Goal: Task Accomplishment & Management: Use online tool/utility

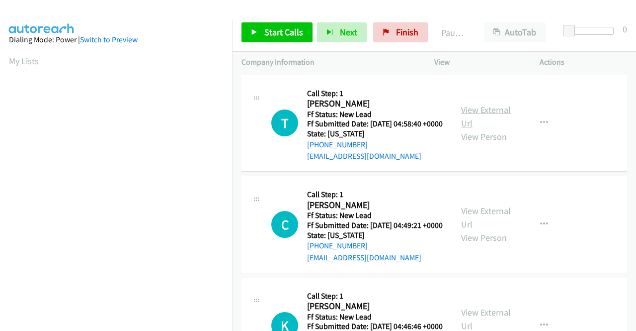
click at [489, 111] on link "View External Url" at bounding box center [486, 116] width 50 height 25
click at [483, 222] on link "View External Url" at bounding box center [486, 217] width 50 height 25
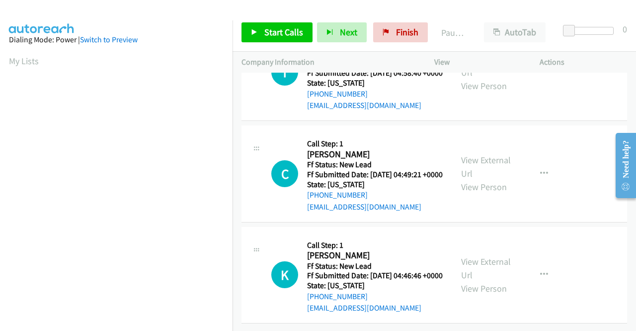
scroll to position [86, 0]
click at [469, 255] on link "View External Url" at bounding box center [486, 267] width 50 height 25
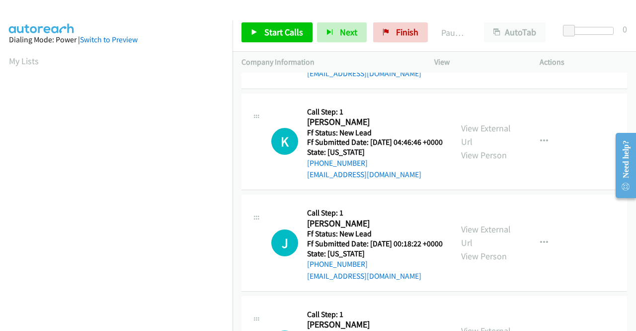
scroll to position [199, 0]
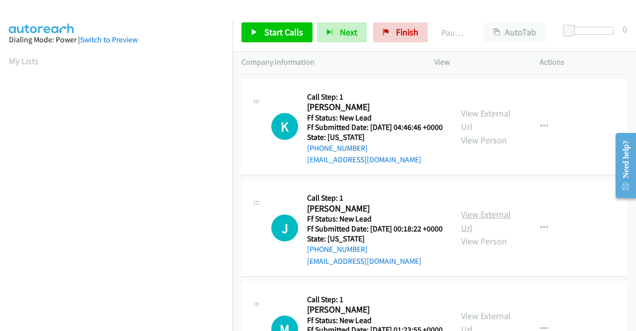
click at [463, 233] on link "View External Url" at bounding box center [486, 220] width 50 height 25
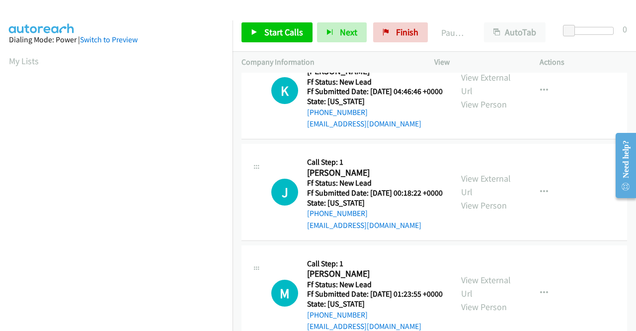
scroll to position [298, 0]
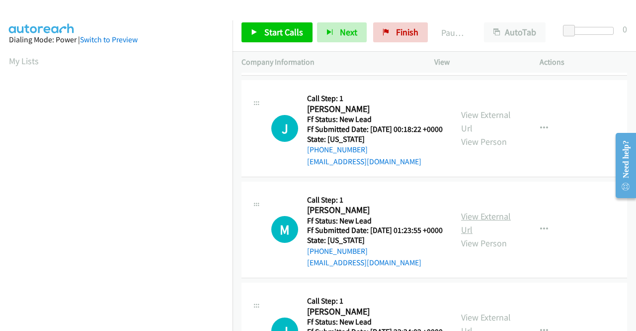
click at [492, 235] on link "View External Url" at bounding box center [486, 222] width 50 height 25
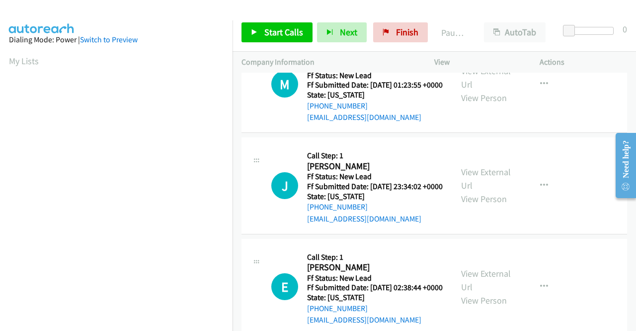
scroll to position [447, 0]
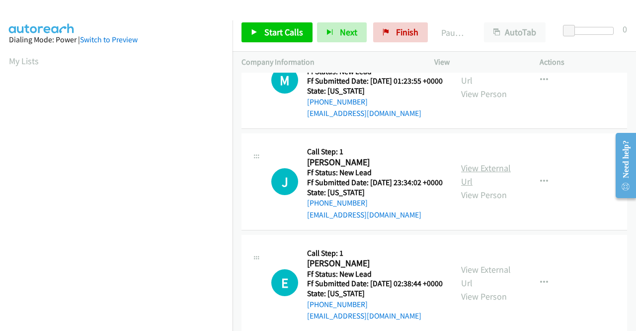
click at [472, 187] on link "View External Url" at bounding box center [486, 174] width 50 height 25
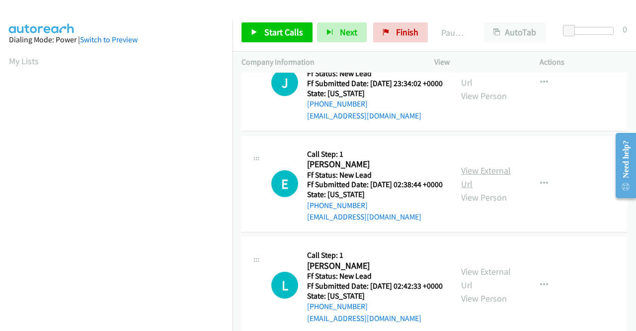
scroll to position [547, 0]
click at [472, 189] on link "View External Url" at bounding box center [486, 176] width 50 height 25
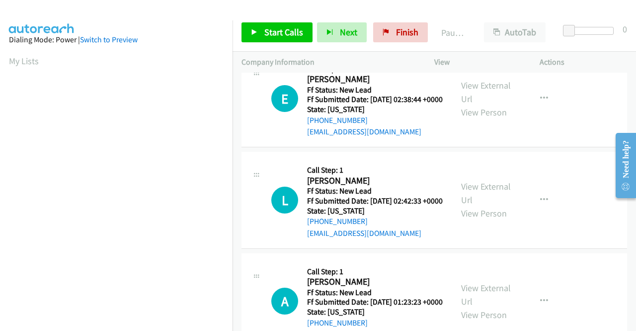
scroll to position [646, 0]
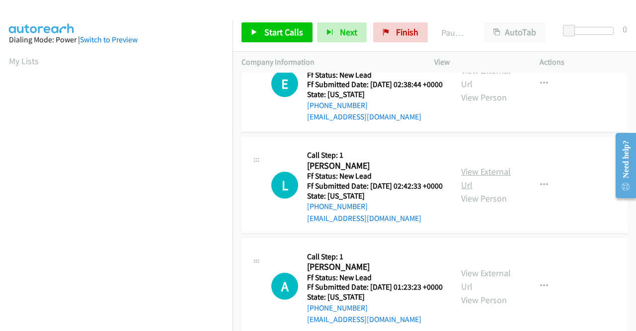
click at [476, 190] on link "View External Url" at bounding box center [486, 178] width 50 height 25
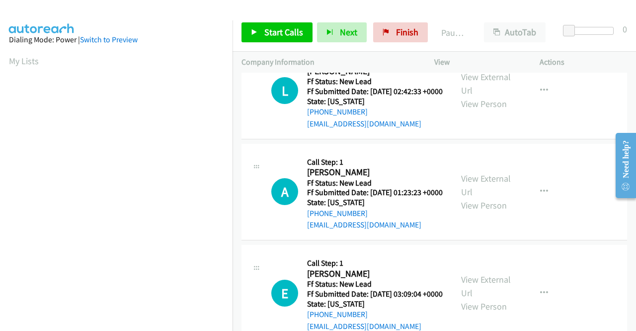
scroll to position [746, 0]
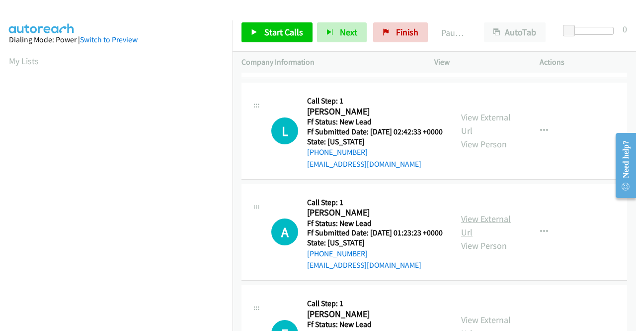
click at [484, 256] on tbody "T Callback Scheduled Call Step: 1 Treyon Johnson America/New_York Ff Status: Ne…" at bounding box center [435, 131] width 404 height 1518
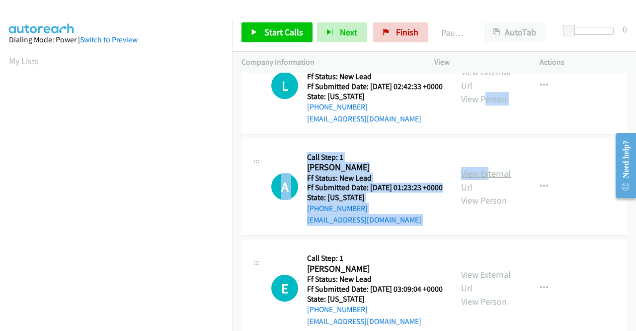
click at [482, 192] on link "View External Url" at bounding box center [486, 180] width 50 height 25
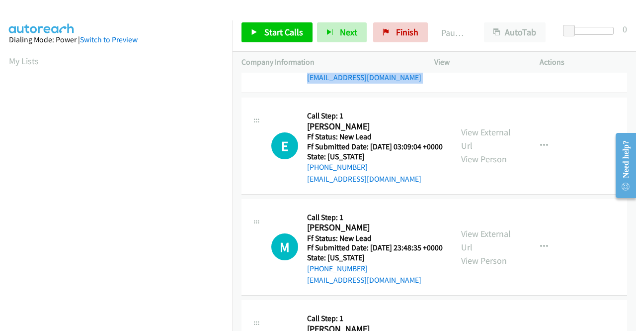
scroll to position [895, 0]
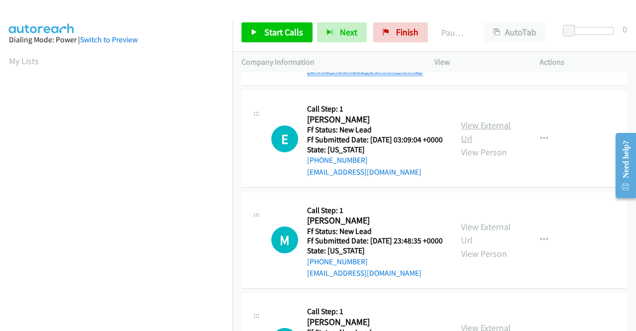
click at [488, 144] on link "View External Url" at bounding box center [486, 131] width 50 height 25
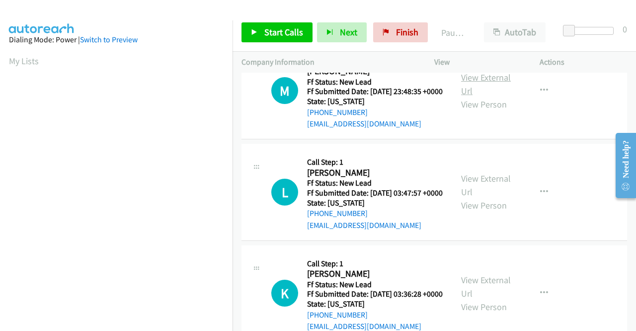
scroll to position [944, 0]
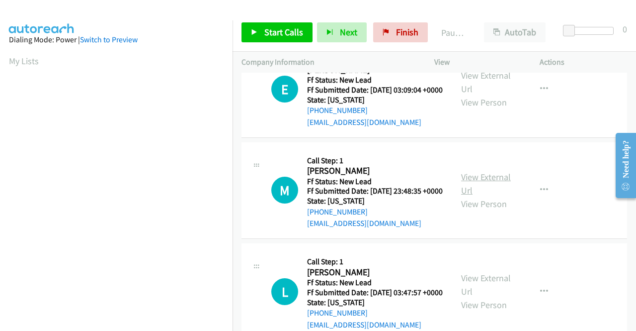
click at [469, 196] on link "View External Url" at bounding box center [486, 183] width 50 height 25
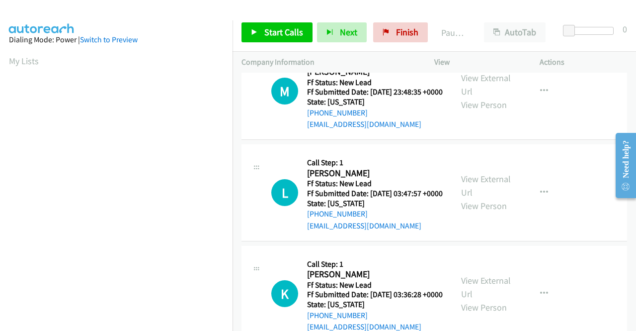
scroll to position [1094, 0]
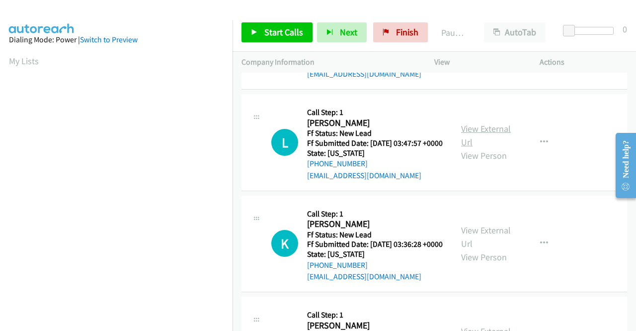
click at [482, 148] on link "View External Url" at bounding box center [486, 135] width 50 height 25
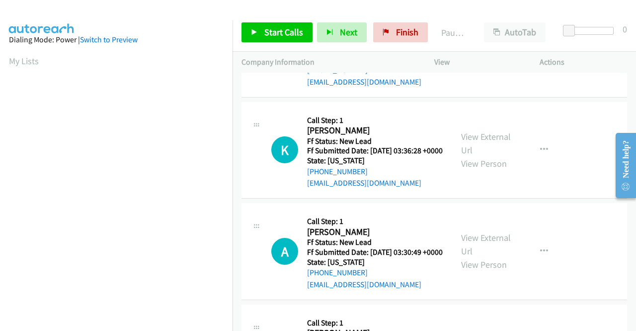
scroll to position [1193, 0]
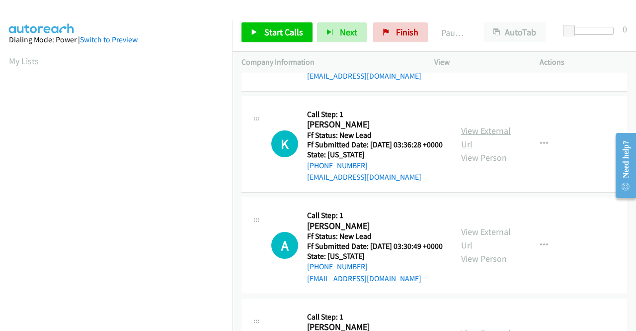
click at [466, 150] on link "View External Url" at bounding box center [486, 137] width 50 height 25
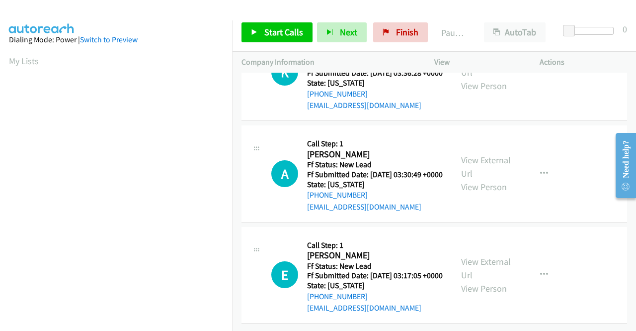
scroll to position [1392, 0]
click at [473, 164] on link "View External Url" at bounding box center [486, 166] width 50 height 25
click at [477, 255] on link "View External Url" at bounding box center [486, 267] width 50 height 25
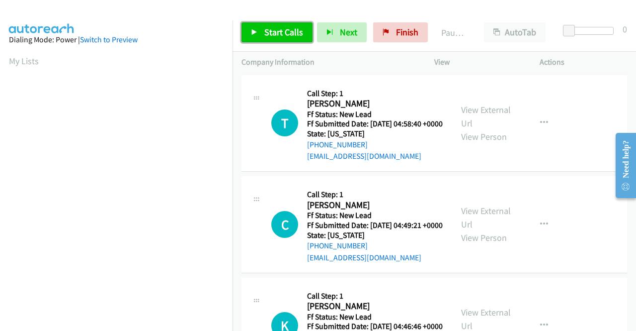
click at [259, 32] on link "Start Calls" at bounding box center [277, 32] width 71 height 20
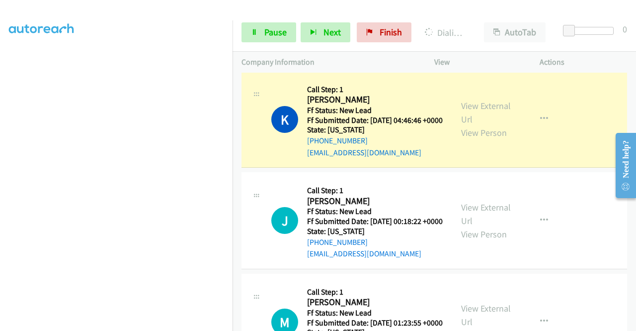
scroll to position [227, 0]
click at [259, 37] on link "Pause" at bounding box center [269, 32] width 55 height 20
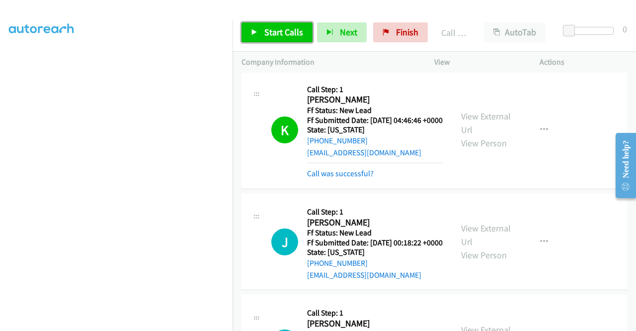
click at [272, 34] on span "Start Calls" at bounding box center [283, 31] width 39 height 11
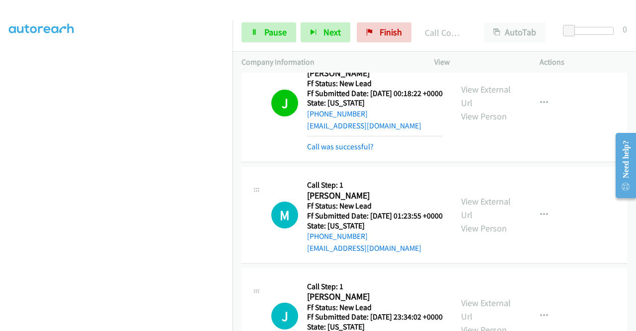
scroll to position [447, 0]
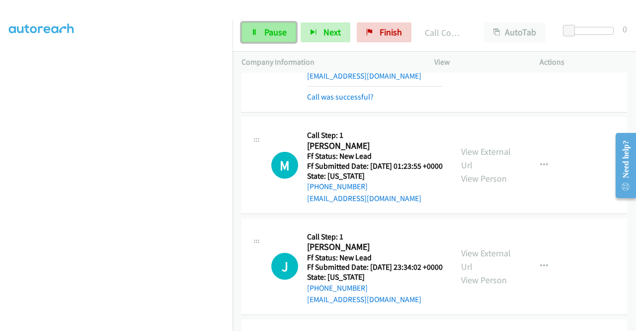
click at [277, 30] on span "Pause" at bounding box center [275, 31] width 22 height 11
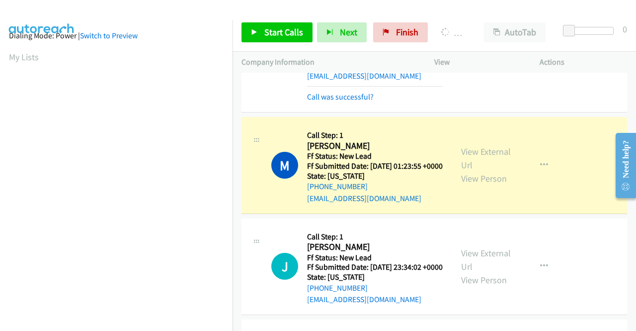
scroll to position [0, 0]
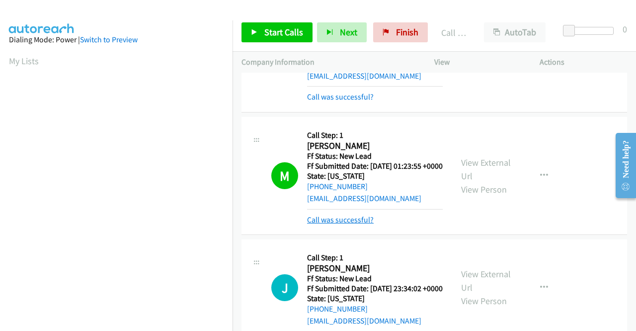
click at [367, 224] on link "Call was successful?" at bounding box center [340, 219] width 67 height 9
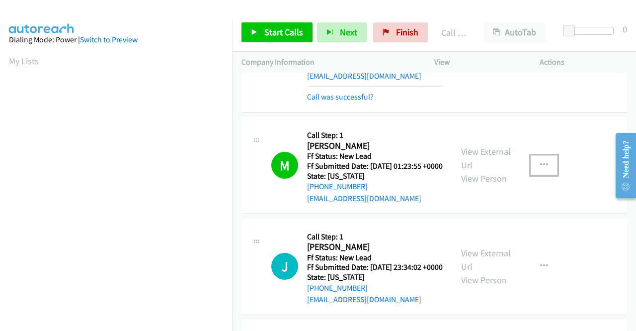
click at [544, 175] on button "button" at bounding box center [544, 165] width 27 height 20
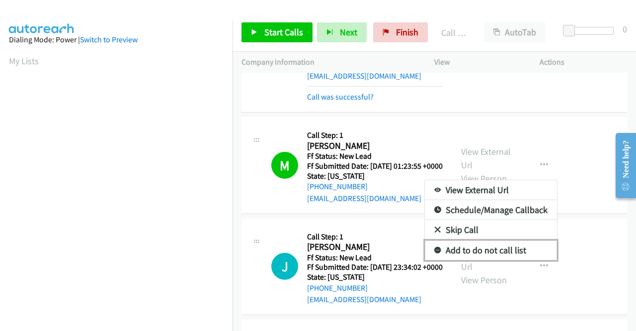
click at [511, 260] on link "Add to do not call list" at bounding box center [491, 250] width 132 height 20
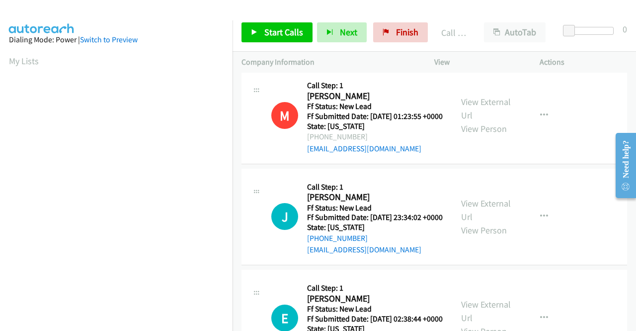
scroll to position [547, 0]
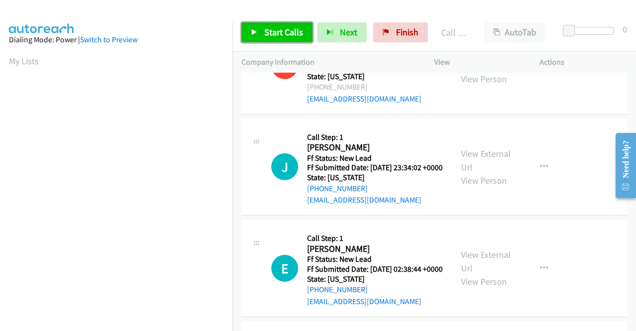
click at [284, 31] on span "Start Calls" at bounding box center [283, 31] width 39 height 11
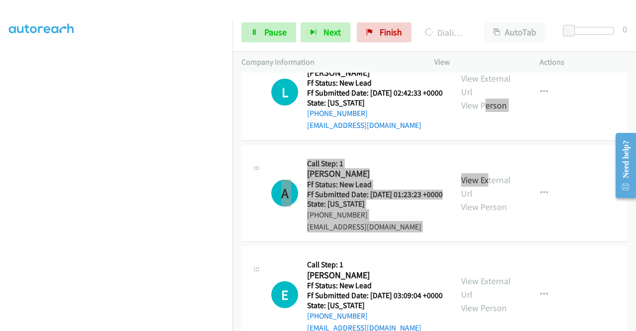
scroll to position [227, 0]
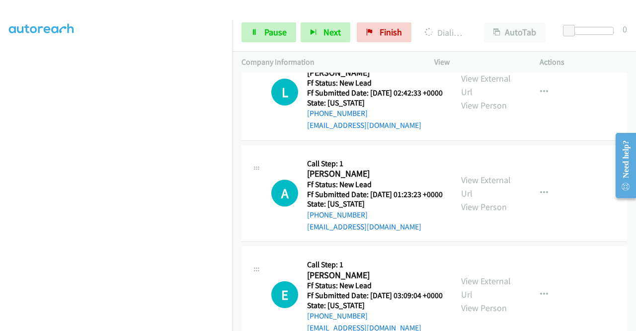
click at [240, 143] on td "L Callback Scheduled Call Step: 1 Lisa Beloney America/New_York Ff Status: New …" at bounding box center [435, 92] width 404 height 101
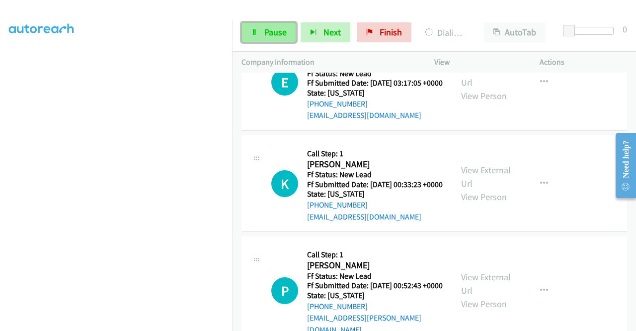
click at [268, 30] on span "Pause" at bounding box center [275, 31] width 22 height 11
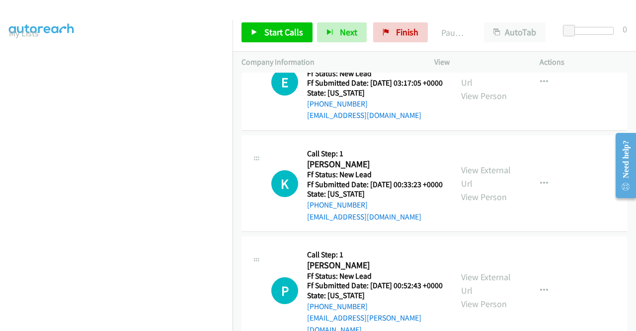
scroll to position [0, 0]
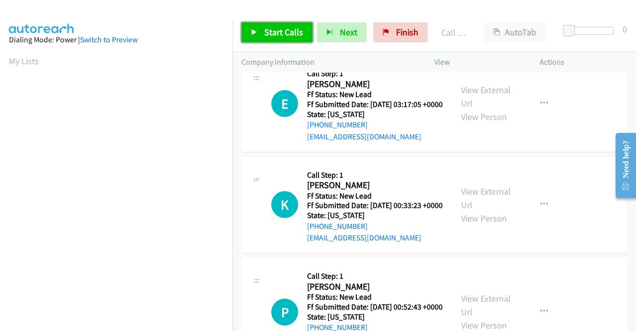
click at [295, 37] on span "Start Calls" at bounding box center [283, 31] width 39 height 11
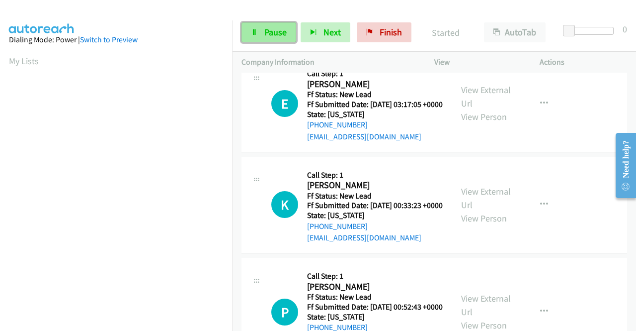
click at [283, 28] on span "Pause" at bounding box center [275, 31] width 22 height 11
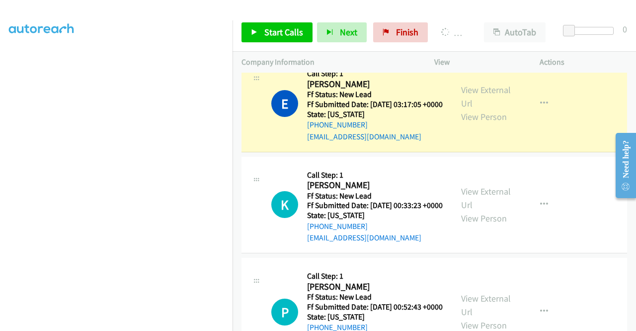
scroll to position [28, 0]
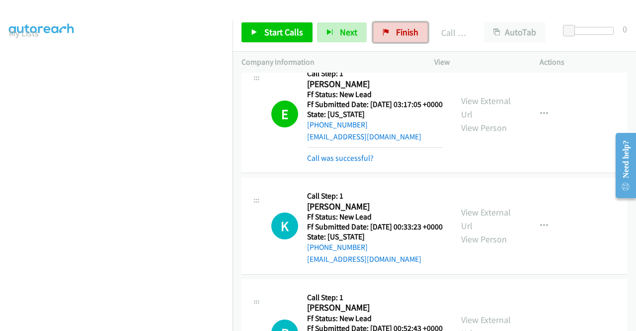
click at [383, 33] on icon at bounding box center [386, 32] width 7 height 7
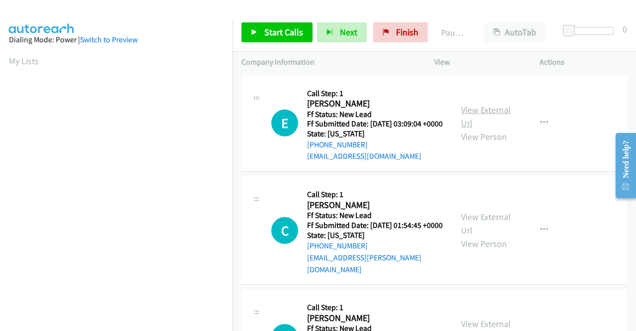
click at [500, 119] on link "View External Url" at bounding box center [486, 116] width 50 height 25
click at [488, 228] on link "View External Url" at bounding box center [486, 223] width 50 height 25
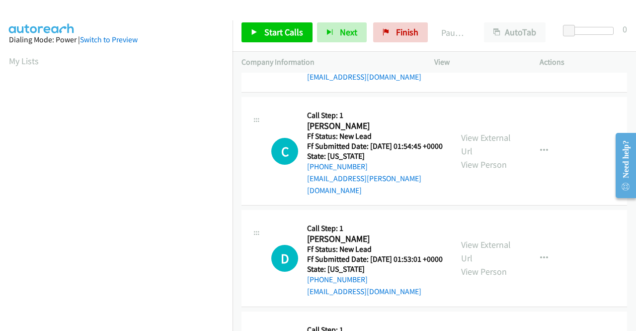
scroll to position [99, 0]
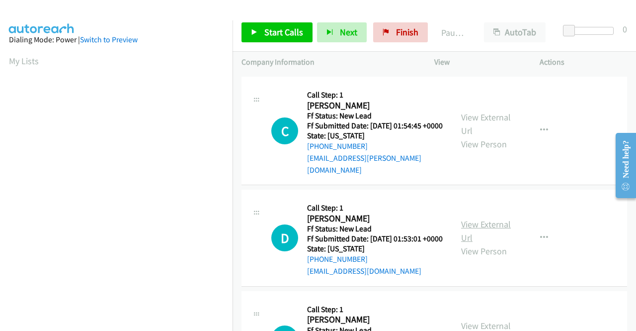
click at [472, 235] on link "View External Url" at bounding box center [486, 230] width 50 height 25
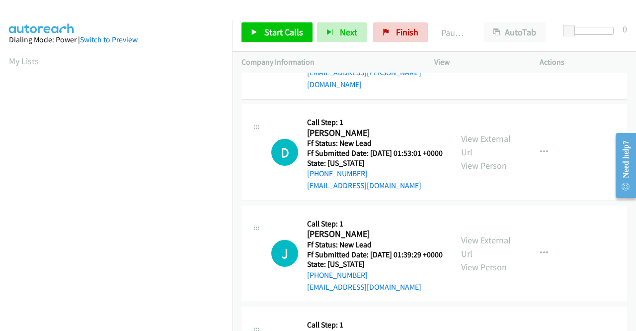
scroll to position [199, 0]
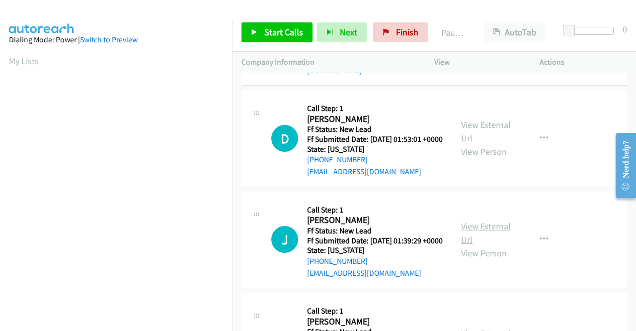
click at [495, 245] on link "View External Url" at bounding box center [486, 232] width 50 height 25
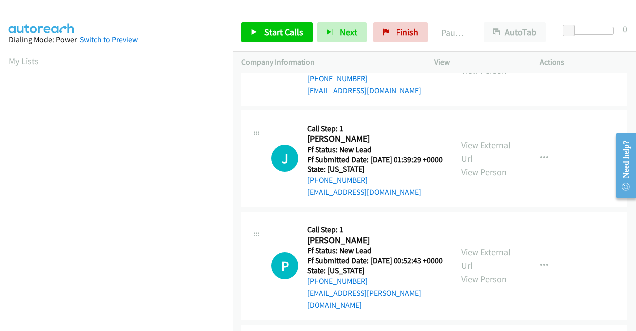
scroll to position [298, 0]
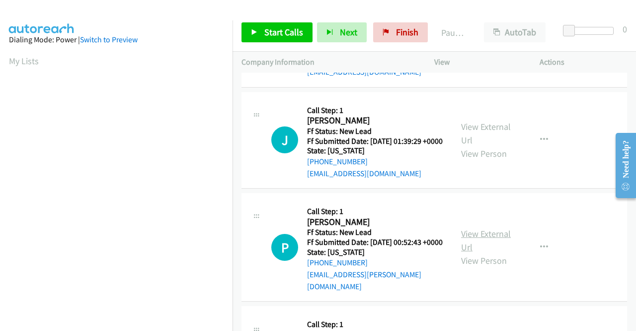
click at [471, 253] on link "View External Url" at bounding box center [486, 240] width 50 height 25
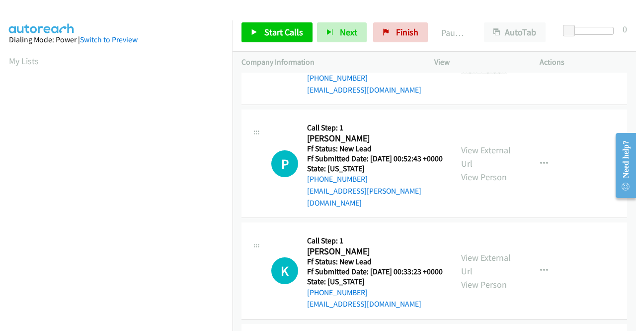
scroll to position [398, 0]
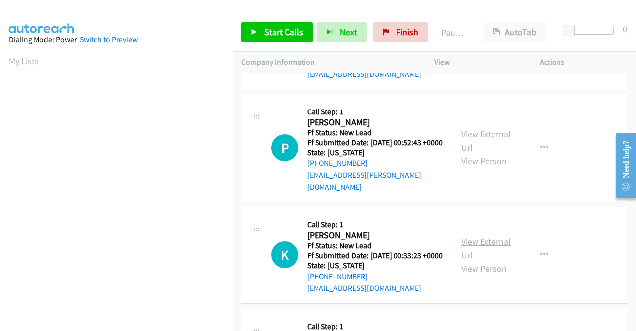
click at [487, 260] on link "View External Url" at bounding box center [486, 248] width 50 height 25
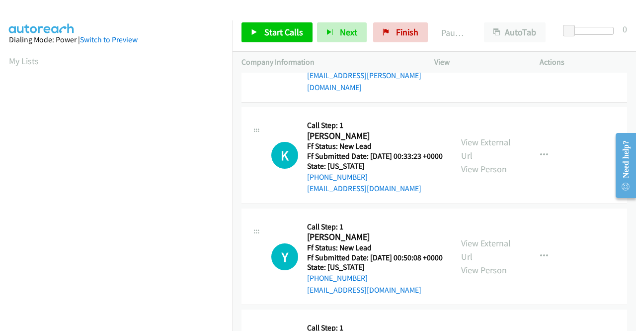
scroll to position [547, 0]
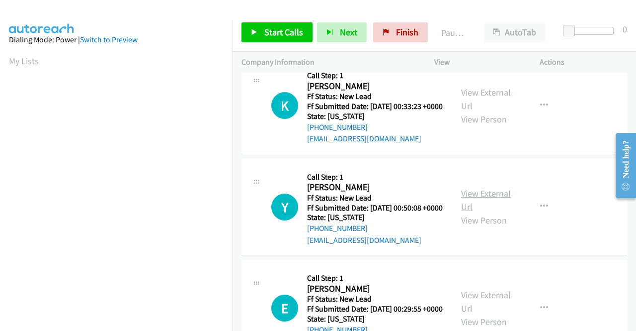
click at [493, 212] on link "View External Url" at bounding box center [486, 199] width 50 height 25
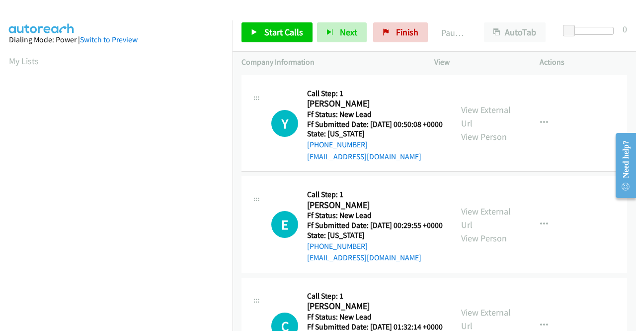
scroll to position [646, 0]
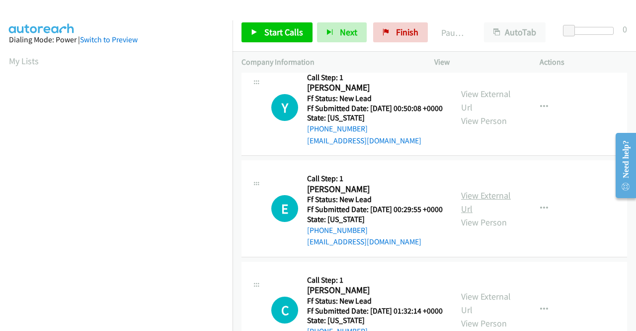
click at [486, 214] on link "View External Url" at bounding box center [486, 201] width 50 height 25
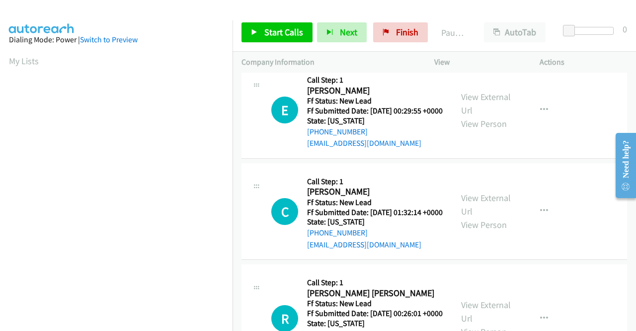
scroll to position [746, 0]
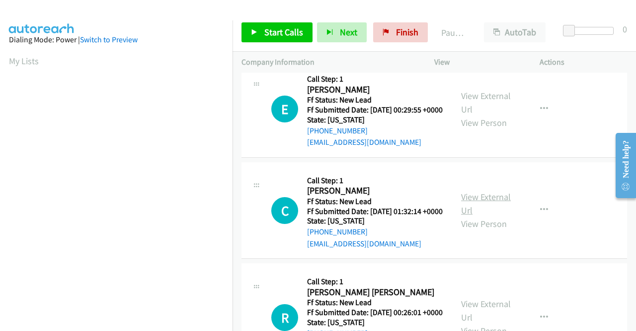
click at [485, 216] on link "View External Url" at bounding box center [486, 203] width 50 height 25
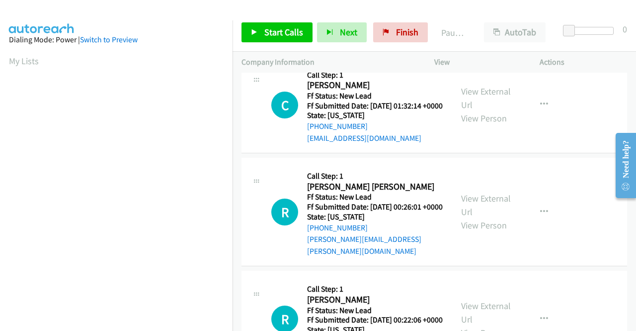
scroll to position [895, 0]
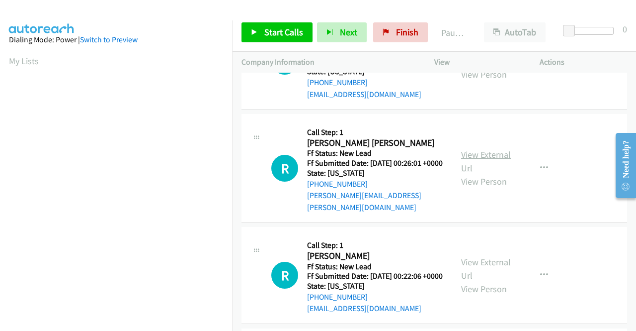
click at [477, 173] on link "View External Url" at bounding box center [486, 161] width 50 height 25
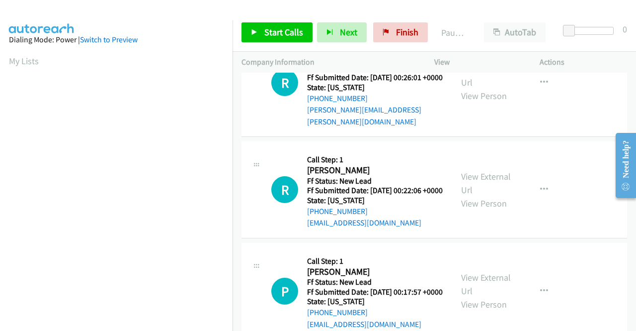
scroll to position [994, 0]
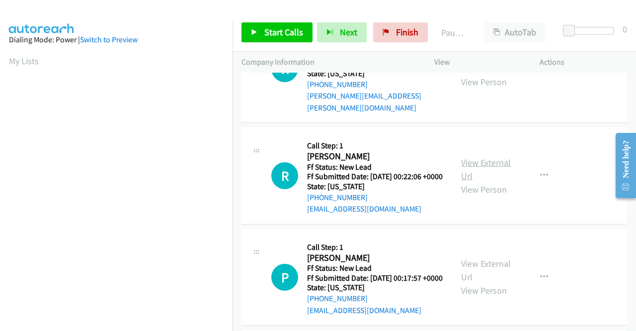
click at [477, 181] on link "View External Url" at bounding box center [486, 169] width 50 height 25
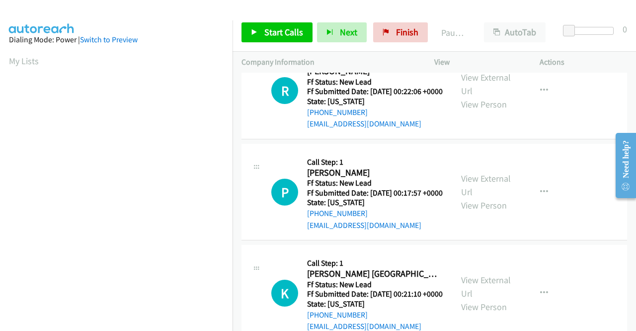
scroll to position [1094, 0]
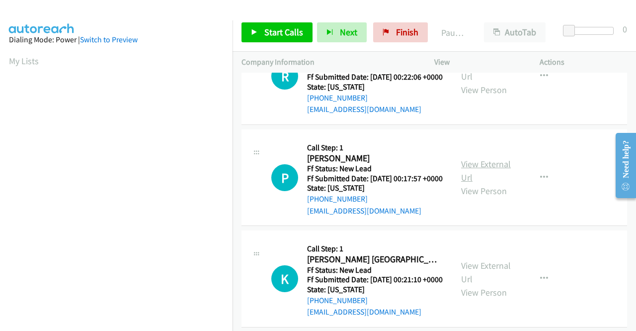
click at [502, 183] on link "View External Url" at bounding box center [486, 170] width 50 height 25
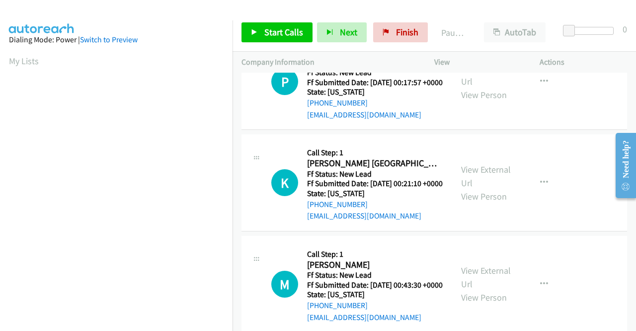
scroll to position [1193, 0]
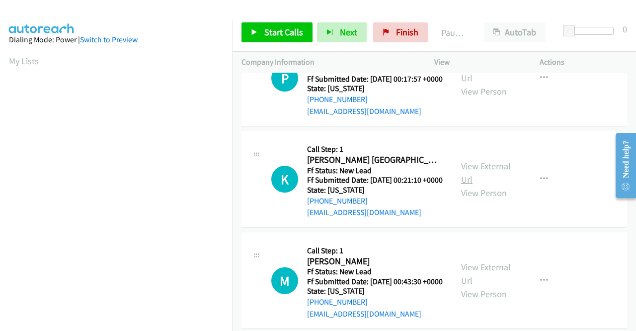
click at [479, 185] on link "View External Url" at bounding box center [486, 172] width 50 height 25
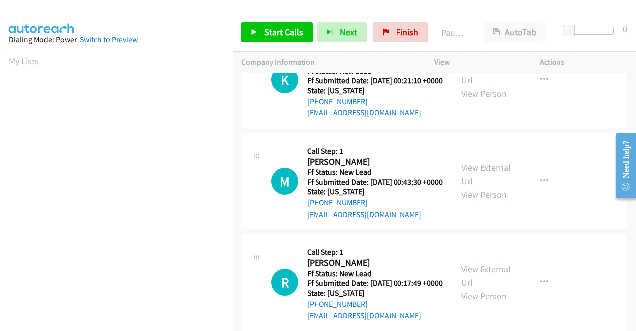
scroll to position [1342, 0]
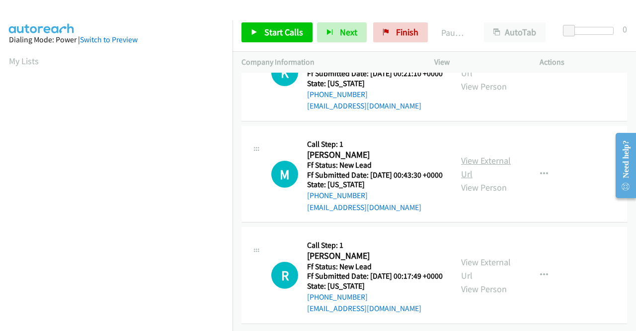
click at [482, 179] on link "View External Url" at bounding box center [486, 167] width 50 height 25
click at [495, 256] on link "View External Url" at bounding box center [486, 268] width 50 height 25
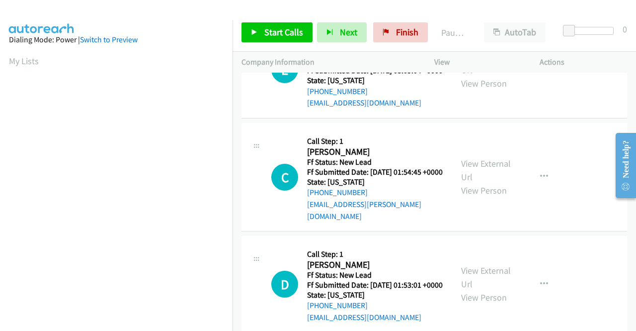
scroll to position [0, 0]
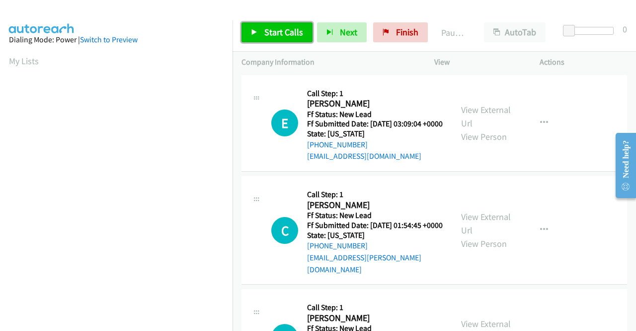
click at [290, 33] on span "Start Calls" at bounding box center [283, 31] width 39 height 11
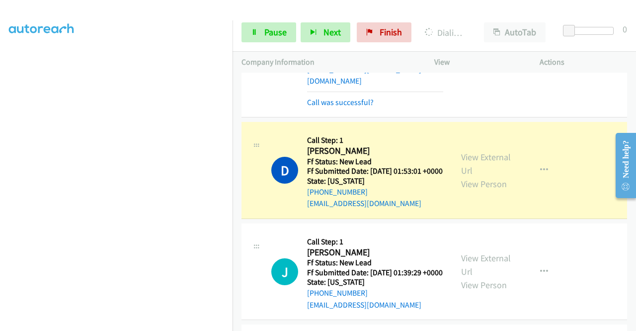
scroll to position [259, 0]
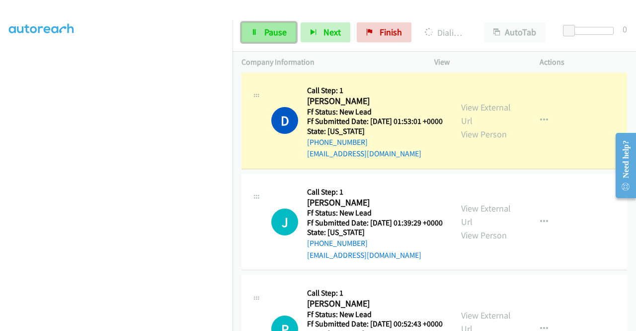
click at [270, 33] on span "Pause" at bounding box center [275, 31] width 22 height 11
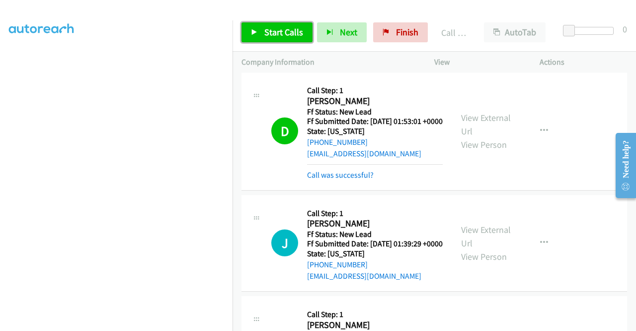
click at [274, 33] on span "Start Calls" at bounding box center [283, 31] width 39 height 11
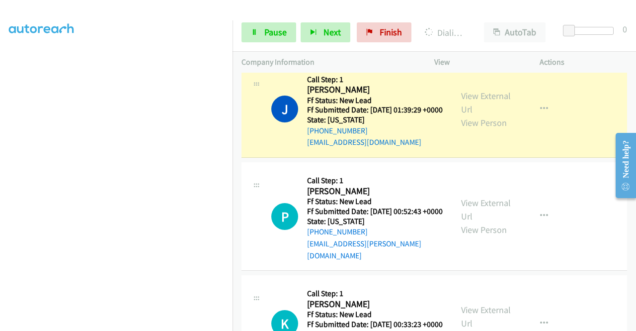
scroll to position [408, 0]
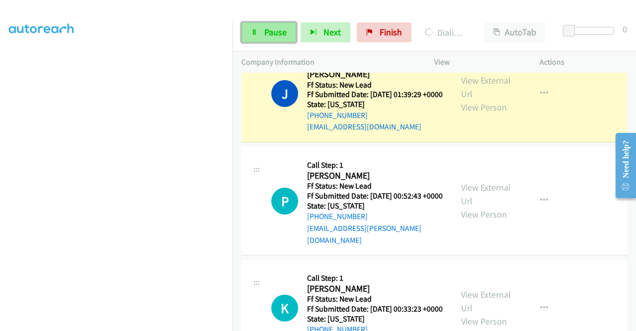
click at [261, 39] on link "Pause" at bounding box center [269, 32] width 55 height 20
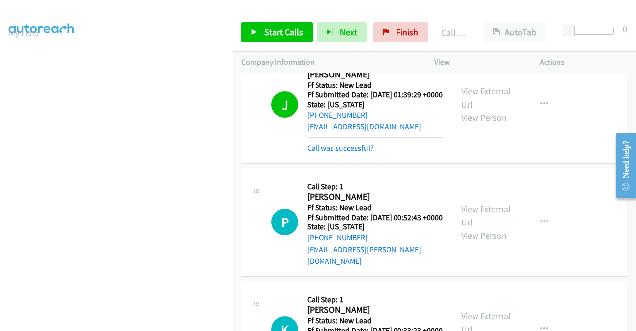
scroll to position [227, 0]
click at [289, 35] on span "Start Calls" at bounding box center [283, 31] width 39 height 11
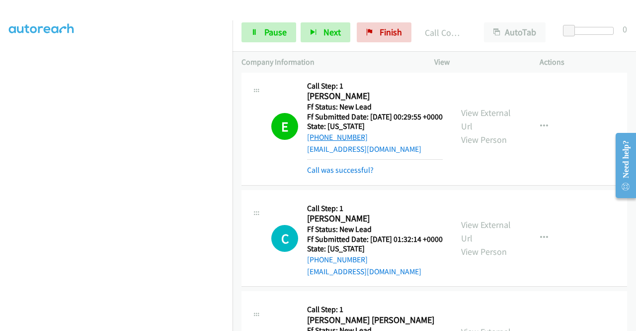
scroll to position [866, 0]
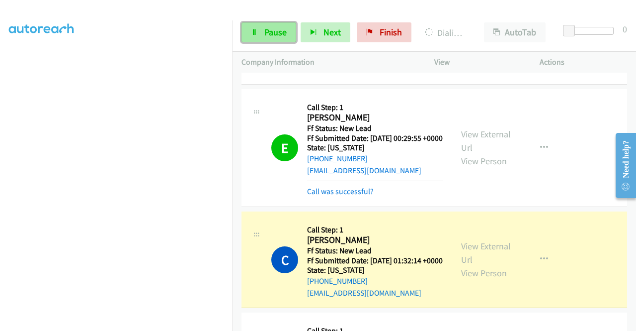
click at [274, 38] on link "Pause" at bounding box center [269, 32] width 55 height 20
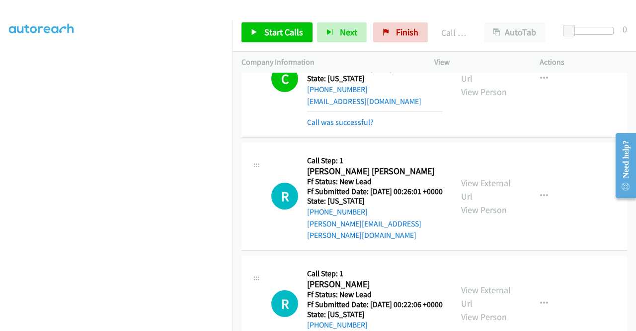
scroll to position [1065, 0]
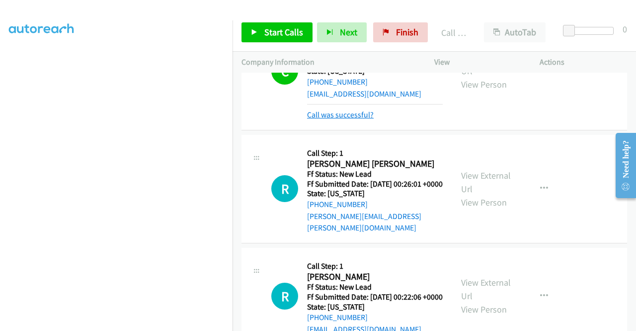
click at [334, 119] on link "Call was successful?" at bounding box center [340, 114] width 67 height 9
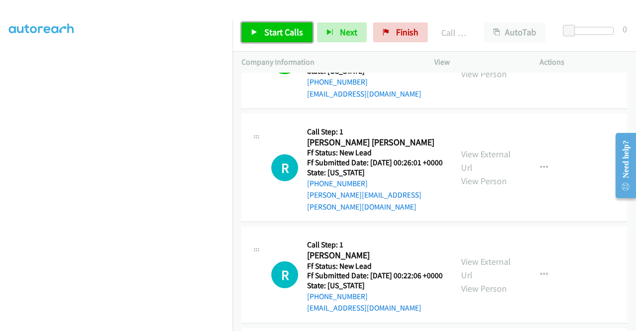
click at [286, 35] on span "Start Calls" at bounding box center [283, 31] width 39 height 11
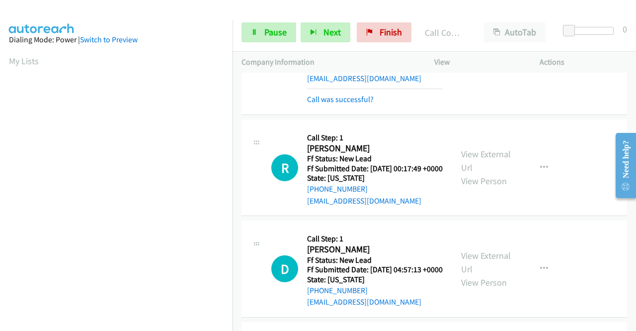
scroll to position [227, 0]
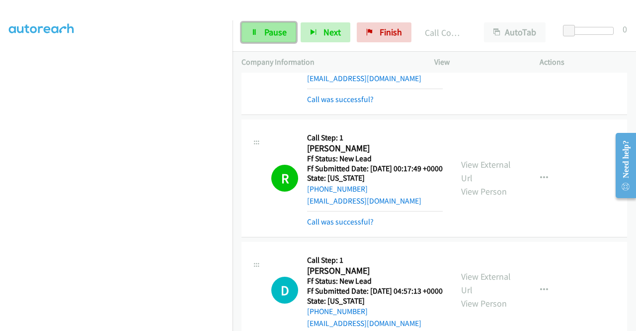
click at [284, 33] on span "Pause" at bounding box center [275, 31] width 22 height 11
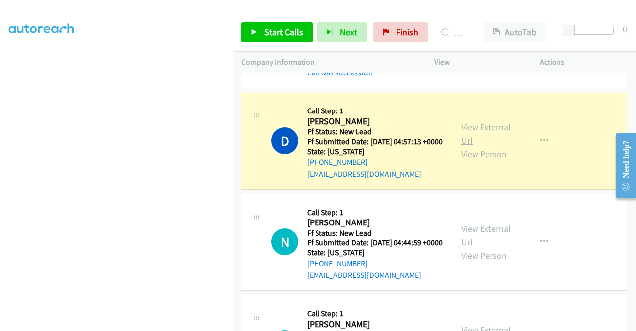
click at [481, 146] on link "View External Url" at bounding box center [486, 133] width 50 height 25
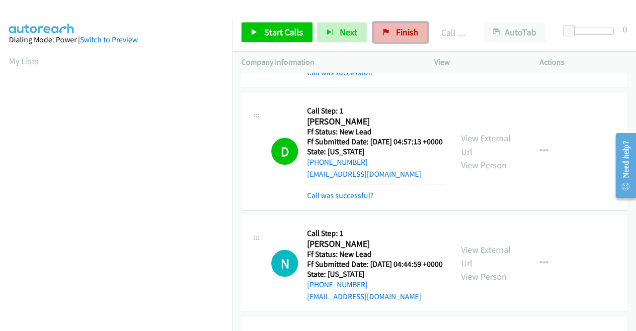
click at [398, 32] on span "Finish" at bounding box center [407, 31] width 22 height 11
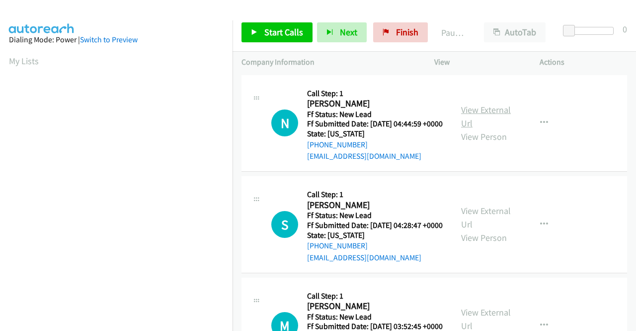
click at [481, 116] on link "View External Url" at bounding box center [486, 116] width 50 height 25
click at [471, 226] on link "View External Url" at bounding box center [486, 217] width 50 height 25
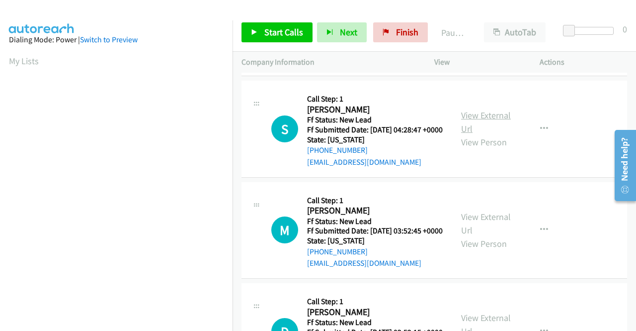
scroll to position [99, 0]
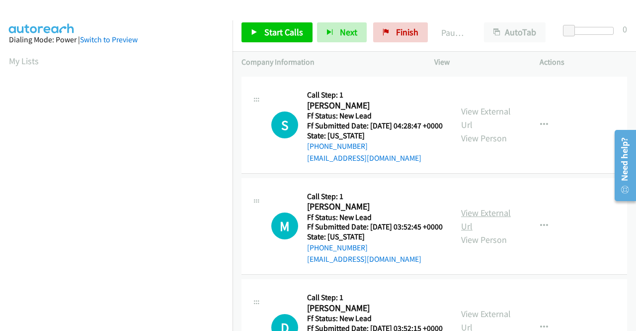
click at [479, 232] on link "View External Url" at bounding box center [486, 219] width 50 height 25
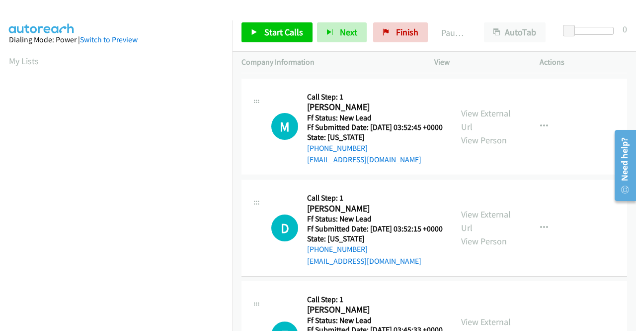
scroll to position [249, 0]
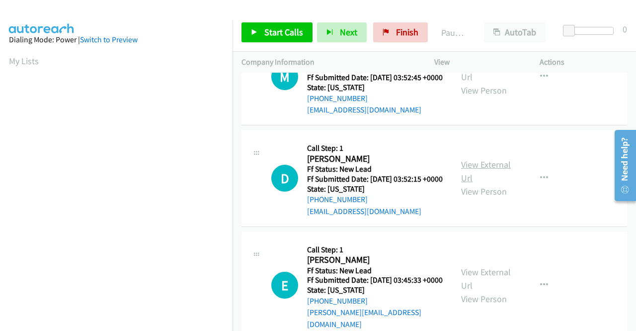
click at [501, 183] on link "View External Url" at bounding box center [486, 171] width 50 height 25
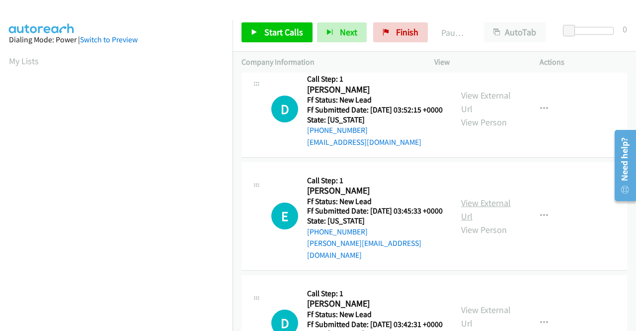
scroll to position [348, 0]
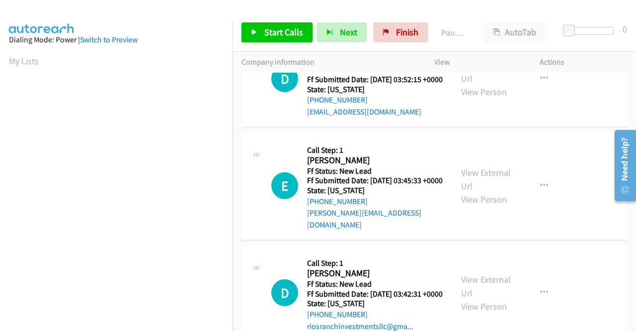
click at [476, 206] on div "View External Url View Person" at bounding box center [487, 186] width 52 height 40
click at [482, 191] on link "View External Url" at bounding box center [486, 179] width 50 height 25
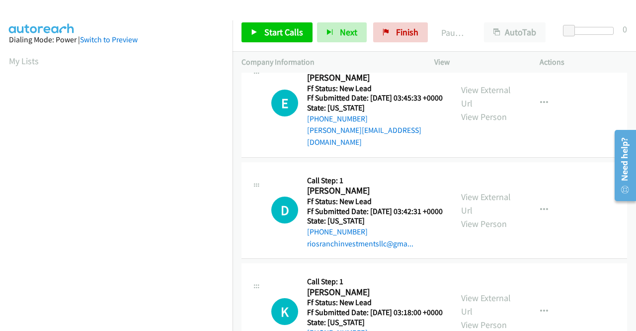
scroll to position [447, 0]
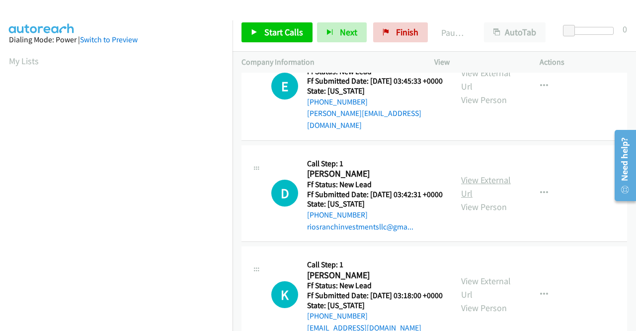
click at [501, 199] on link "View External Url" at bounding box center [486, 186] width 50 height 25
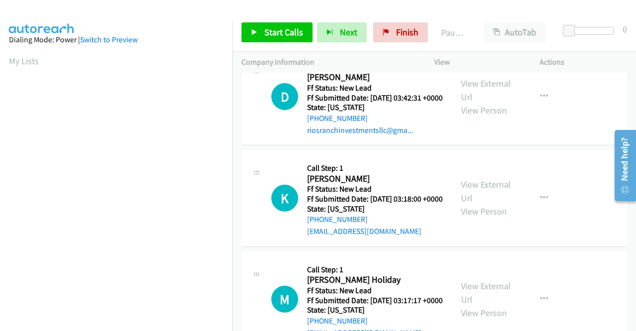
scroll to position [547, 0]
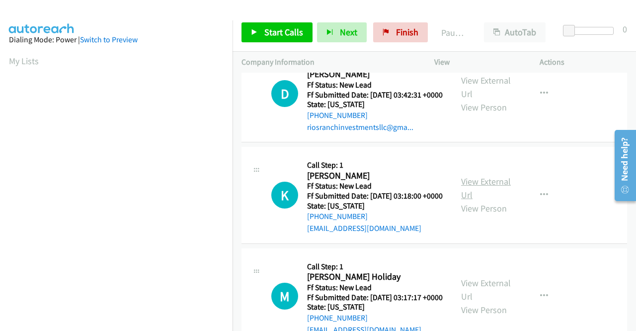
click at [489, 200] on link "View External Url" at bounding box center [486, 187] width 50 height 25
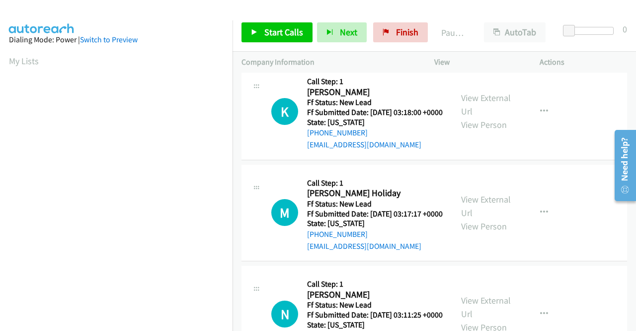
scroll to position [646, 0]
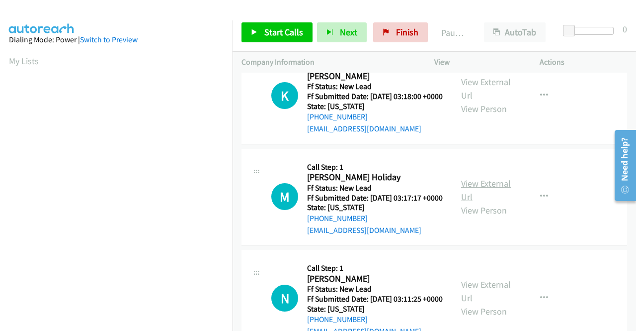
click at [481, 202] on link "View External Url" at bounding box center [486, 189] width 50 height 25
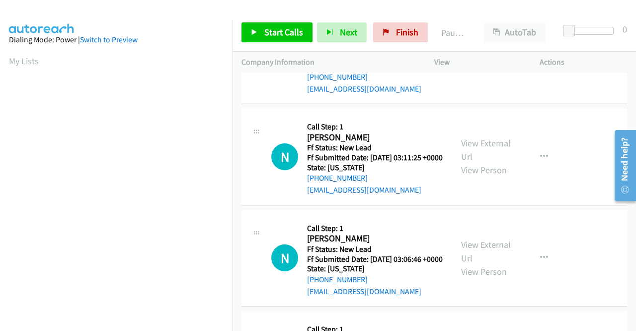
scroll to position [795, 0]
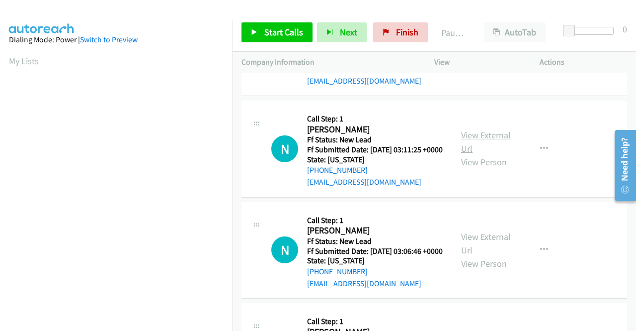
click at [469, 154] on link "View External Url" at bounding box center [486, 141] width 50 height 25
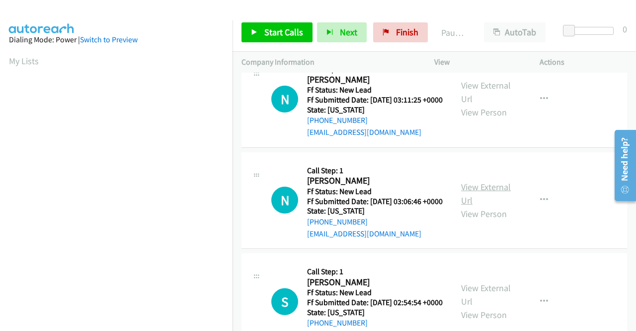
click at [489, 206] on link "View External Url" at bounding box center [486, 193] width 50 height 25
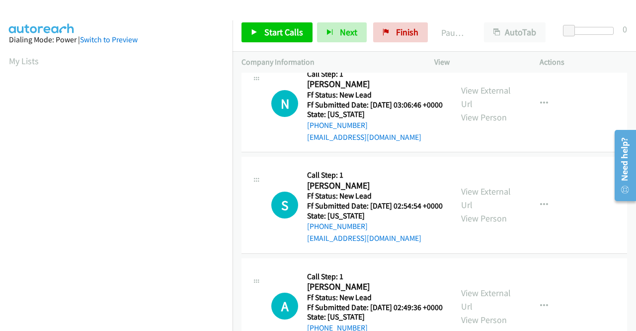
scroll to position [944, 0]
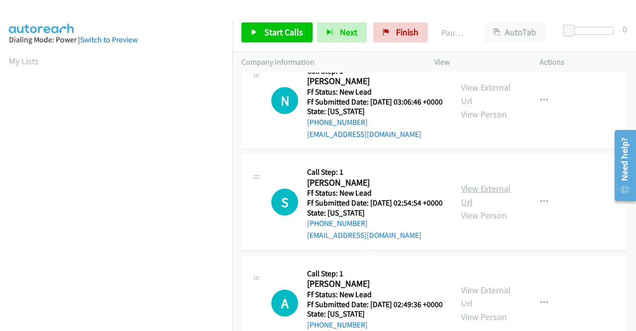
click at [489, 207] on link "View External Url" at bounding box center [486, 194] width 50 height 25
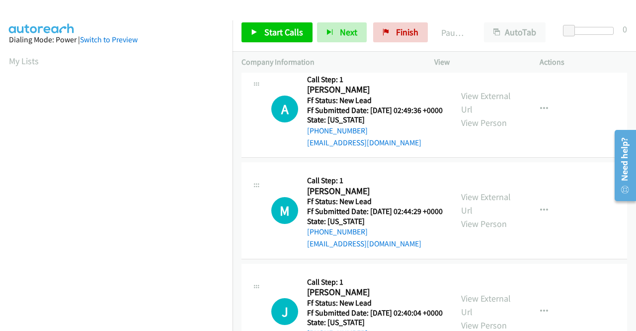
scroll to position [1143, 0]
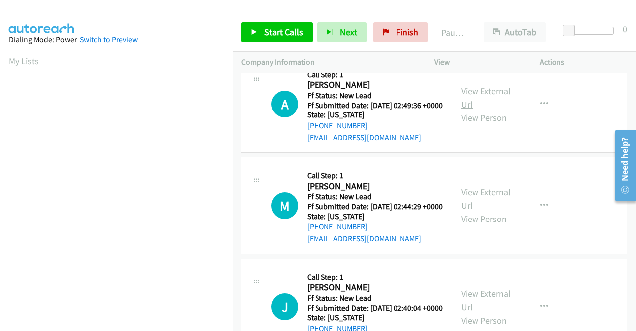
click at [468, 110] on link "View External Url" at bounding box center [486, 97] width 50 height 25
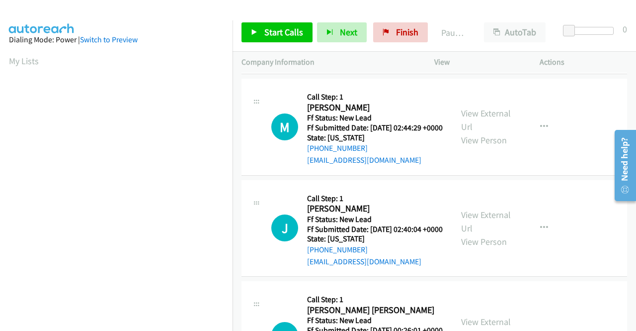
scroll to position [1243, 0]
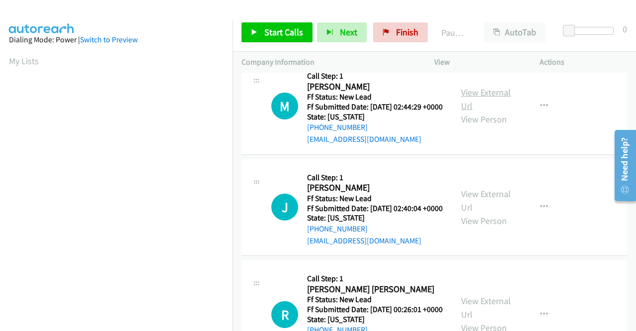
click at [489, 111] on link "View External Url" at bounding box center [486, 98] width 50 height 25
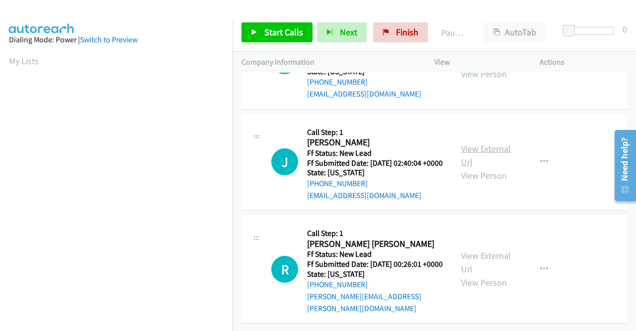
scroll to position [1342, 0]
click at [475, 168] on link "View External Url" at bounding box center [486, 155] width 50 height 25
click at [493, 250] on link "View External Url" at bounding box center [486, 262] width 50 height 25
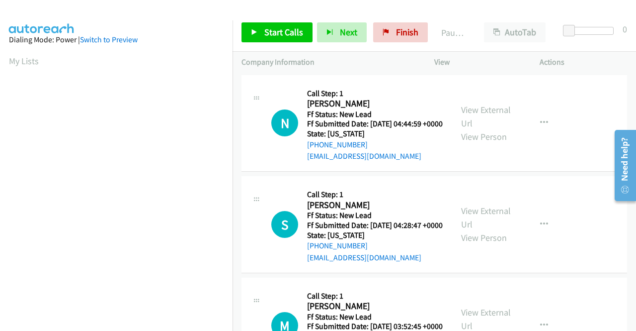
scroll to position [227, 0]
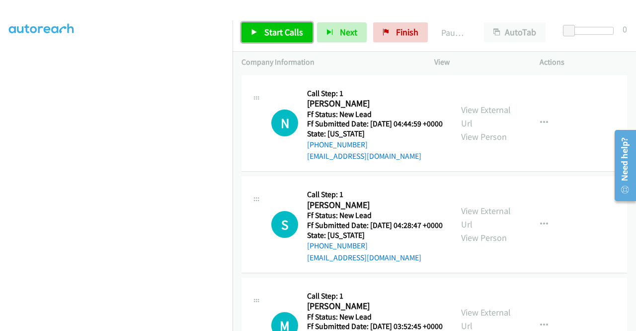
click at [298, 36] on span "Start Calls" at bounding box center [283, 31] width 39 height 11
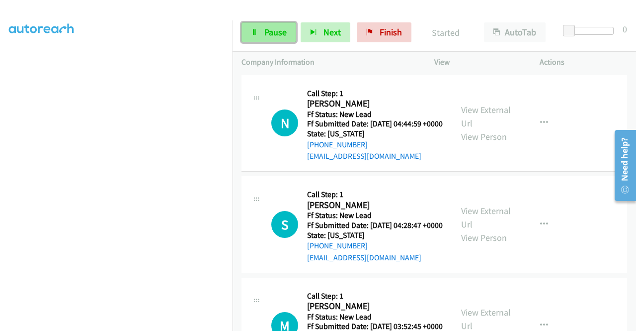
click at [280, 31] on span "Pause" at bounding box center [275, 31] width 22 height 11
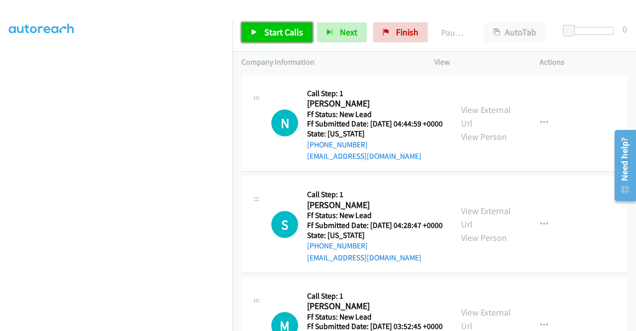
click at [280, 31] on span "Start Calls" at bounding box center [283, 31] width 39 height 11
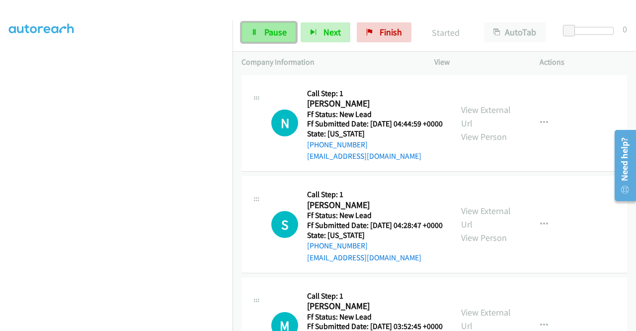
click at [280, 31] on span "Pause" at bounding box center [275, 31] width 22 height 11
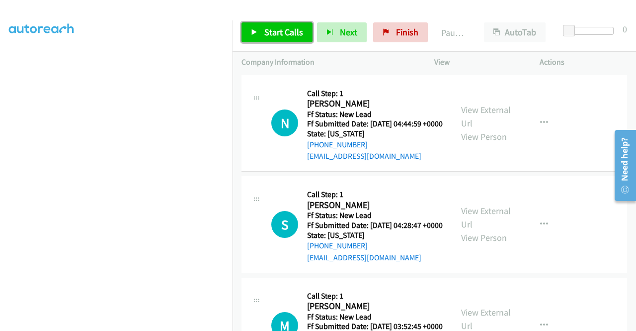
click at [263, 32] on link "Start Calls" at bounding box center [277, 32] width 71 height 20
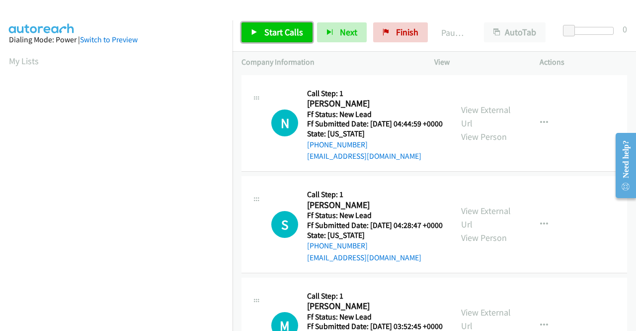
click at [289, 30] on span "Start Calls" at bounding box center [283, 31] width 39 height 11
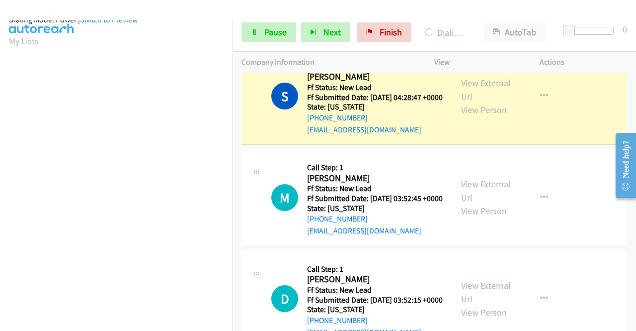
scroll to position [227, 0]
click at [271, 37] on span "Pause" at bounding box center [275, 31] width 22 height 11
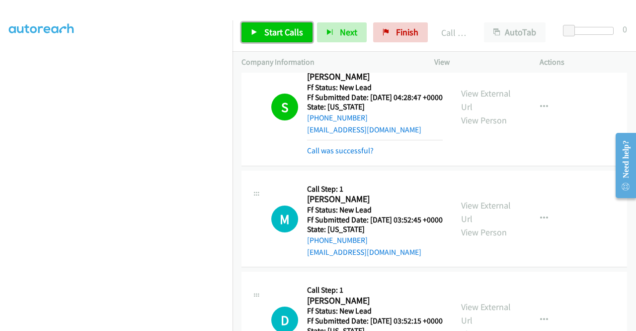
click at [288, 40] on link "Start Calls" at bounding box center [277, 32] width 71 height 20
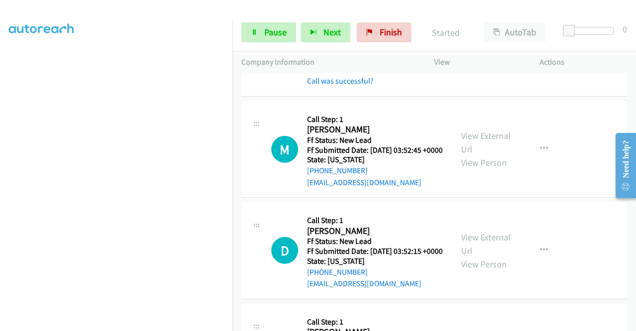
scroll to position [249, 0]
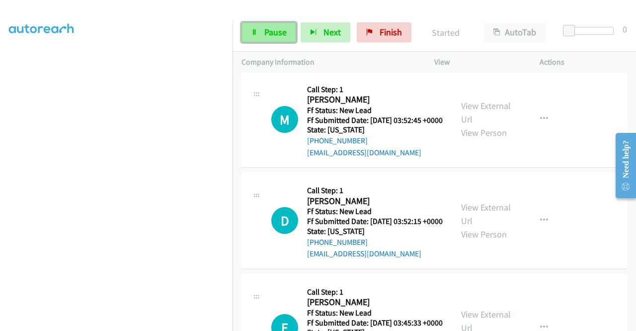
click at [286, 30] on span "Pause" at bounding box center [275, 31] width 22 height 11
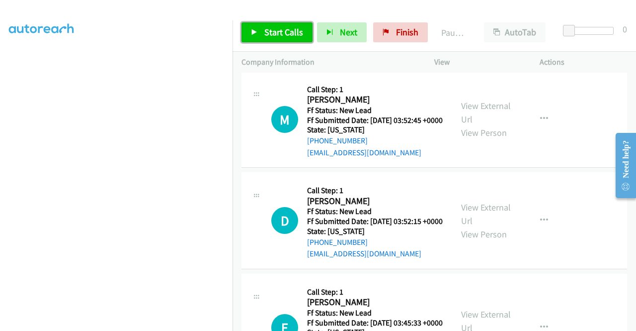
click at [286, 30] on span "Start Calls" at bounding box center [283, 31] width 39 height 11
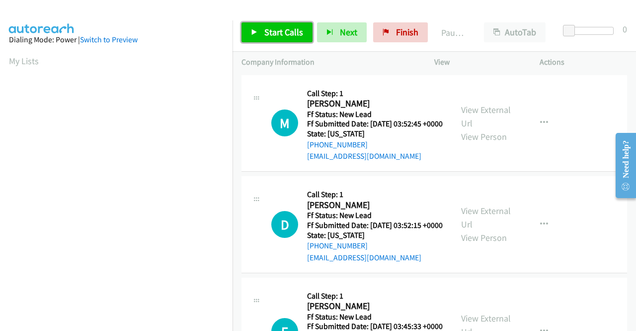
click at [293, 40] on link "Start Calls" at bounding box center [277, 32] width 71 height 20
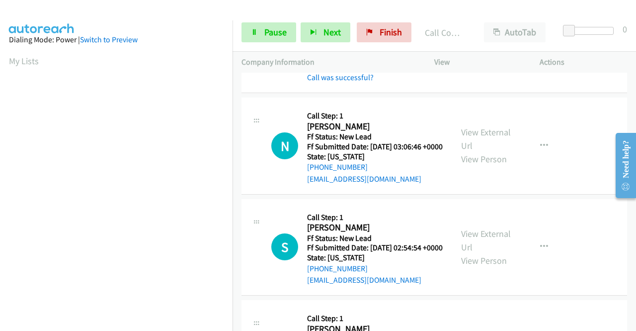
scroll to position [895, 0]
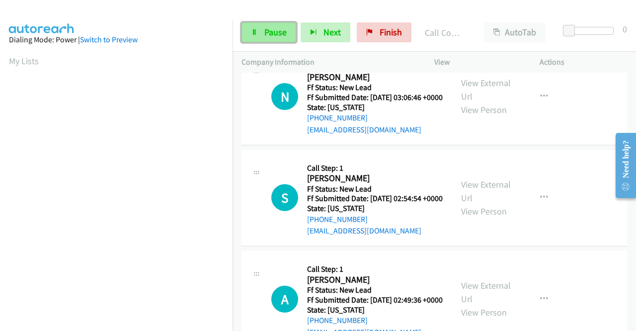
click at [271, 35] on span "Pause" at bounding box center [275, 31] width 22 height 11
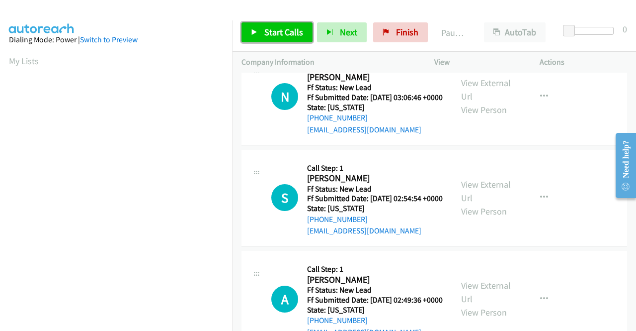
click at [271, 35] on span "Start Calls" at bounding box center [283, 31] width 39 height 11
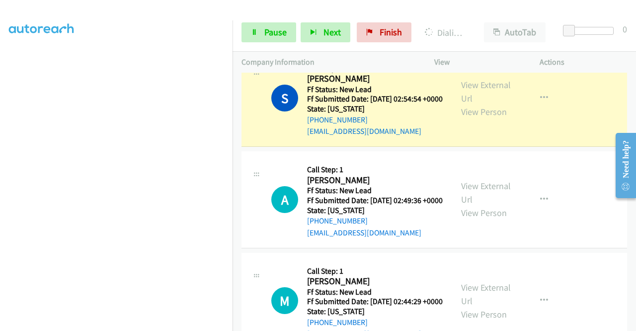
scroll to position [1044, 0]
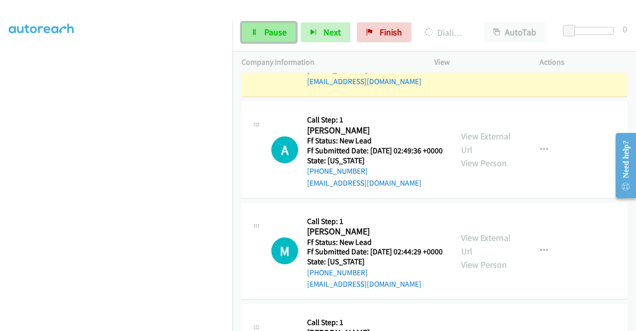
click at [273, 31] on span "Pause" at bounding box center [275, 31] width 22 height 11
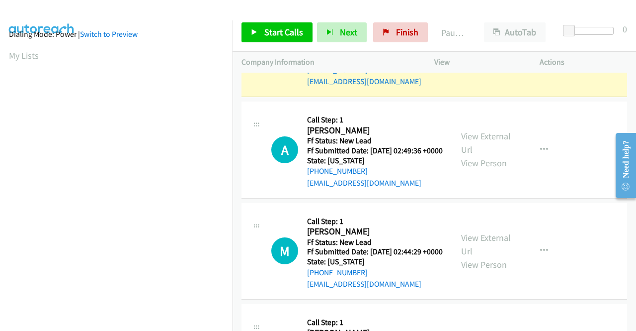
scroll to position [0, 0]
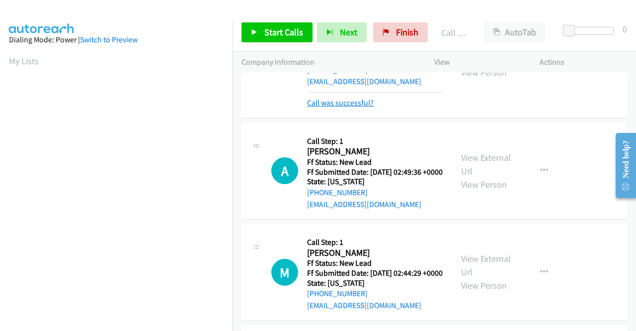
click at [338, 107] on link "Call was successful?" at bounding box center [340, 102] width 67 height 9
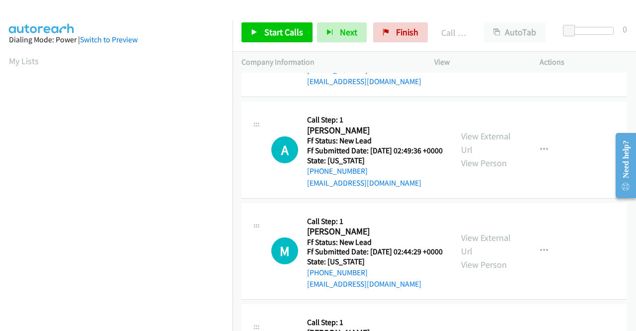
click at [534, 58] on button "button" at bounding box center [544, 48] width 27 height 20
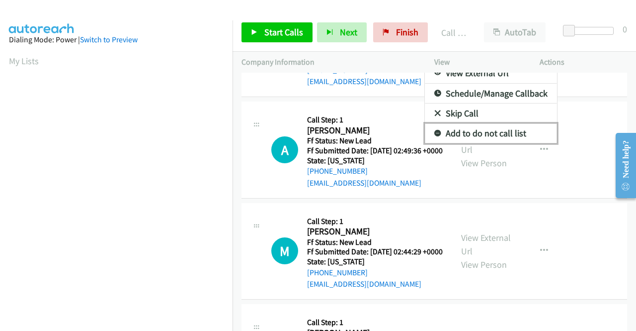
click at [486, 143] on link "Add to do not call list" at bounding box center [491, 133] width 132 height 20
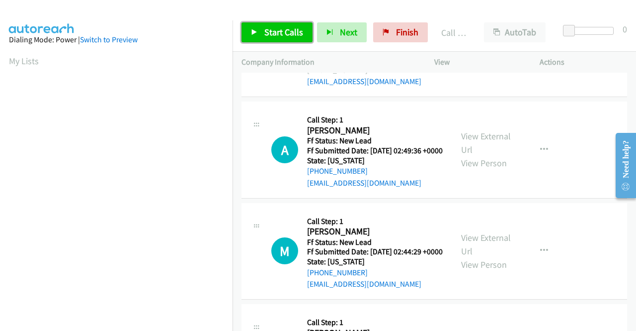
click at [293, 28] on span "Start Calls" at bounding box center [283, 31] width 39 height 11
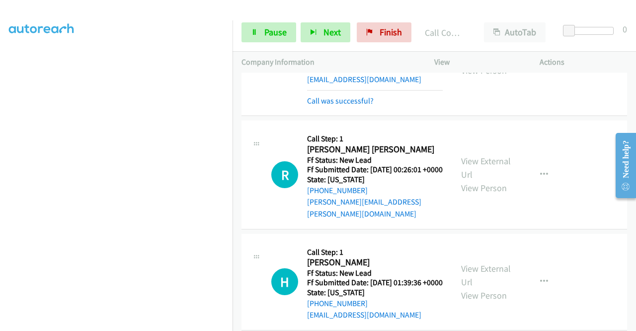
scroll to position [1441, 0]
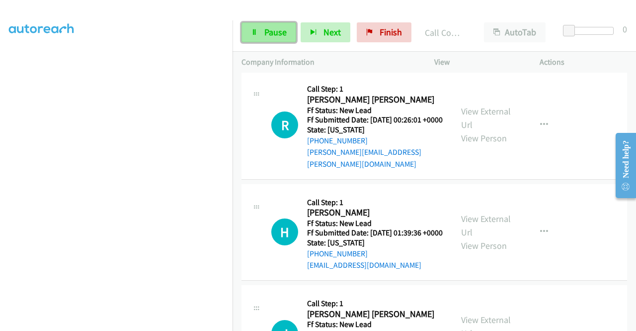
click at [276, 27] on span "Pause" at bounding box center [275, 31] width 22 height 11
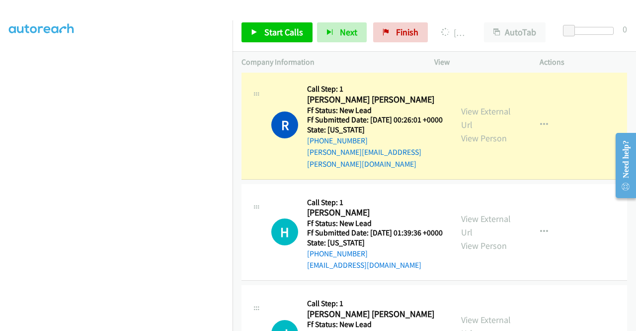
scroll to position [0, 0]
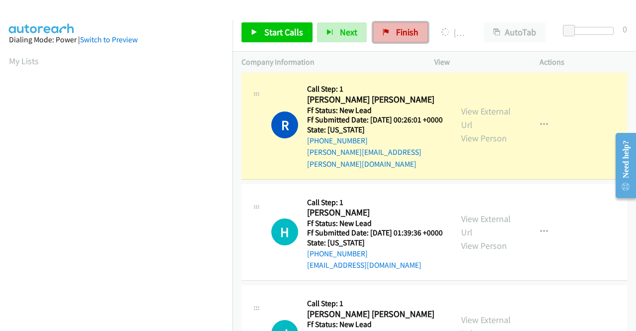
click at [405, 31] on span "Finish" at bounding box center [407, 31] width 22 height 11
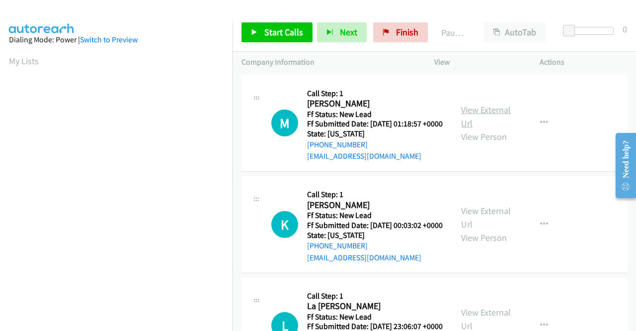
click at [485, 115] on link "View External Url" at bounding box center [486, 116] width 50 height 25
click at [487, 222] on link "View External Url" at bounding box center [486, 217] width 50 height 25
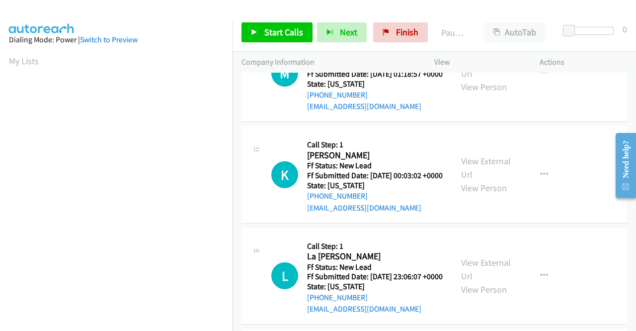
scroll to position [99, 0]
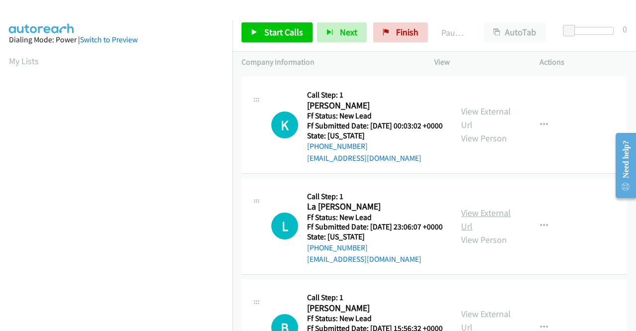
click at [472, 232] on link "View External Url" at bounding box center [486, 219] width 50 height 25
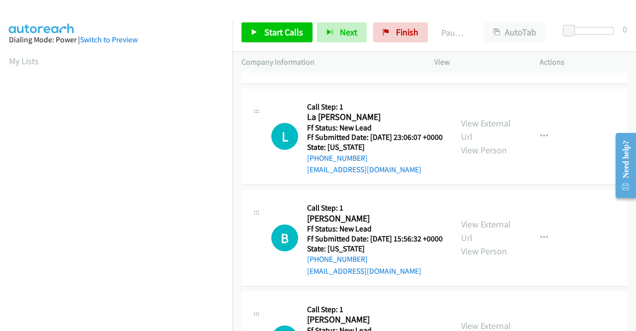
scroll to position [199, 0]
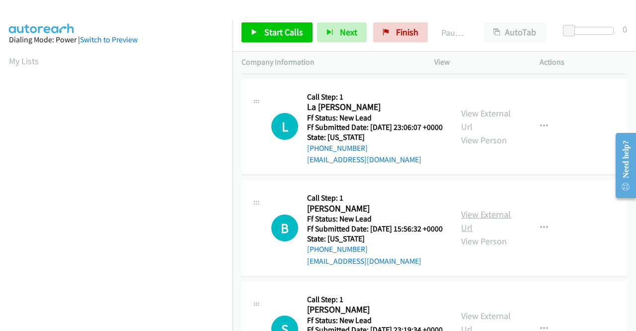
click at [473, 233] on link "View External Url" at bounding box center [486, 220] width 50 height 25
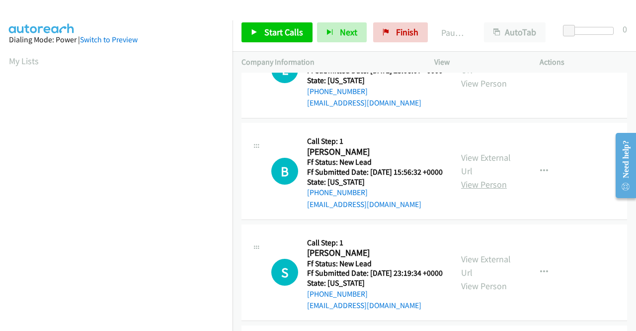
scroll to position [298, 0]
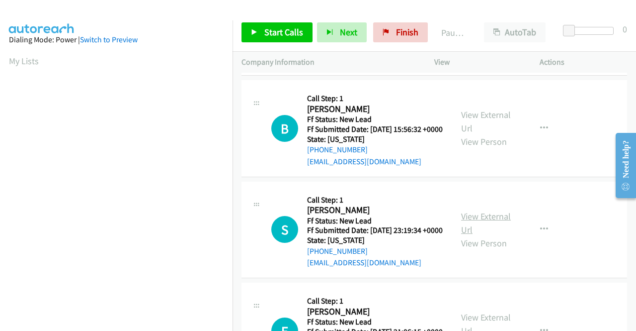
click at [476, 235] on link "View External Url" at bounding box center [486, 222] width 50 height 25
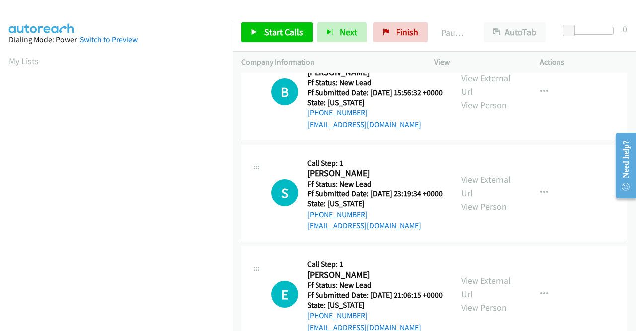
scroll to position [398, 0]
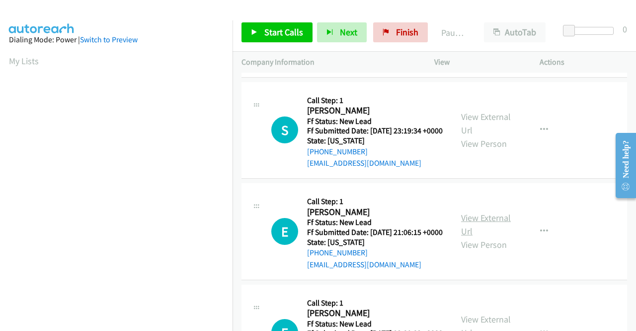
click at [472, 237] on link "View External Url" at bounding box center [486, 224] width 50 height 25
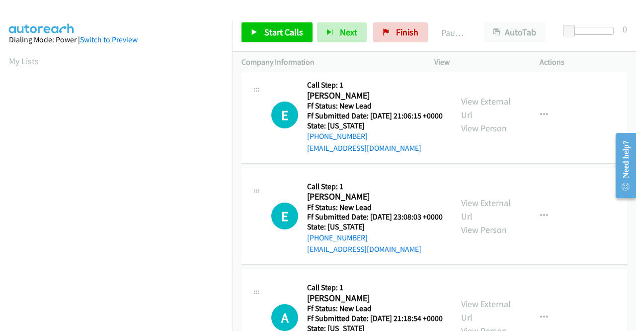
scroll to position [547, 0]
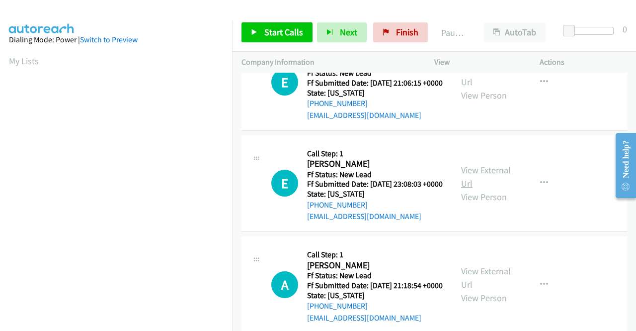
click at [486, 189] on link "View External Url" at bounding box center [486, 176] width 50 height 25
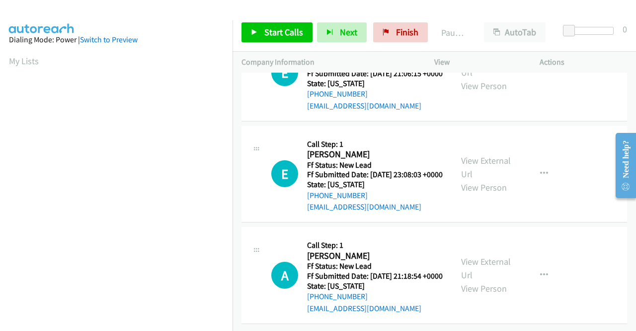
scroll to position [640, 0]
click at [500, 255] on link "View External Url" at bounding box center [486, 267] width 50 height 25
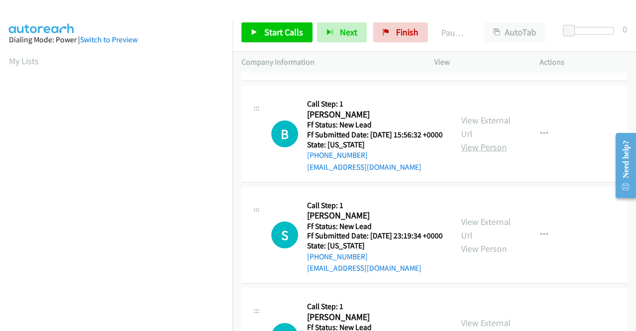
scroll to position [298, 0]
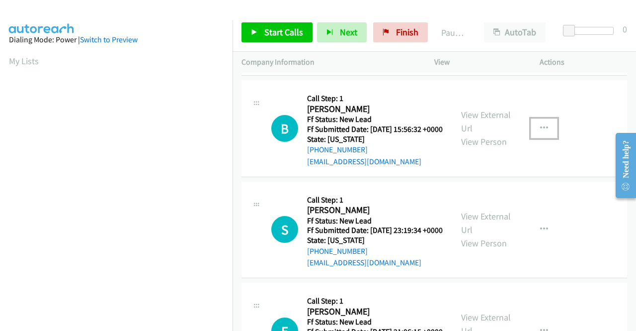
click at [535, 138] on button "button" at bounding box center [544, 128] width 27 height 20
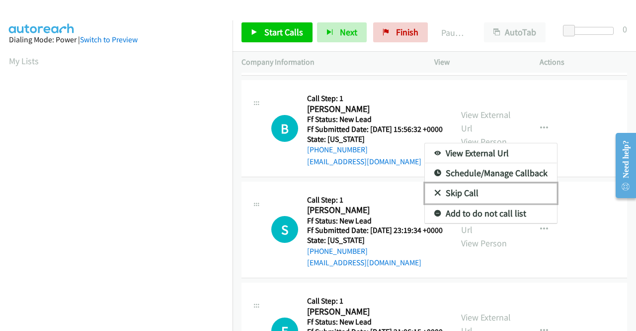
click at [494, 203] on link "Skip Call" at bounding box center [491, 193] width 132 height 20
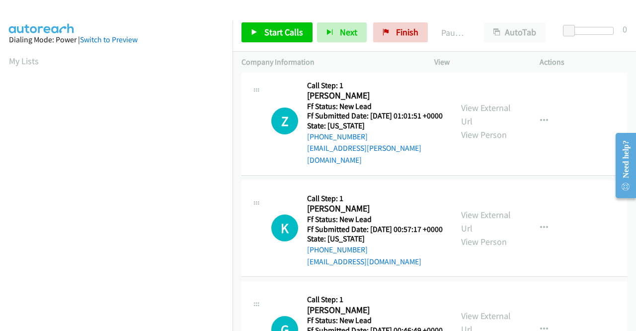
scroll to position [795, 0]
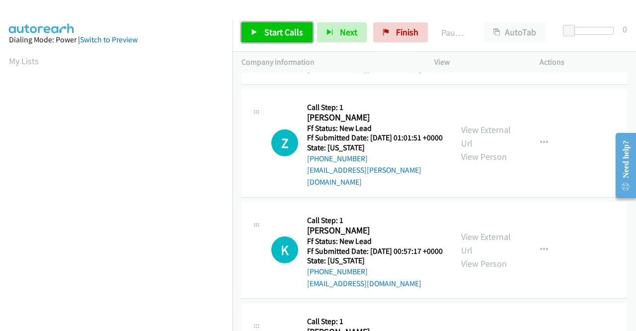
click at [282, 26] on span "Start Calls" at bounding box center [283, 31] width 39 height 11
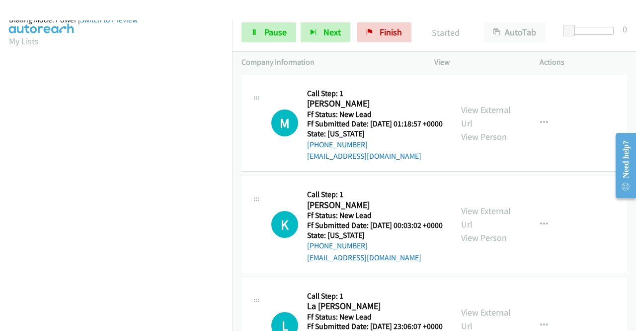
scroll to position [227, 0]
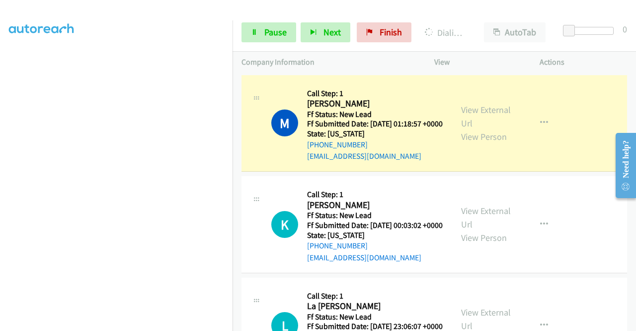
click at [267, 47] on div "Start Calls Pause Next Finish Dialing Matt Beck AutoTab AutoTab 0" at bounding box center [435, 32] width 404 height 38
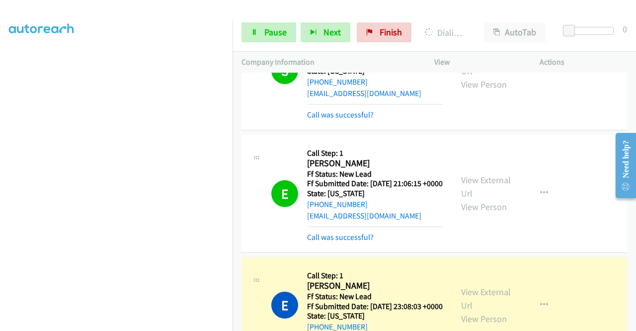
scroll to position [547, 0]
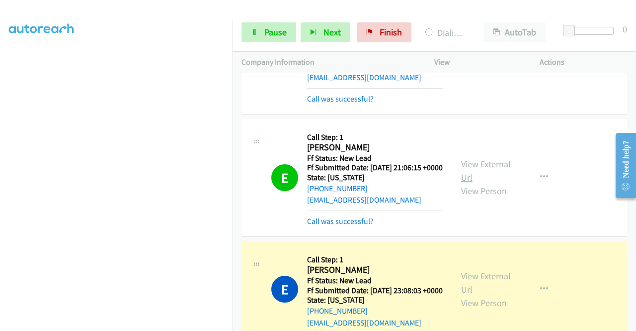
click at [486, 183] on link "View External Url" at bounding box center [486, 170] width 50 height 25
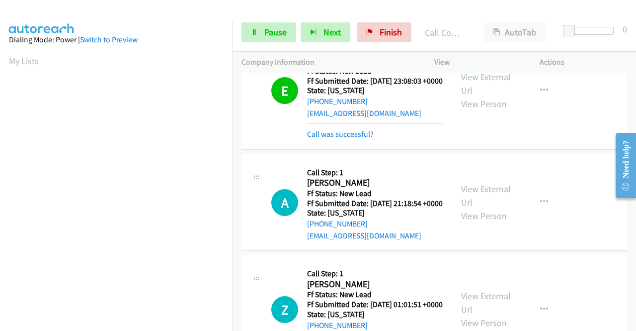
scroll to position [795, 0]
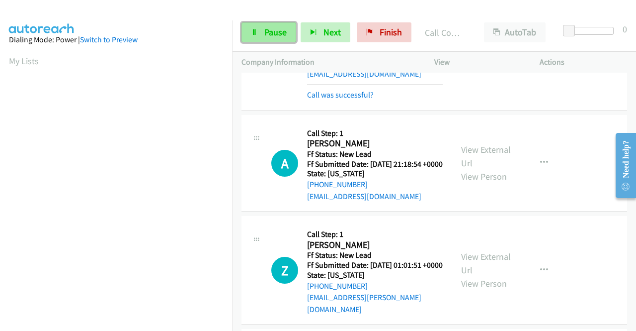
click at [286, 29] on link "Pause" at bounding box center [269, 32] width 55 height 20
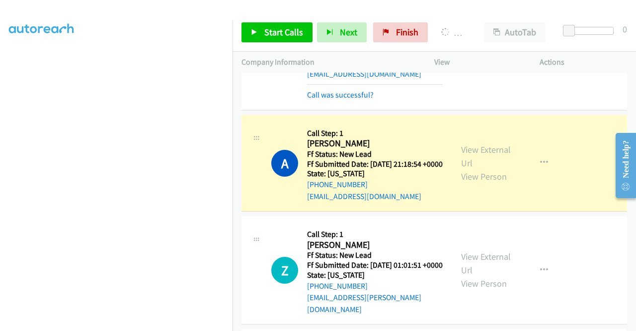
scroll to position [0, 0]
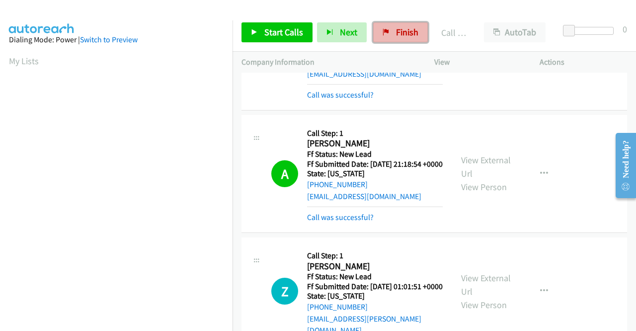
click at [384, 35] on icon at bounding box center [386, 32] width 7 height 7
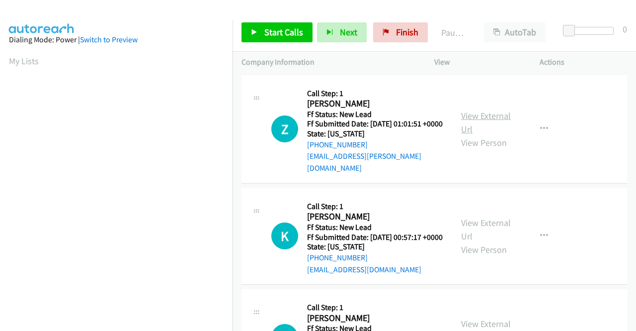
click at [488, 119] on link "View External Url" at bounding box center [486, 122] width 50 height 25
click at [481, 224] on link "View External Url" at bounding box center [486, 229] width 50 height 25
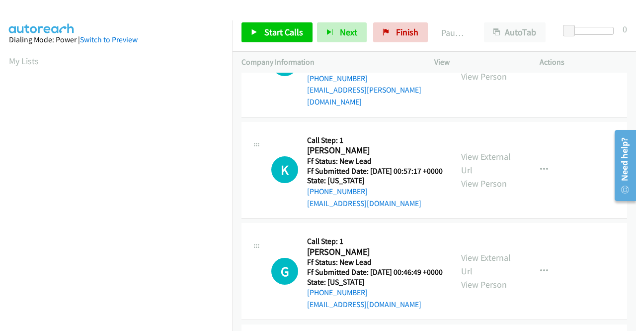
scroll to position [99, 0]
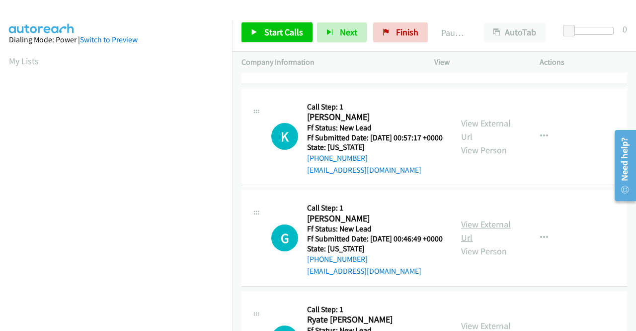
click at [501, 238] on link "View External Url" at bounding box center [486, 230] width 50 height 25
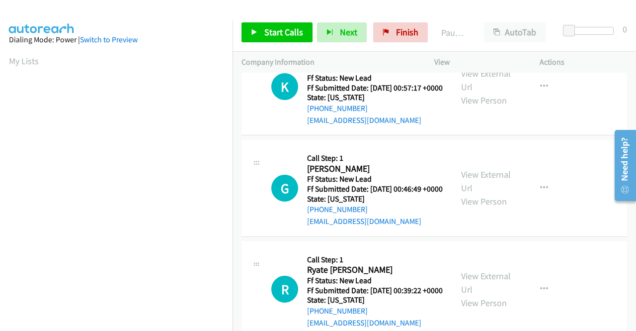
scroll to position [199, 0]
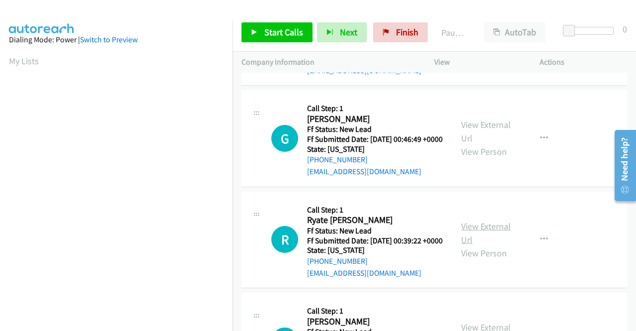
click at [473, 245] on link "View External Url" at bounding box center [486, 232] width 50 height 25
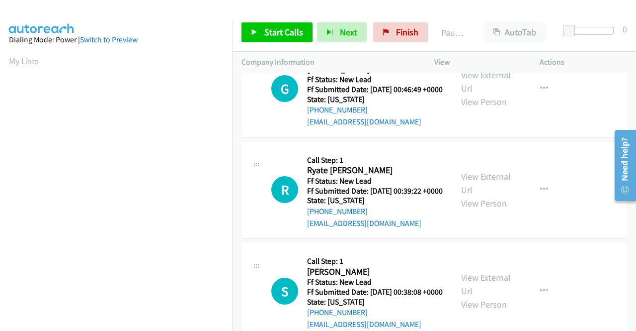
scroll to position [298, 0]
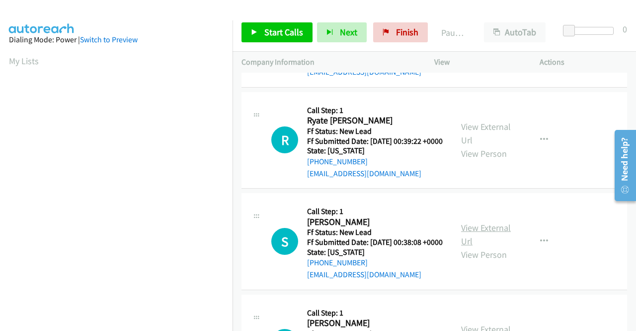
click at [493, 247] on link "View External Url" at bounding box center [486, 234] width 50 height 25
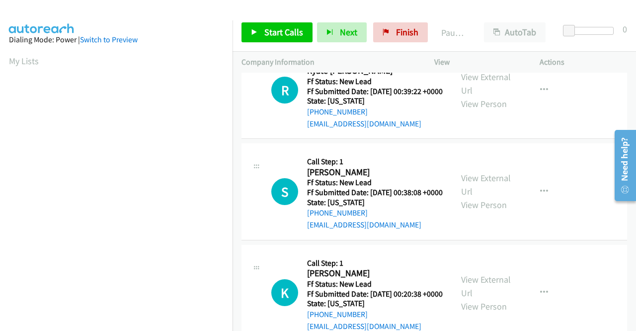
scroll to position [398, 0]
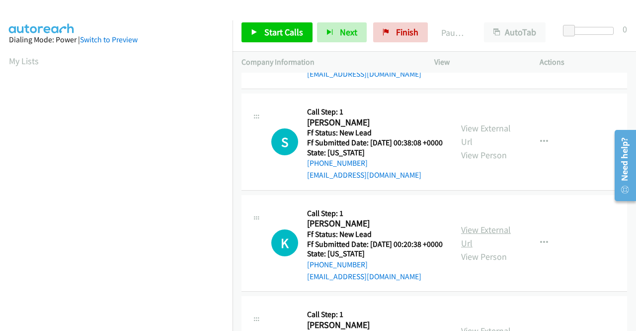
click at [478, 249] on link "View External Url" at bounding box center [486, 236] width 50 height 25
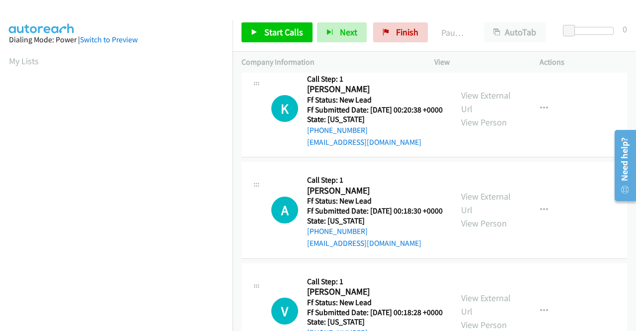
scroll to position [547, 0]
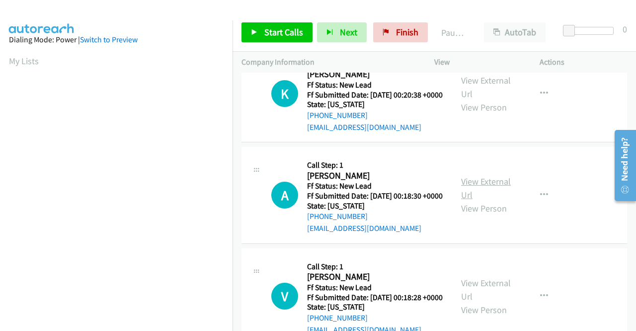
click at [472, 200] on link "View External Url" at bounding box center [486, 187] width 50 height 25
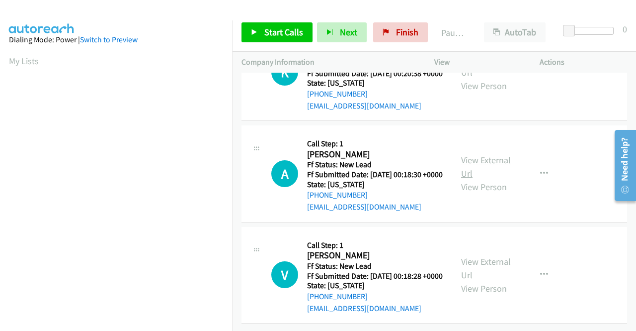
scroll to position [640, 0]
click at [488, 255] on link "View External Url" at bounding box center [486, 267] width 50 height 25
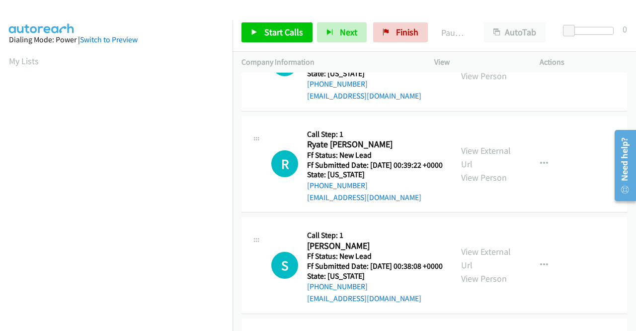
scroll to position [0, 0]
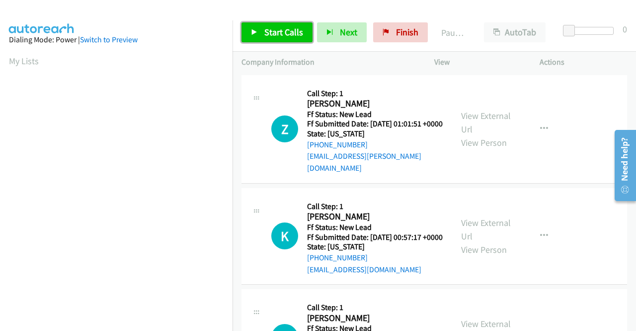
click at [296, 30] on span "Start Calls" at bounding box center [283, 31] width 39 height 11
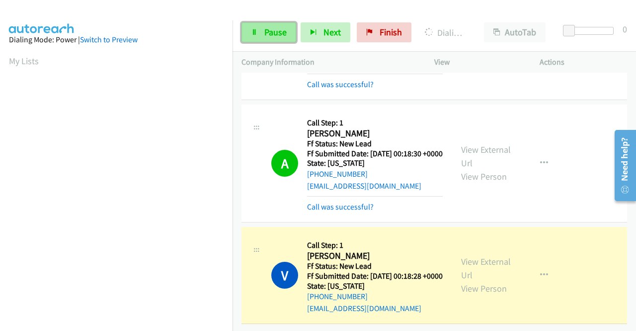
click at [266, 38] on link "Pause" at bounding box center [269, 32] width 55 height 20
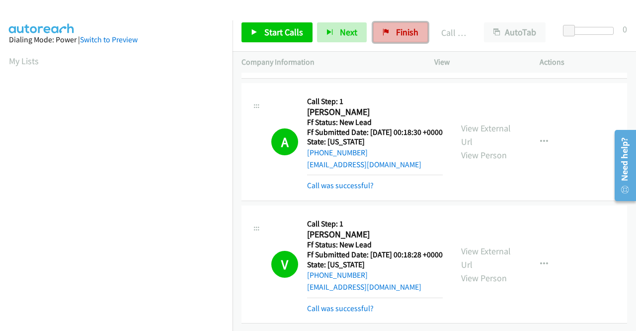
click at [405, 24] on link "Finish" at bounding box center [400, 32] width 55 height 20
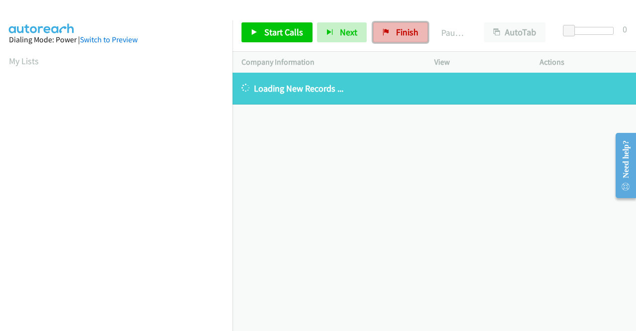
click at [408, 28] on span "Finish" at bounding box center [407, 31] width 22 height 11
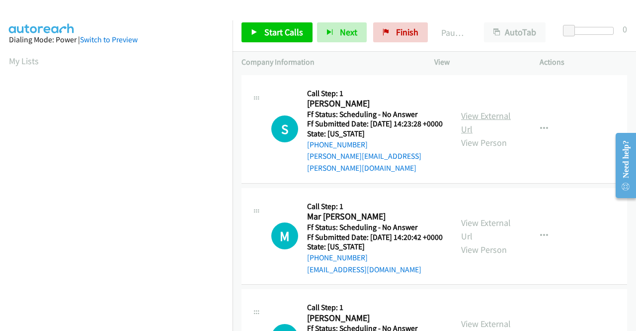
click at [484, 117] on link "View External Url" at bounding box center [486, 122] width 50 height 25
click at [468, 223] on link "View External Url" at bounding box center [486, 229] width 50 height 25
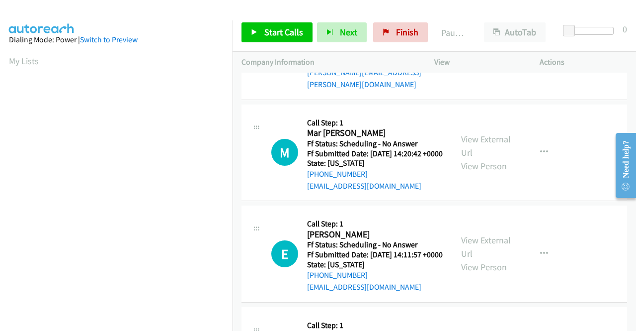
scroll to position [99, 0]
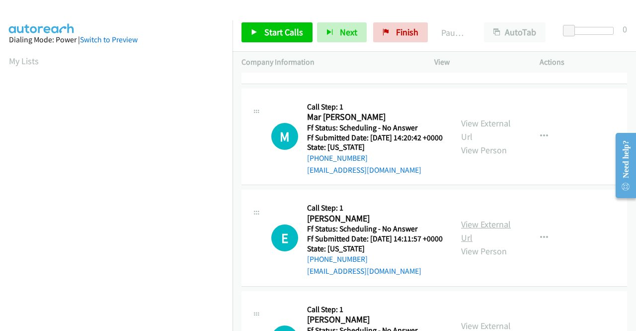
click at [495, 237] on link "View External Url" at bounding box center [486, 230] width 50 height 25
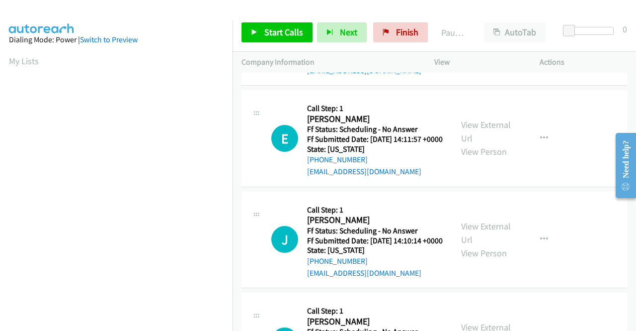
scroll to position [249, 0]
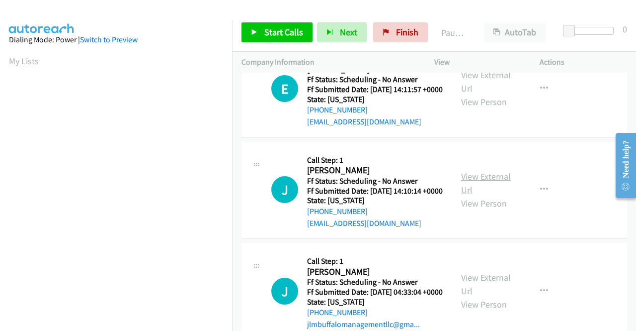
click at [465, 195] on link "View External Url" at bounding box center [486, 182] width 50 height 25
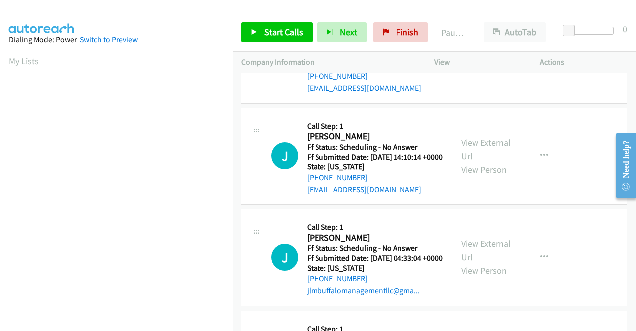
scroll to position [298, 0]
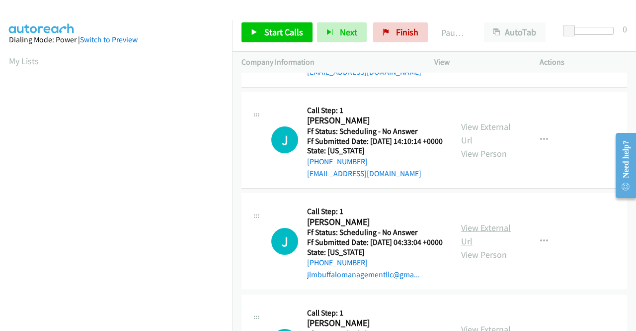
click at [474, 247] on link "View External Url" at bounding box center [486, 234] width 50 height 25
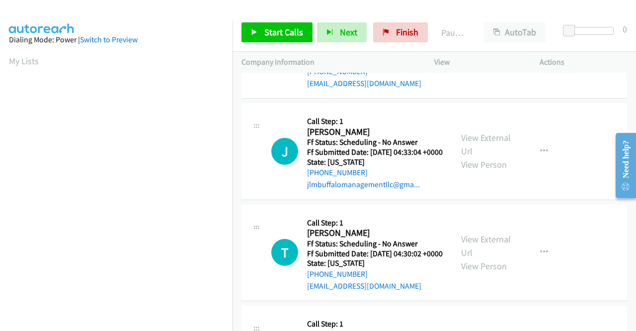
scroll to position [398, 0]
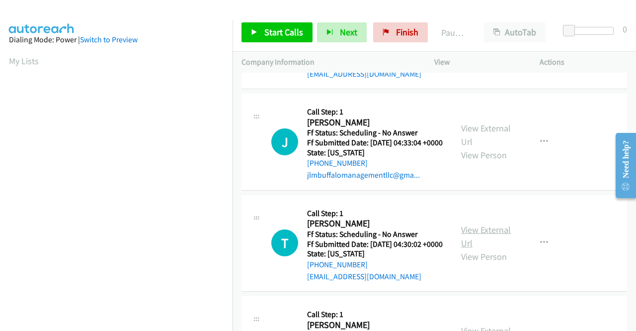
click at [468, 249] on link "View External Url" at bounding box center [486, 236] width 50 height 25
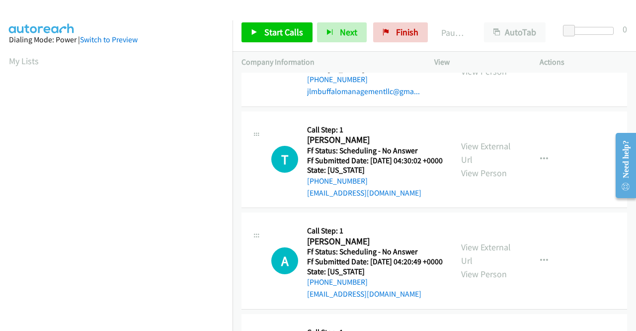
scroll to position [497, 0]
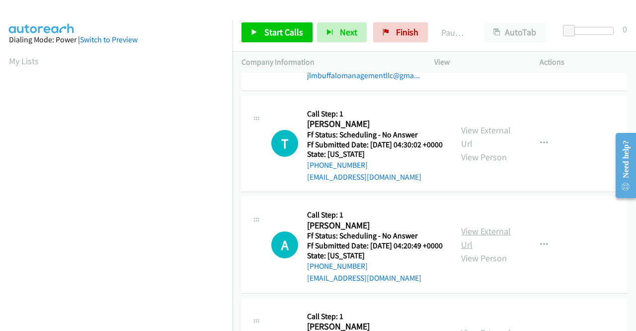
click at [477, 250] on link "View External Url" at bounding box center [486, 237] width 50 height 25
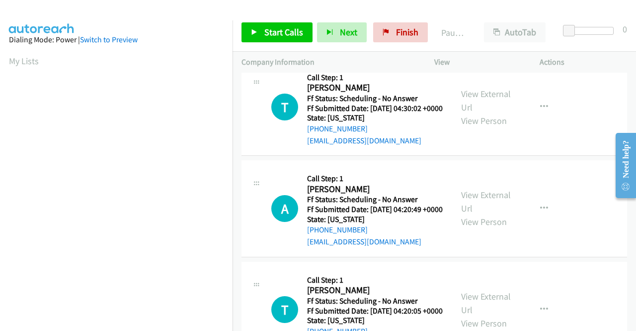
scroll to position [596, 0]
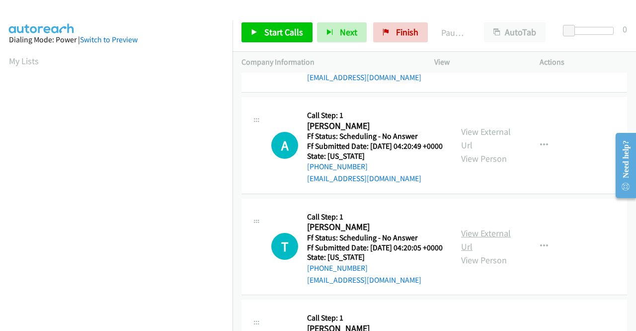
click at [488, 252] on link "View External Url" at bounding box center [486, 239] width 50 height 25
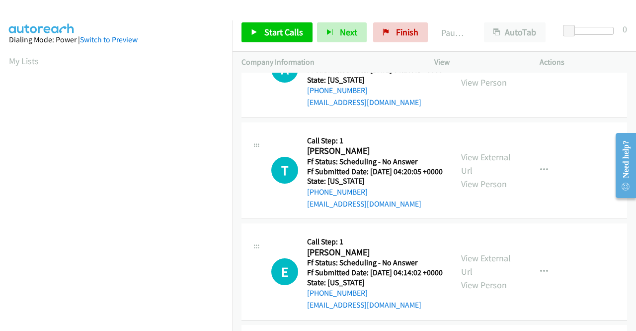
scroll to position [746, 0]
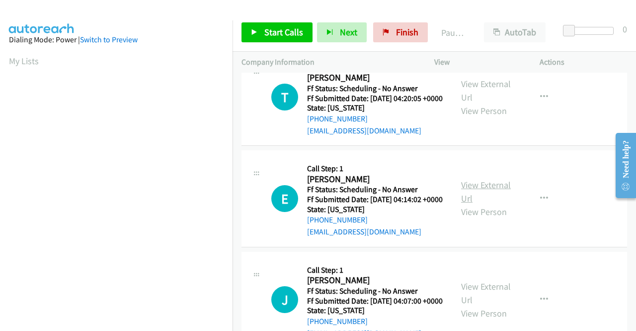
click at [466, 204] on link "View External Url" at bounding box center [486, 191] width 50 height 25
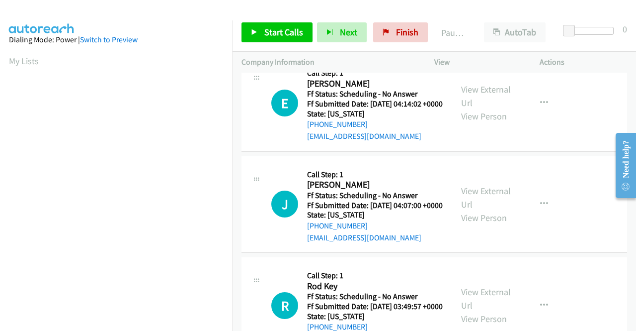
scroll to position [845, 0]
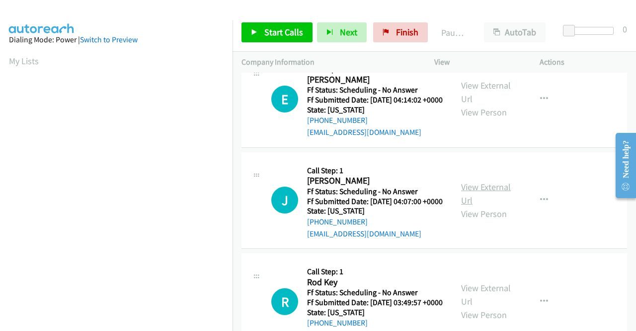
click at [479, 206] on link "View External Url" at bounding box center [486, 193] width 50 height 25
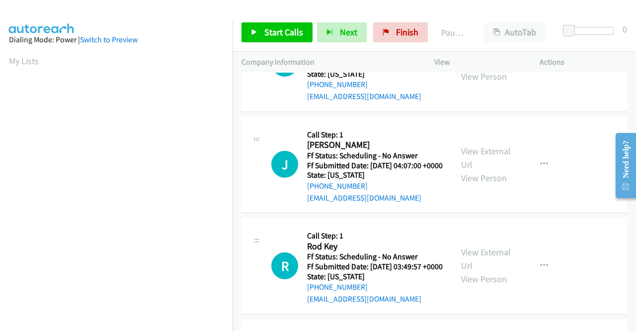
scroll to position [944, 0]
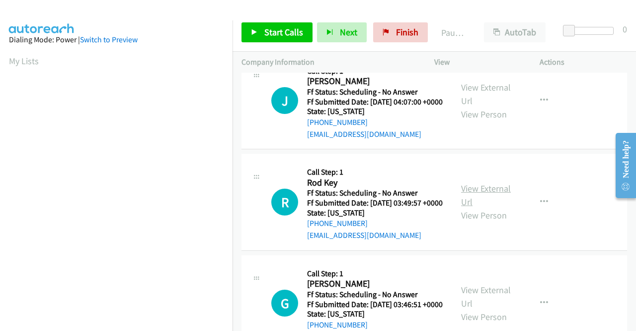
click at [487, 207] on link "View External Url" at bounding box center [486, 194] width 50 height 25
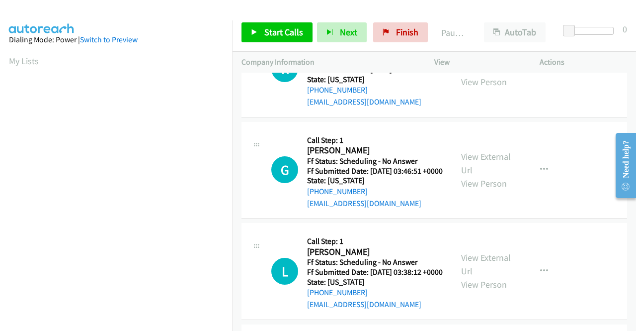
scroll to position [1094, 0]
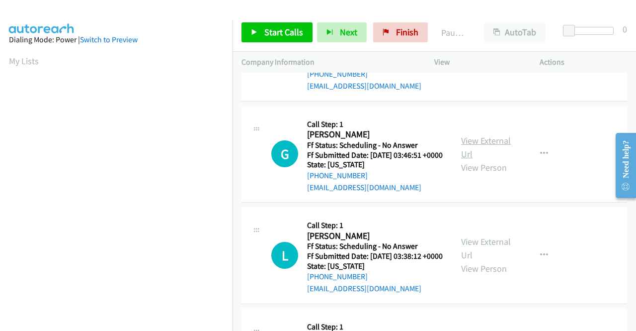
click at [467, 160] on link "View External Url" at bounding box center [486, 147] width 50 height 25
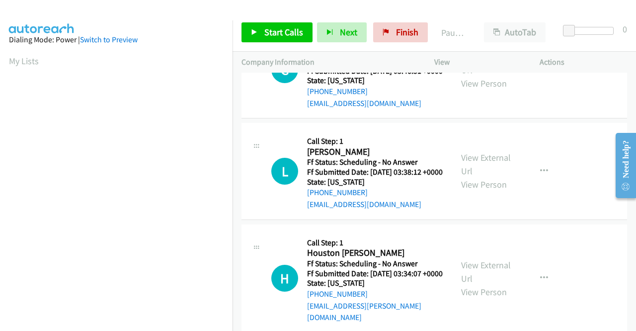
scroll to position [1193, 0]
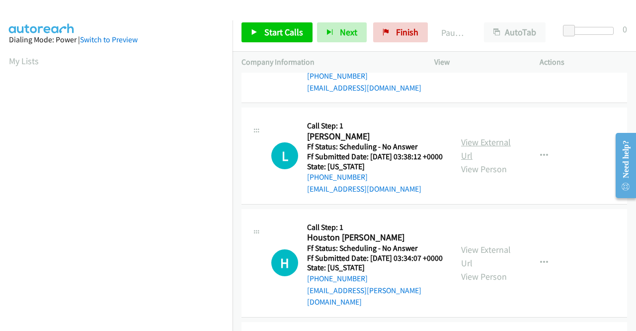
click at [484, 161] on link "View External Url" at bounding box center [486, 148] width 50 height 25
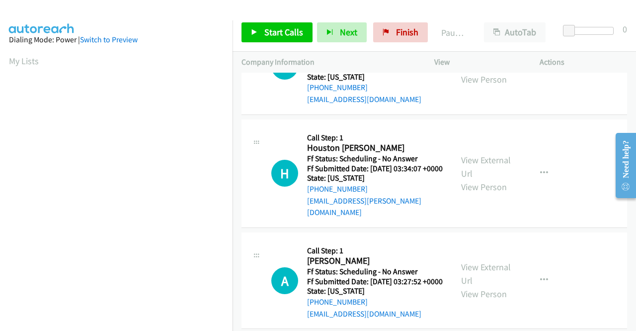
scroll to position [1292, 0]
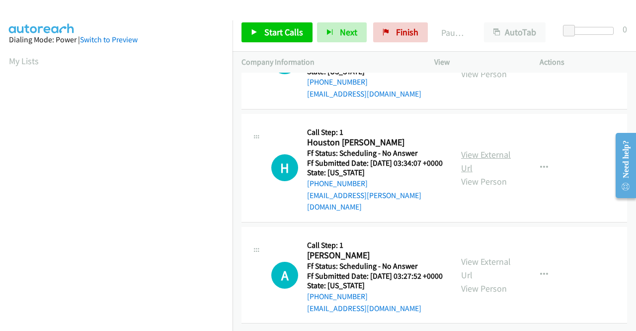
click at [478, 173] on link "View External Url" at bounding box center [486, 161] width 50 height 25
click at [483, 255] on link "View External Url" at bounding box center [486, 267] width 50 height 25
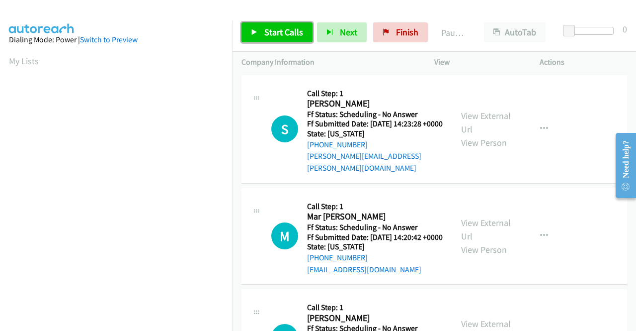
click at [273, 29] on span "Start Calls" at bounding box center [283, 31] width 39 height 11
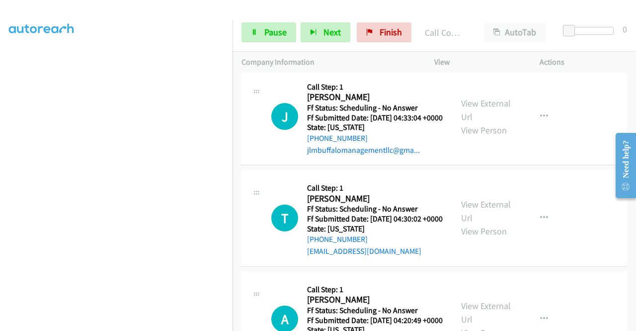
scroll to position [227, 0]
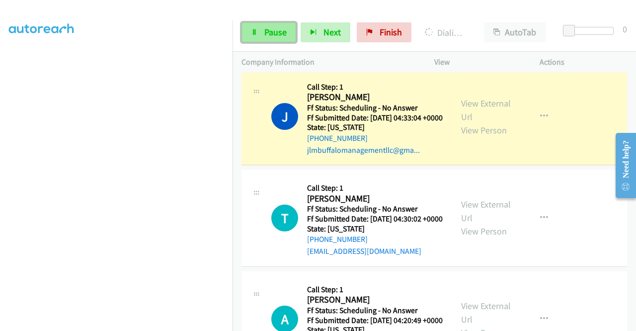
click at [265, 28] on span "Pause" at bounding box center [275, 31] width 22 height 11
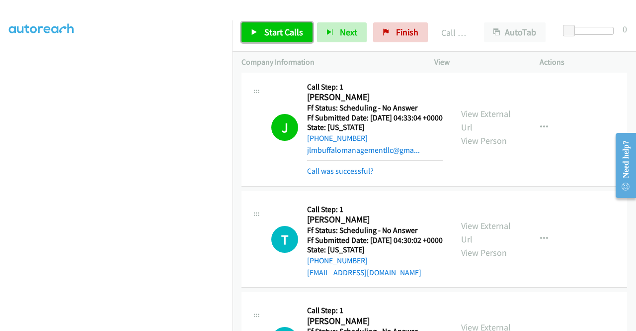
click at [266, 35] on span "Start Calls" at bounding box center [283, 31] width 39 height 11
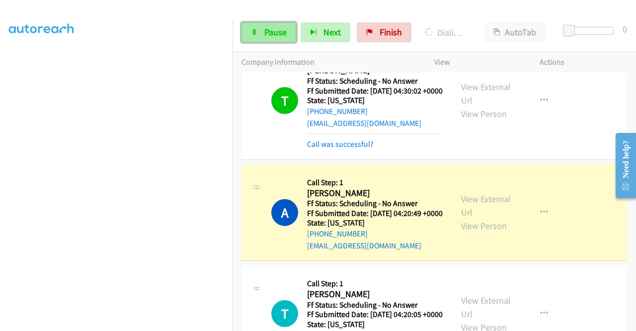
click at [278, 24] on link "Pause" at bounding box center [269, 32] width 55 height 20
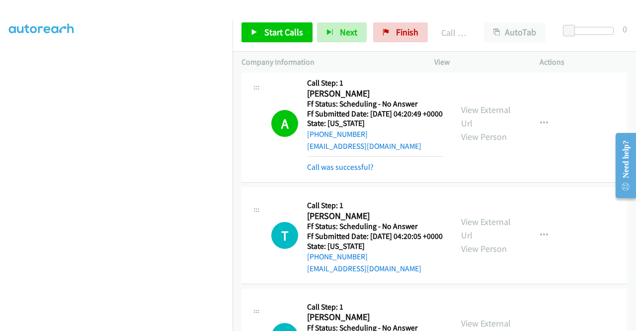
scroll to position [806, 0]
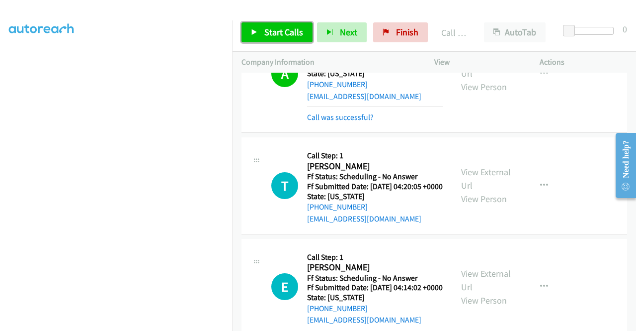
click at [283, 36] on span "Start Calls" at bounding box center [283, 31] width 39 height 11
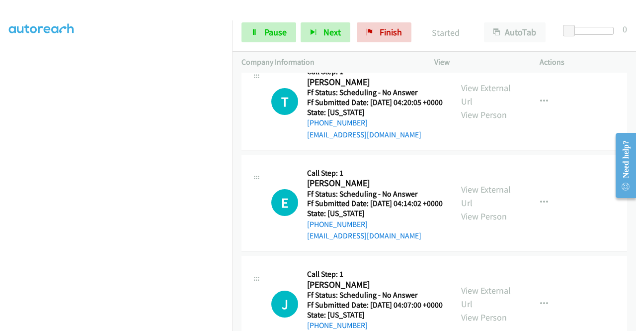
scroll to position [905, 0]
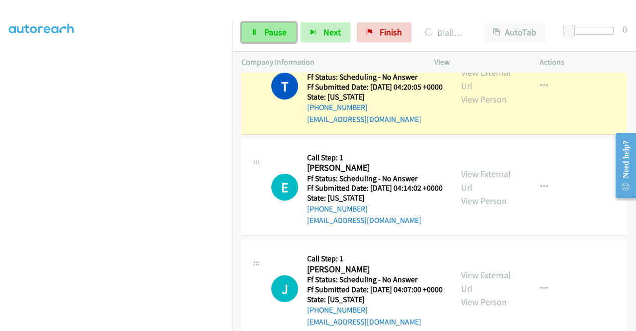
click at [276, 32] on span "Pause" at bounding box center [275, 31] width 22 height 11
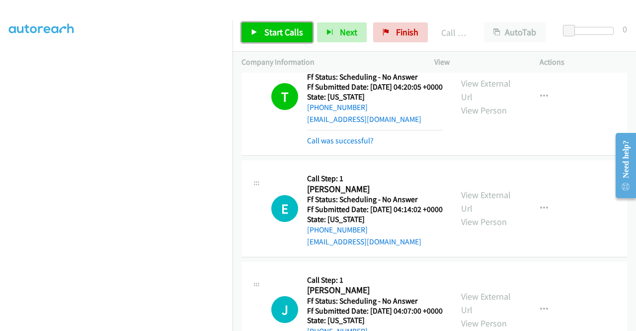
click at [281, 32] on span "Start Calls" at bounding box center [283, 31] width 39 height 11
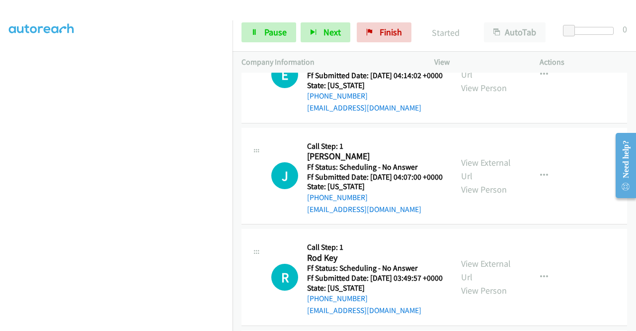
scroll to position [1054, 0]
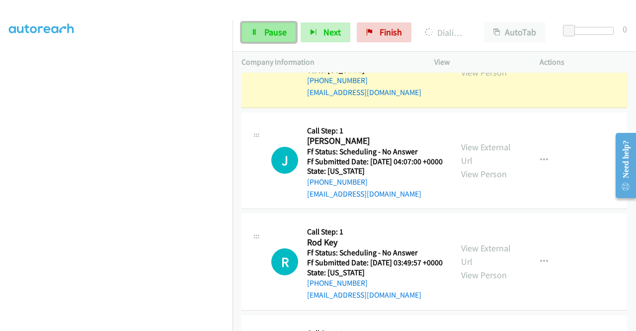
click at [261, 33] on link "Pause" at bounding box center [269, 32] width 55 height 20
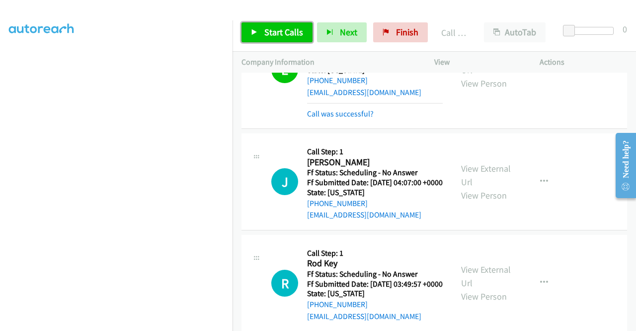
click at [295, 27] on span "Start Calls" at bounding box center [283, 31] width 39 height 11
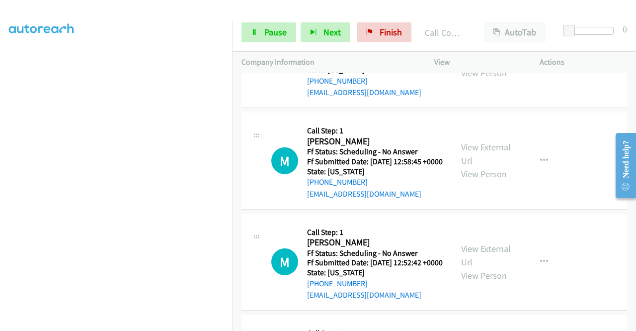
scroll to position [227, 0]
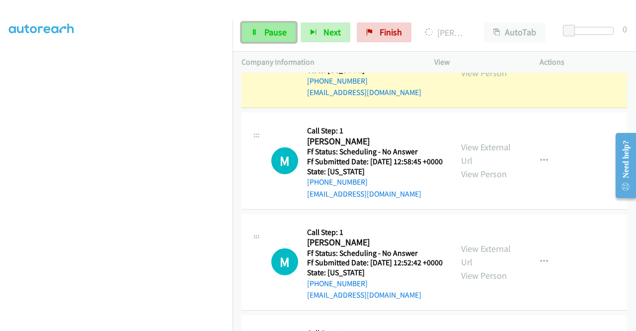
click at [276, 35] on span "Pause" at bounding box center [275, 31] width 22 height 11
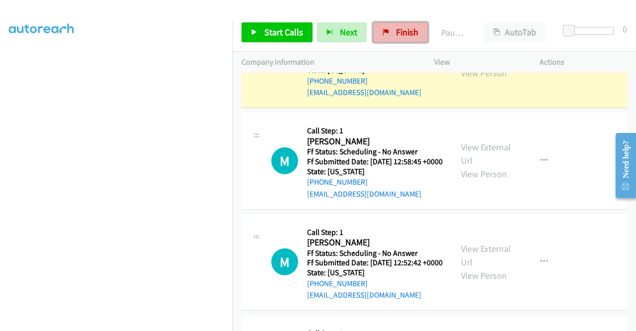
click at [413, 39] on link "Finish" at bounding box center [400, 32] width 55 height 20
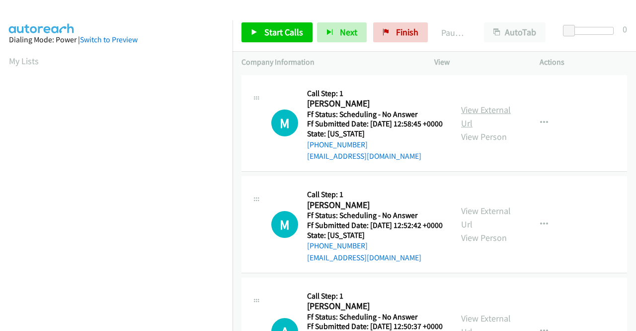
click at [478, 113] on link "View External Url" at bounding box center [486, 116] width 50 height 25
click at [489, 223] on link "View External Url" at bounding box center [486, 217] width 50 height 25
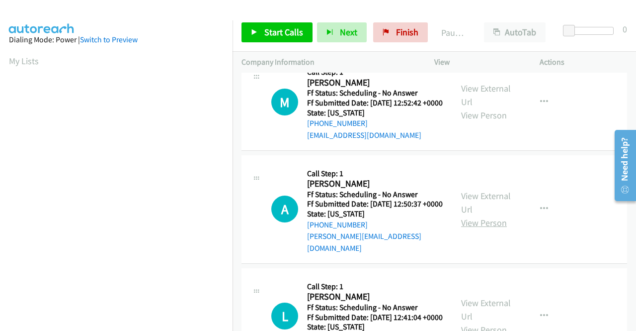
scroll to position [149, 0]
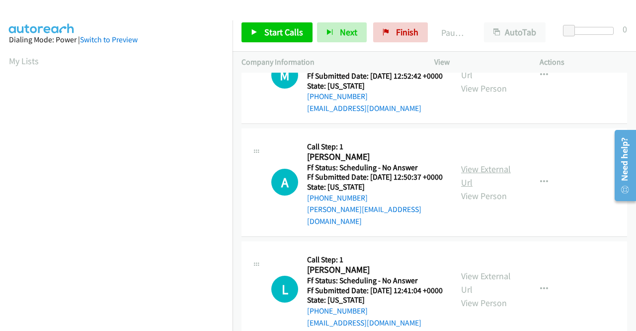
click at [491, 185] on link "View External Url" at bounding box center [486, 175] width 50 height 25
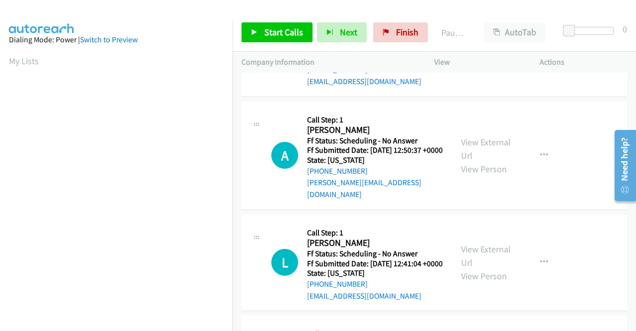
scroll to position [199, 0]
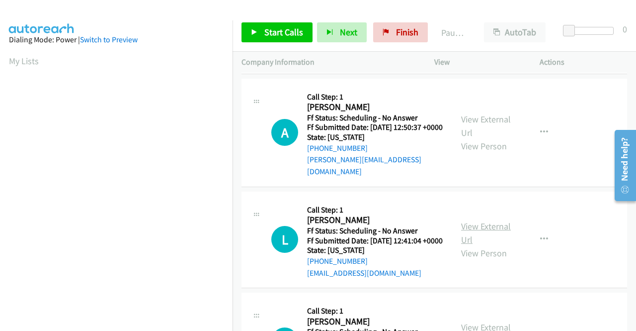
click at [474, 245] on link "View External Url" at bounding box center [486, 232] width 50 height 25
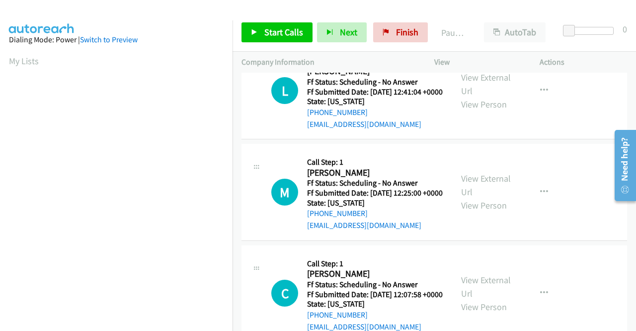
scroll to position [348, 0]
click at [467, 197] on link "View External Url" at bounding box center [486, 184] width 50 height 25
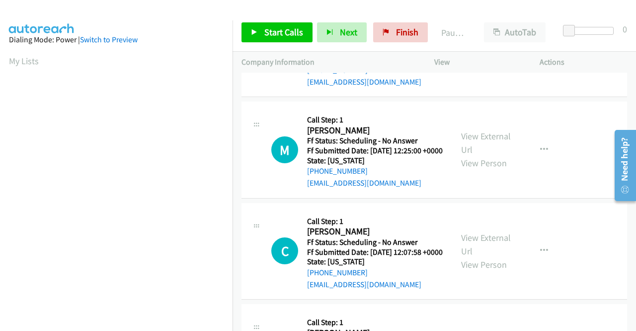
scroll to position [447, 0]
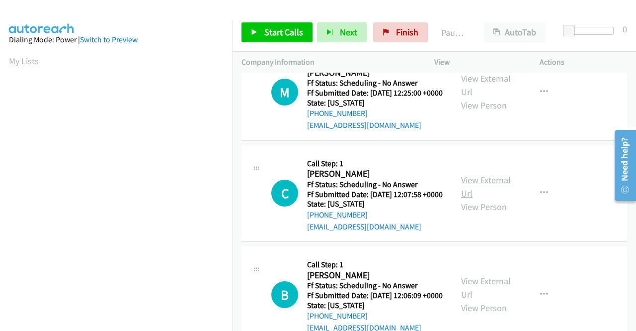
click at [483, 199] on link "View External Url" at bounding box center [486, 186] width 50 height 25
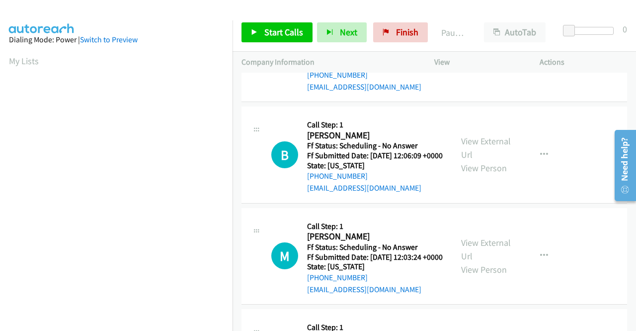
scroll to position [596, 0]
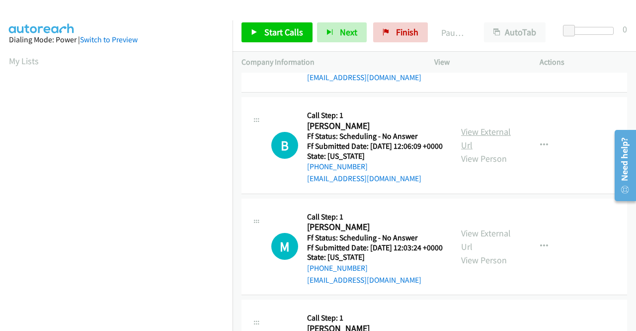
click at [491, 151] on link "View External Url" at bounding box center [486, 138] width 50 height 25
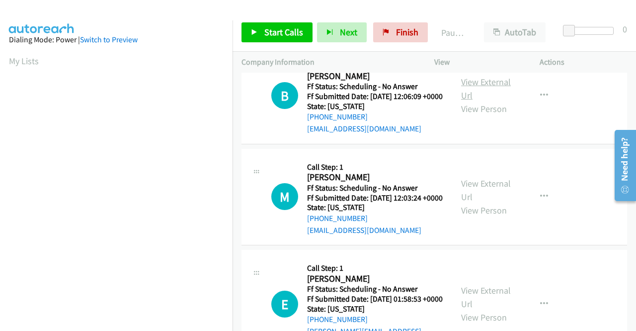
scroll to position [696, 0]
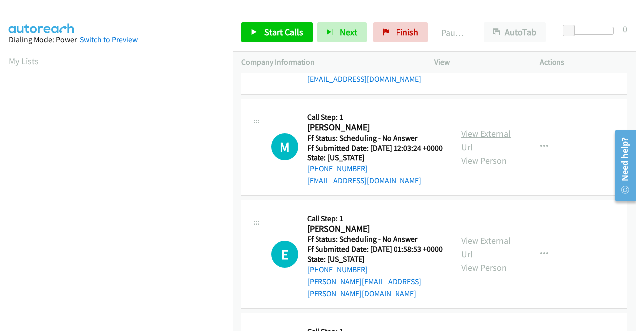
click at [484, 153] on link "View External Url" at bounding box center [486, 140] width 50 height 25
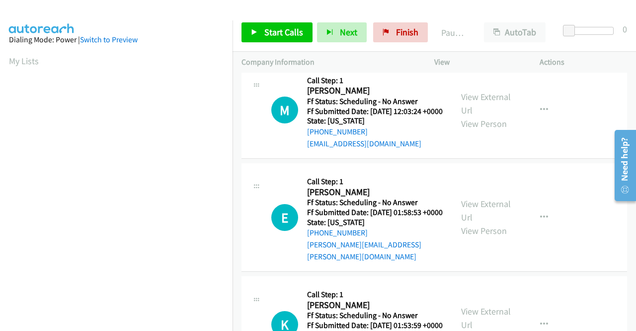
scroll to position [795, 0]
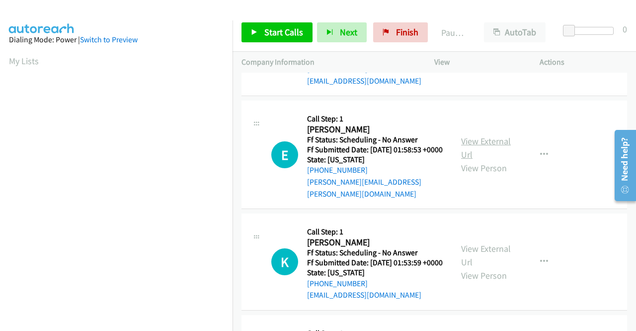
click at [474, 160] on link "View External Url" at bounding box center [486, 147] width 50 height 25
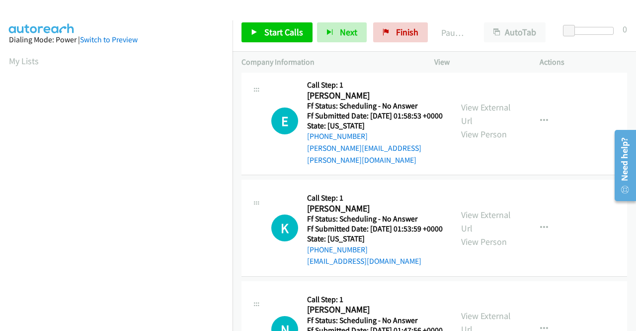
scroll to position [895, 0]
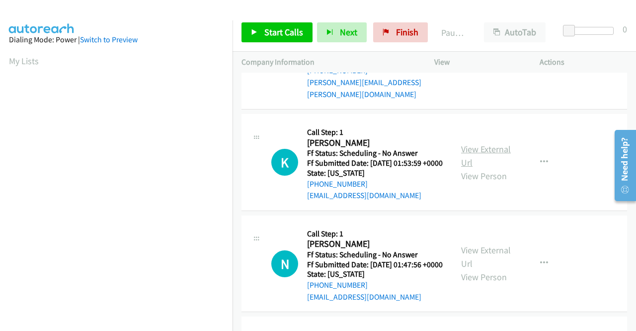
click at [480, 168] on link "View External Url" at bounding box center [486, 155] width 50 height 25
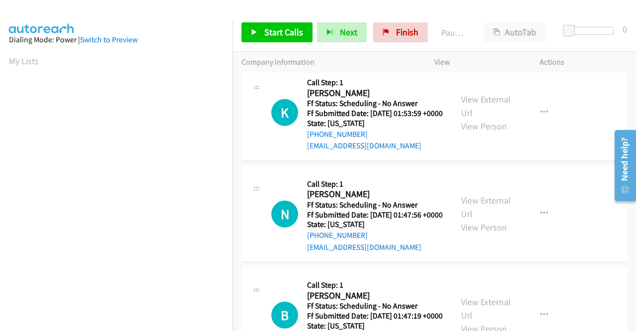
scroll to position [994, 0]
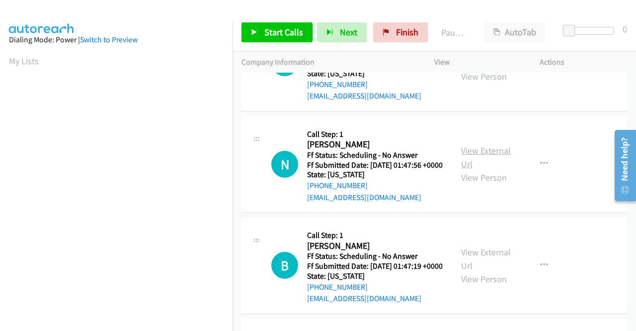
click at [495, 169] on link "View External Url" at bounding box center [486, 157] width 50 height 25
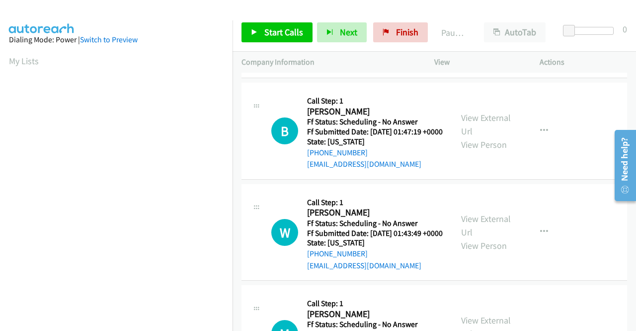
scroll to position [1143, 0]
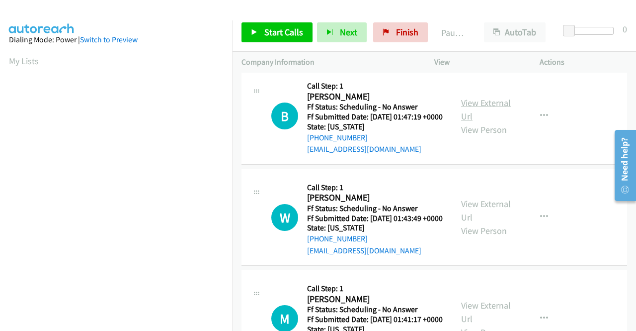
click at [474, 122] on link "View External Url" at bounding box center [486, 109] width 50 height 25
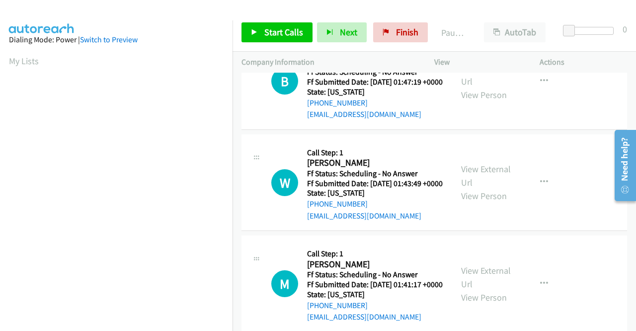
scroll to position [1193, 0]
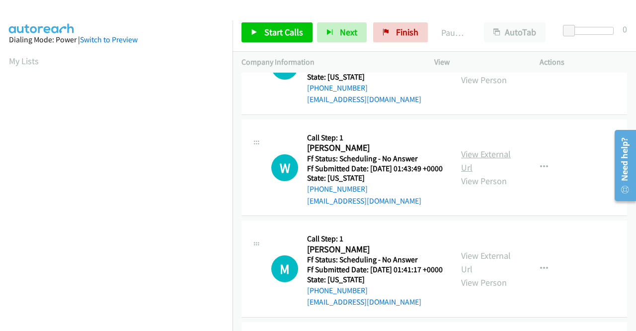
click at [483, 173] on link "View External Url" at bounding box center [486, 160] width 50 height 25
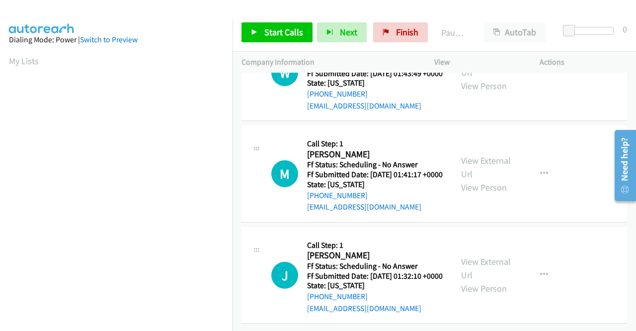
scroll to position [1342, 0]
click at [493, 179] on link "View External Url" at bounding box center [486, 167] width 50 height 25
click at [471, 255] on link "View External Url" at bounding box center [486, 267] width 50 height 25
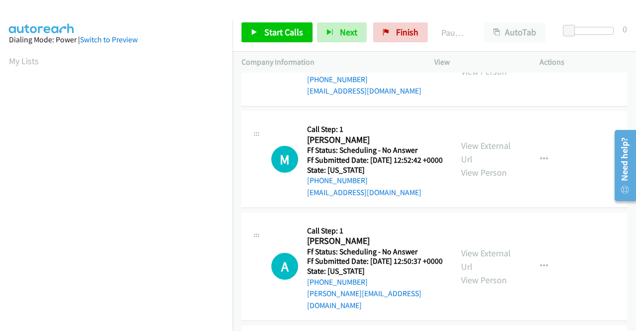
scroll to position [0, 0]
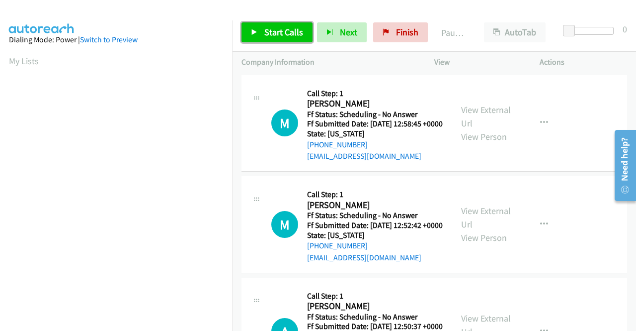
click at [281, 34] on span "Start Calls" at bounding box center [283, 31] width 39 height 11
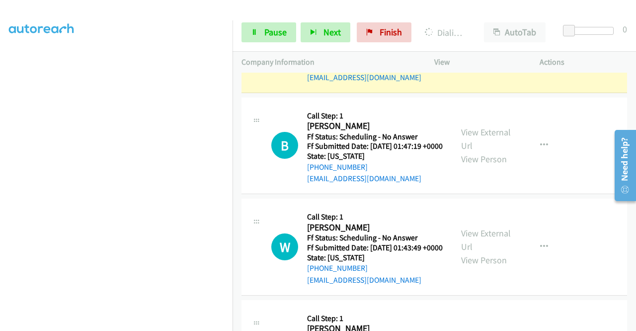
scroll to position [1342, 0]
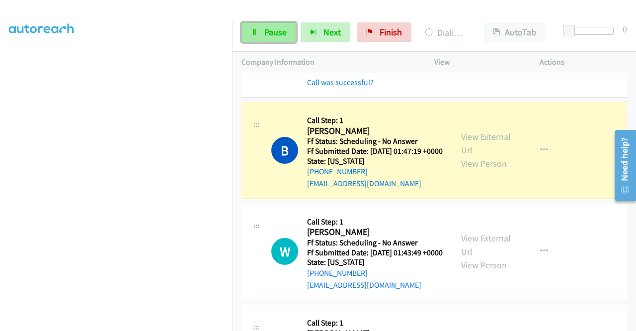
click at [254, 30] on icon at bounding box center [254, 32] width 7 height 7
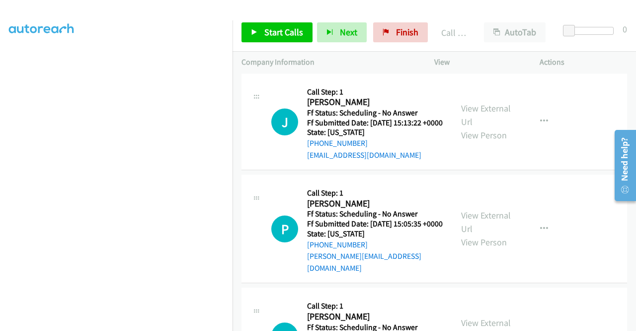
scroll to position [1839, 0]
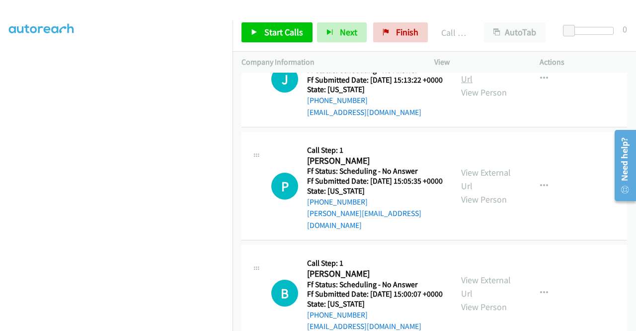
click at [481, 85] on link "View External Url" at bounding box center [486, 72] width 50 height 25
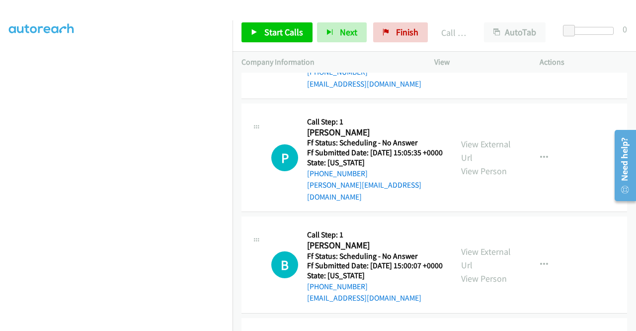
scroll to position [1889, 0]
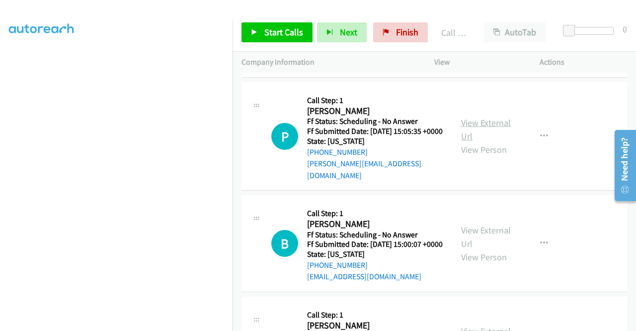
click at [498, 142] on link "View External Url" at bounding box center [486, 129] width 50 height 25
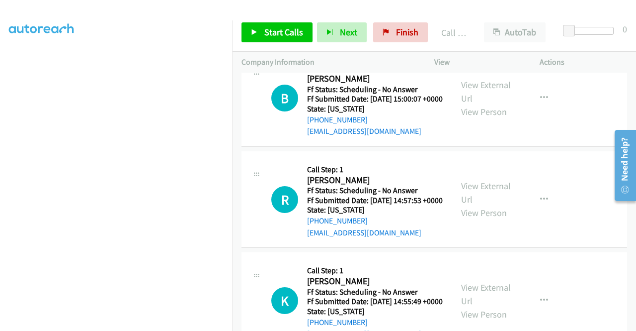
scroll to position [2038, 0]
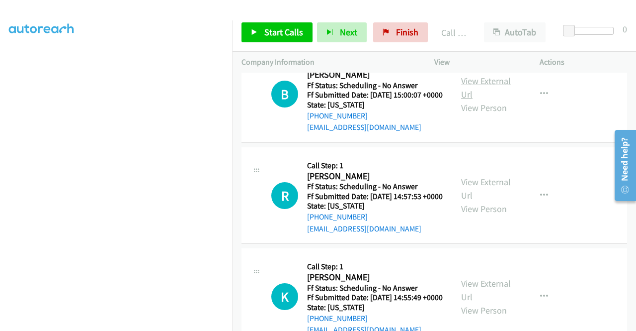
click at [487, 100] on link "View External Url" at bounding box center [486, 87] width 50 height 25
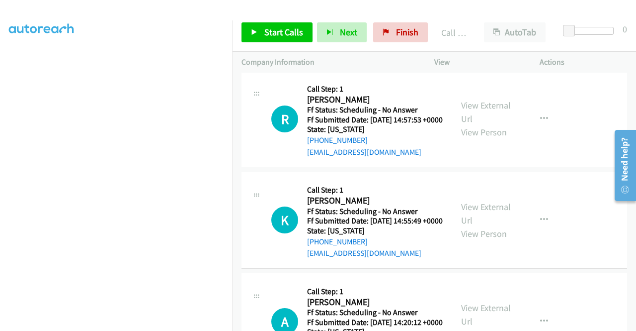
scroll to position [2137, 0]
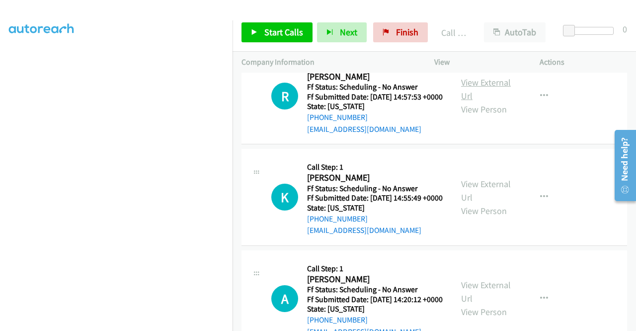
click at [471, 101] on link "View External Url" at bounding box center [486, 89] width 50 height 25
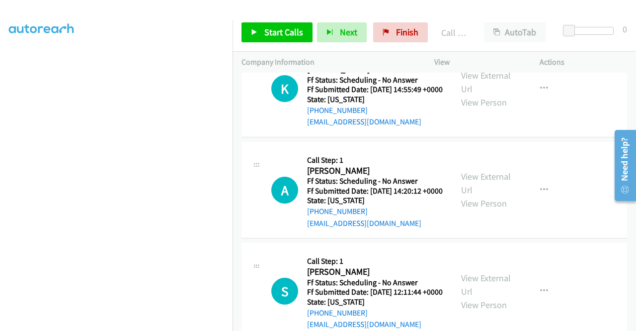
scroll to position [2286, 0]
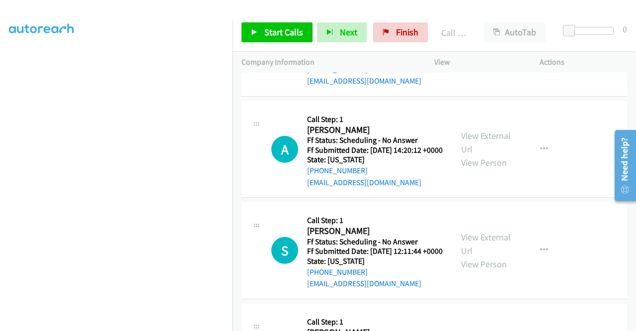
click at [467, 54] on link "View External Url" at bounding box center [486, 41] width 50 height 25
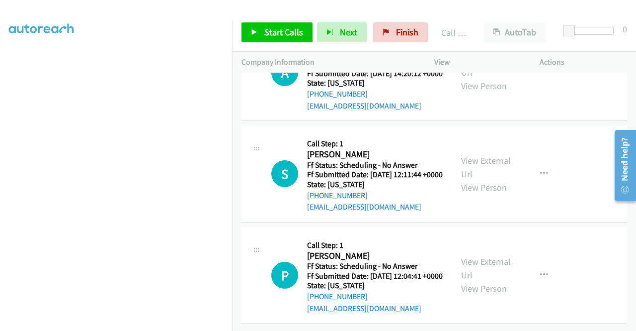
scroll to position [2386, 0]
click at [473, 78] on link "View External Url" at bounding box center [486, 65] width 50 height 25
click at [465, 179] on link "View External Url" at bounding box center [486, 167] width 50 height 25
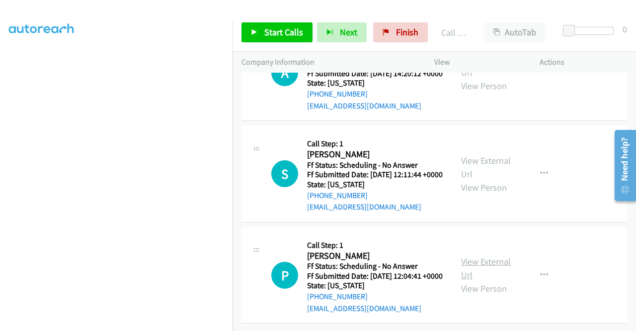
click at [472, 255] on link "View External Url" at bounding box center [486, 267] width 50 height 25
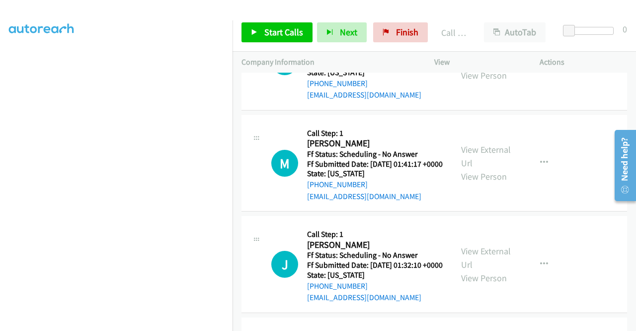
scroll to position [1569, 0]
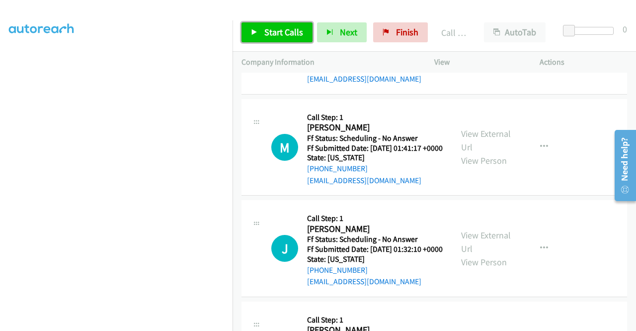
click at [272, 38] on link "Start Calls" at bounding box center [277, 32] width 71 height 20
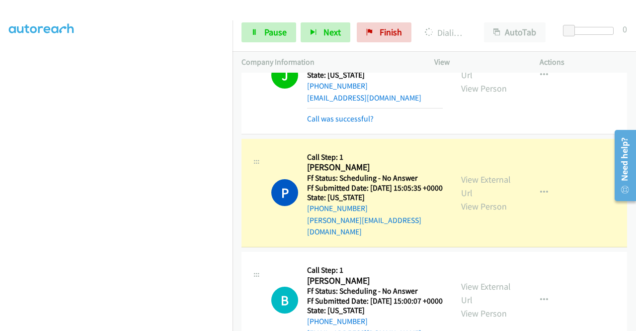
scroll to position [1917, 0]
click at [494, 81] on link "View External Url" at bounding box center [486, 68] width 50 height 25
click at [278, 25] on link "Pause" at bounding box center [269, 32] width 55 height 20
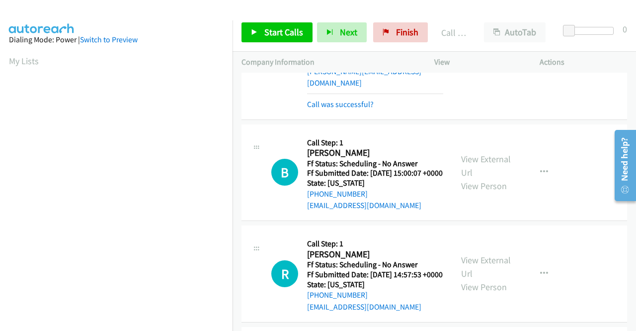
scroll to position [227, 0]
click at [354, 109] on link "Call was successful?" at bounding box center [340, 103] width 67 height 9
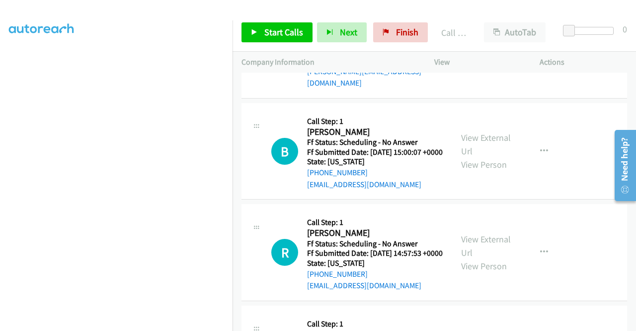
click at [545, 54] on button "button" at bounding box center [544, 44] width 27 height 20
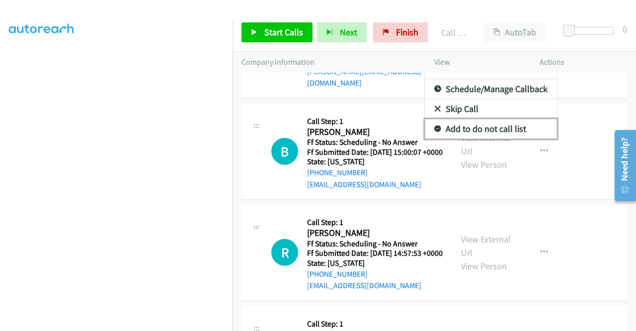
click at [504, 139] on link "Add to do not call list" at bounding box center [491, 129] width 132 height 20
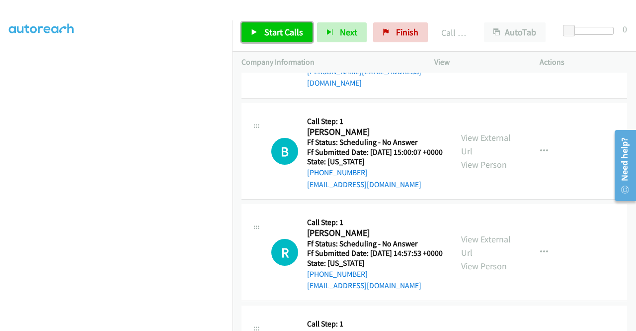
click at [303, 33] on link "Start Calls" at bounding box center [277, 32] width 71 height 20
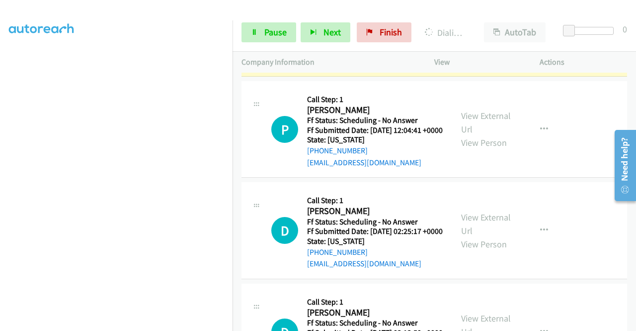
scroll to position [2712, 0]
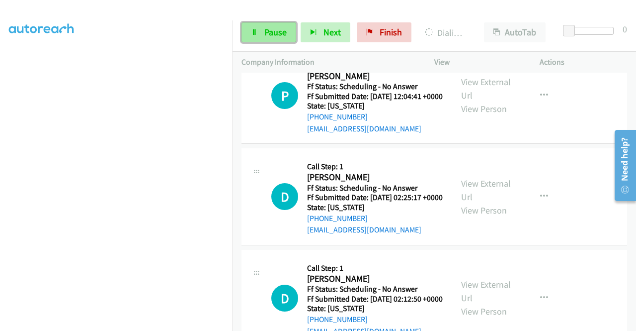
click at [282, 37] on span "Pause" at bounding box center [275, 31] width 22 height 11
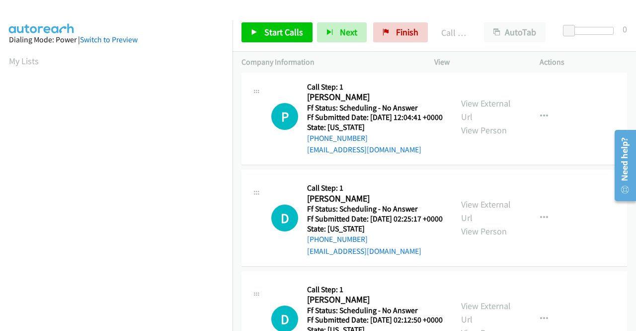
scroll to position [227, 0]
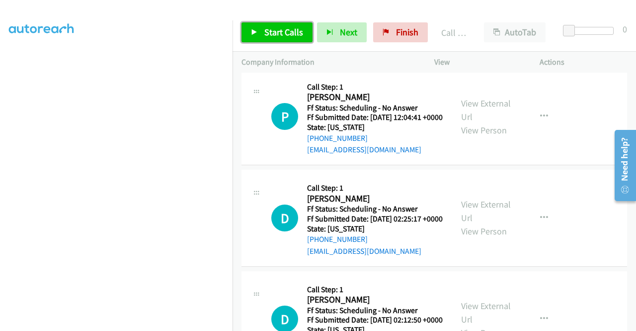
click at [285, 36] on span "Start Calls" at bounding box center [283, 31] width 39 height 11
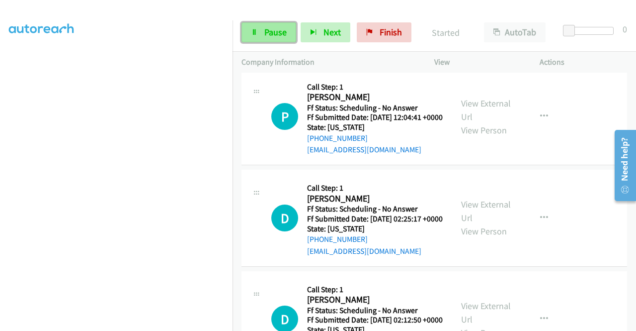
click at [268, 33] on span "Pause" at bounding box center [275, 31] width 22 height 11
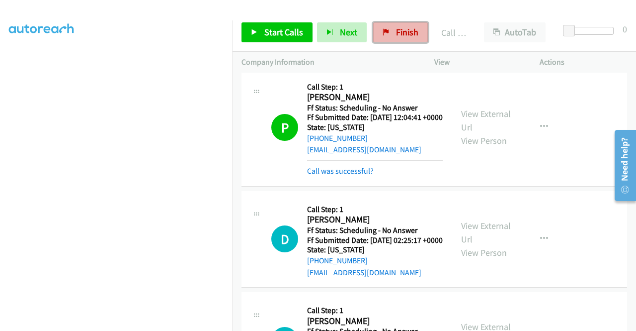
click at [400, 32] on span "Finish" at bounding box center [407, 31] width 22 height 11
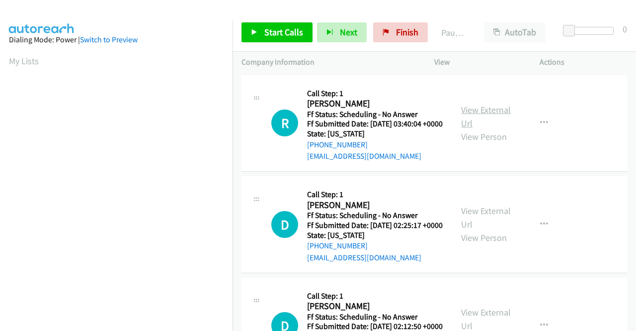
click at [484, 113] on link "View External Url" at bounding box center [486, 116] width 50 height 25
click at [493, 221] on link "View External Url" at bounding box center [486, 217] width 50 height 25
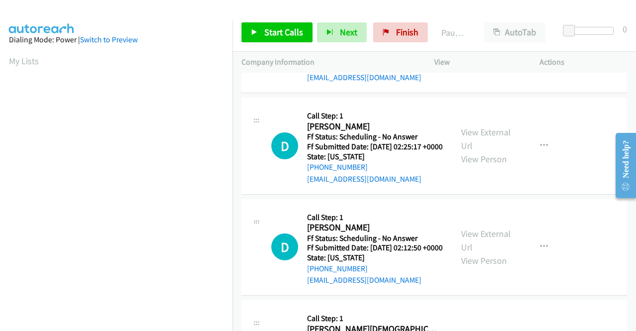
scroll to position [99, 0]
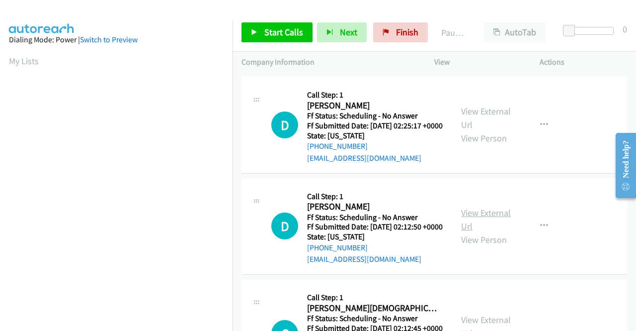
click at [495, 232] on link "View External Url" at bounding box center [486, 219] width 50 height 25
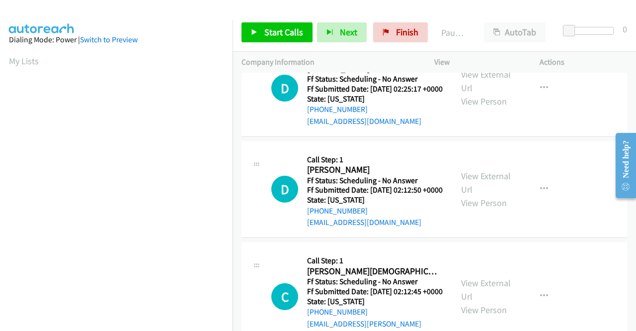
scroll to position [199, 0]
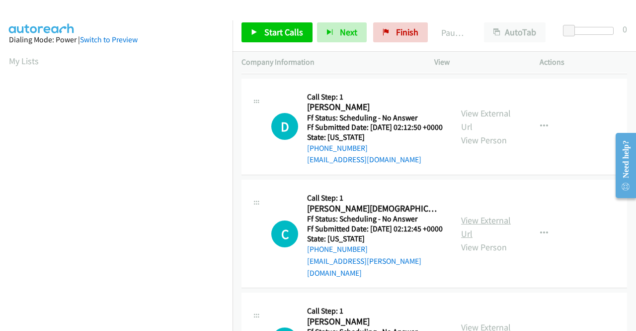
click at [495, 239] on link "View External Url" at bounding box center [486, 226] width 50 height 25
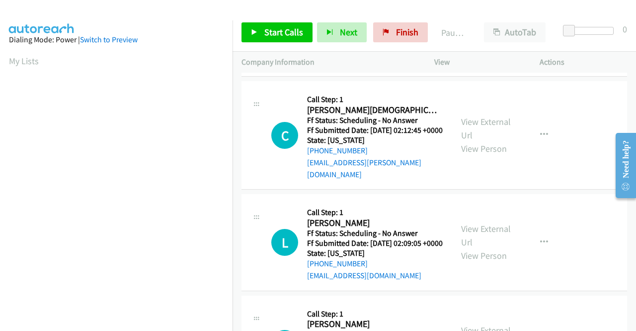
scroll to position [298, 0]
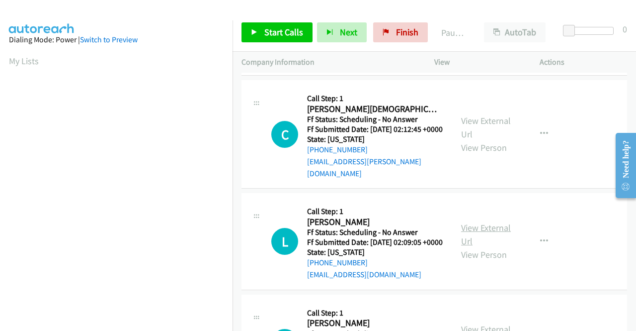
click at [497, 247] on link "View External Url" at bounding box center [486, 234] width 50 height 25
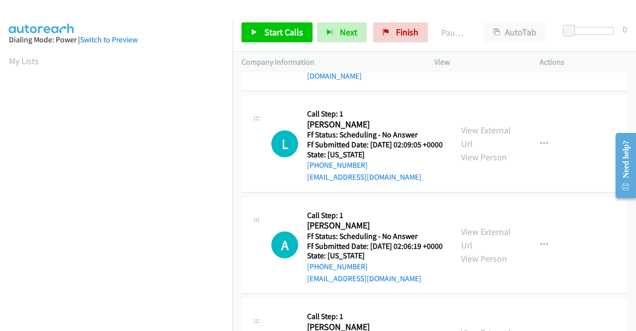
scroll to position [398, 0]
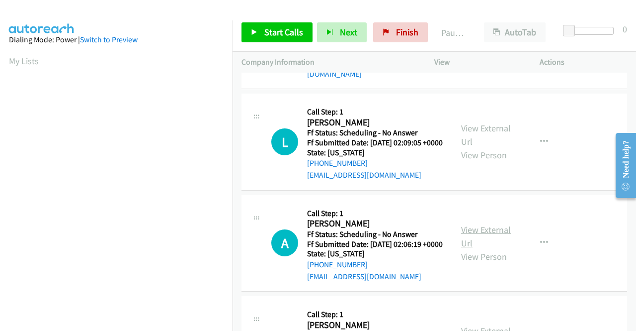
click at [499, 249] on link "View External Url" at bounding box center [486, 236] width 50 height 25
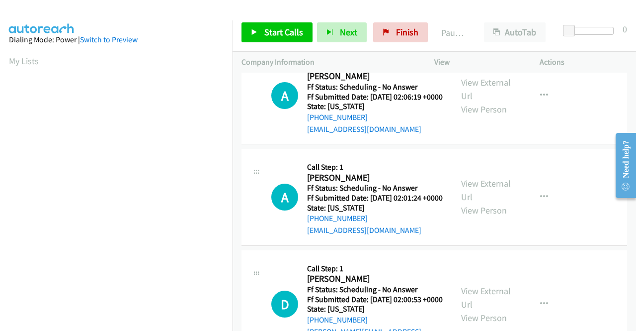
scroll to position [547, 0]
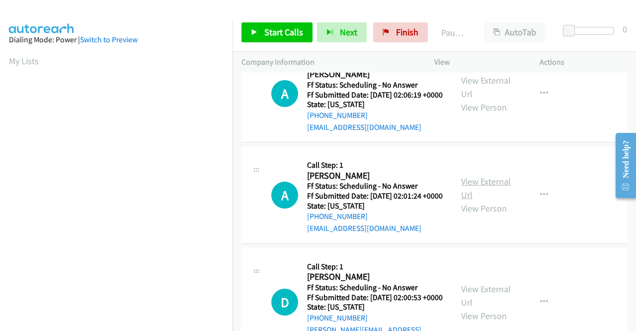
click at [486, 200] on link "View External Url" at bounding box center [486, 187] width 50 height 25
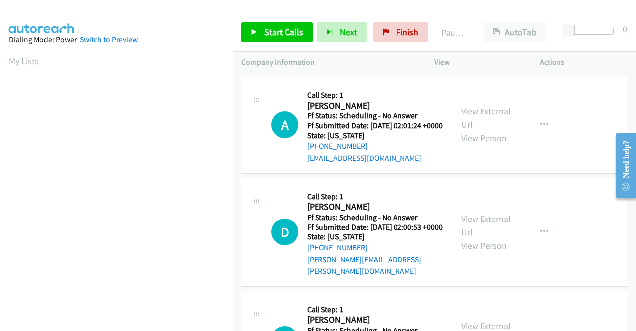
scroll to position [646, 0]
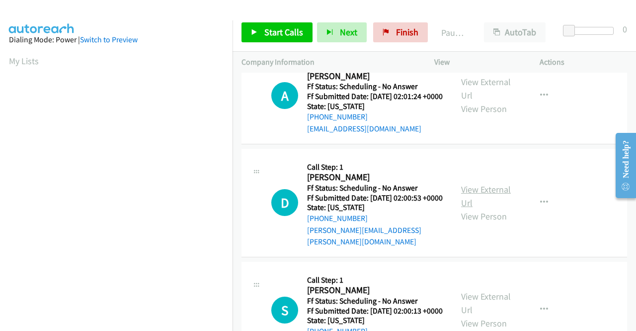
click at [494, 208] on link "View External Url" at bounding box center [486, 195] width 50 height 25
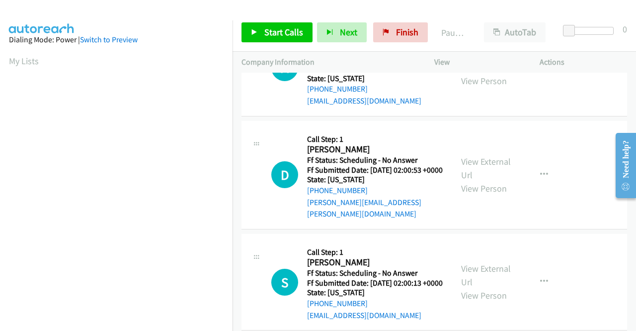
scroll to position [696, 0]
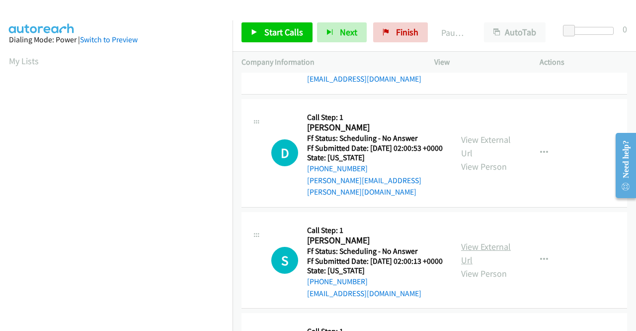
click at [486, 265] on link "View External Url" at bounding box center [486, 253] width 50 height 25
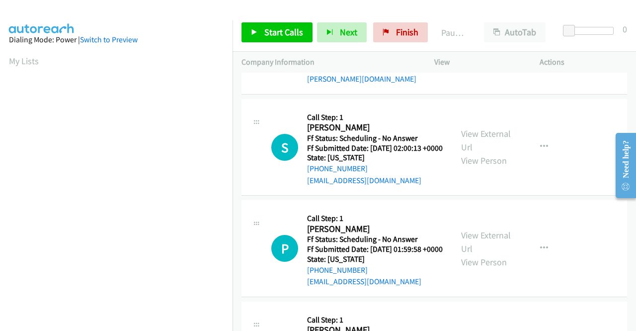
scroll to position [845, 0]
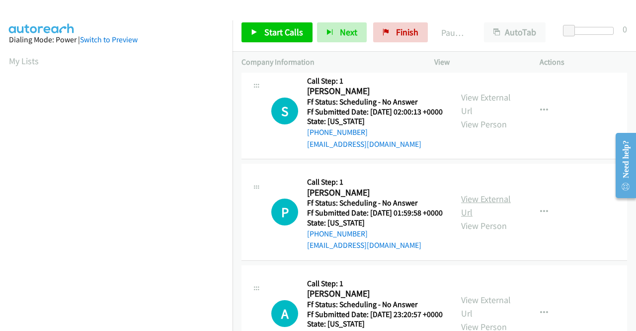
click at [491, 218] on link "View External Url" at bounding box center [486, 205] width 50 height 25
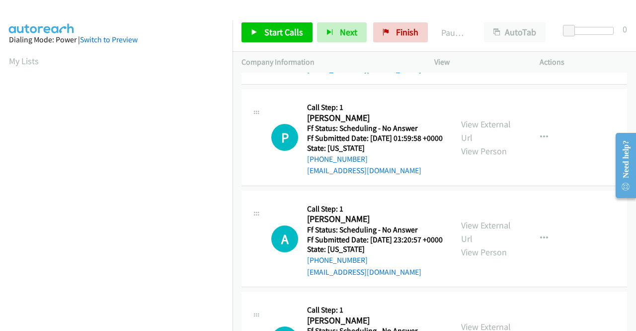
scroll to position [944, 0]
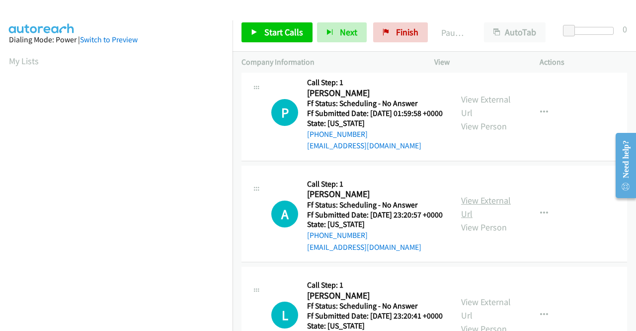
click at [497, 219] on link "View External Url" at bounding box center [486, 206] width 50 height 25
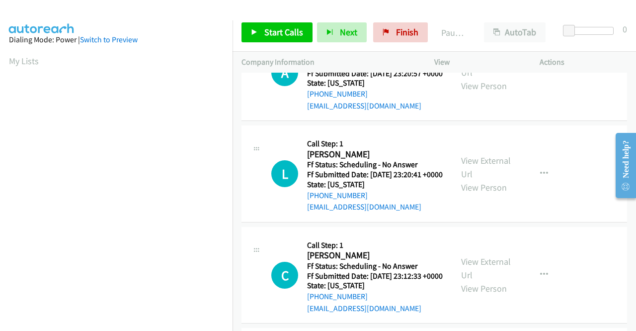
scroll to position [1094, 0]
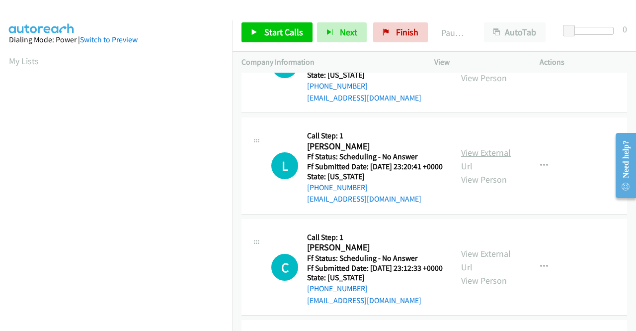
click at [487, 171] on link "View External Url" at bounding box center [486, 159] width 50 height 25
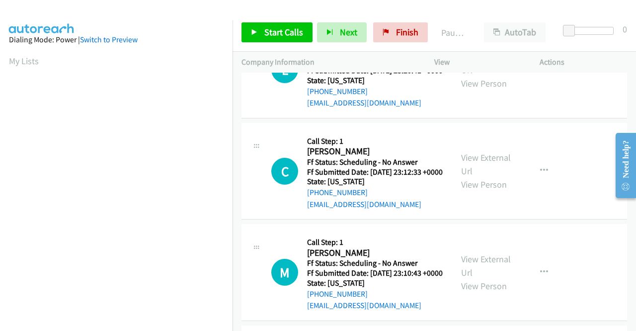
scroll to position [1193, 0]
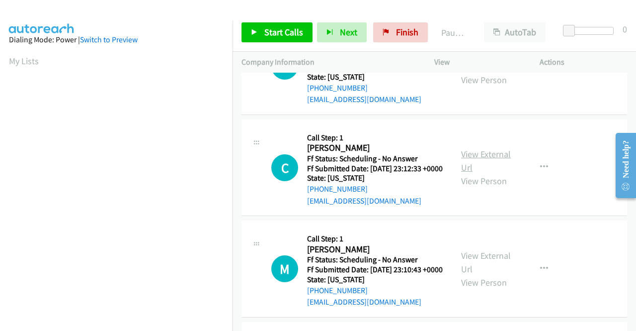
click at [481, 173] on link "View External Url" at bounding box center [486, 160] width 50 height 25
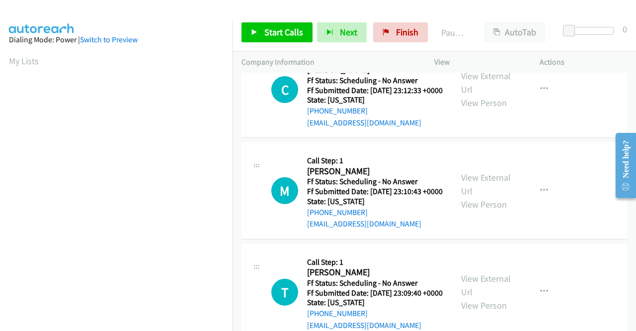
scroll to position [1292, 0]
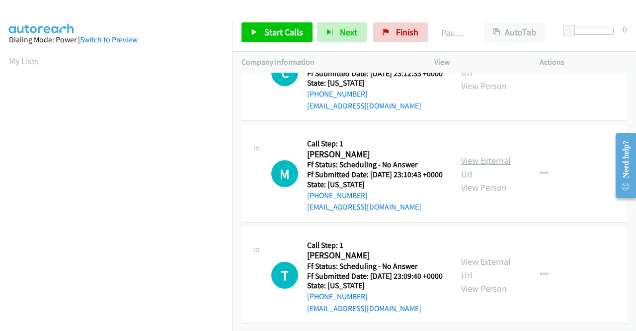
click at [499, 179] on link "View External Url" at bounding box center [486, 167] width 50 height 25
click at [484, 274] on link "View External Url" at bounding box center [486, 267] width 50 height 25
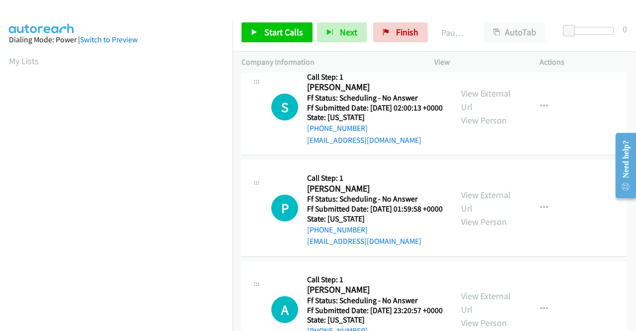
scroll to position [0, 0]
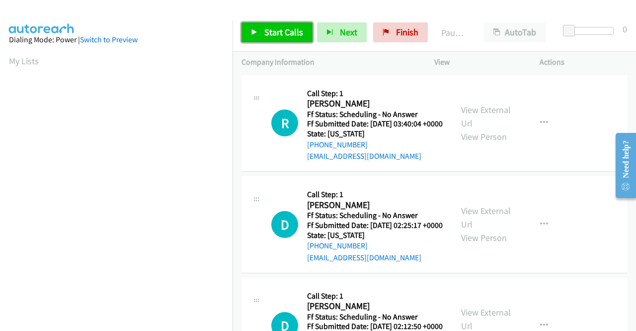
click at [271, 33] on span "Start Calls" at bounding box center [283, 31] width 39 height 11
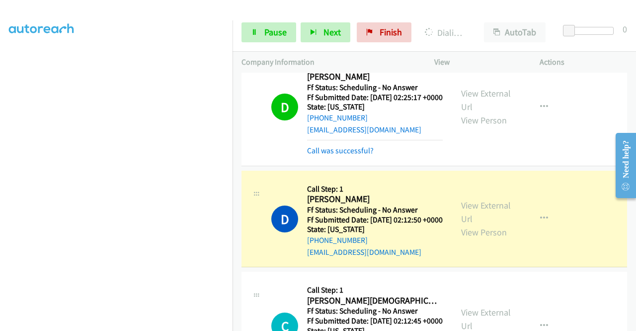
scroll to position [199, 0]
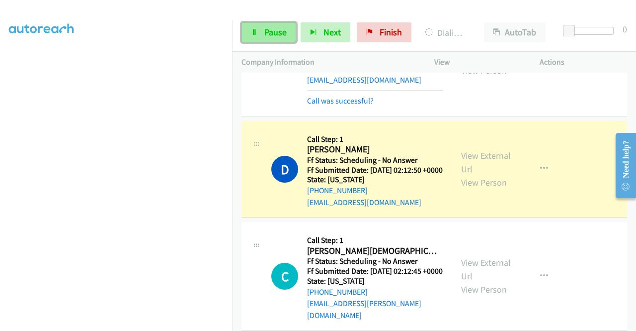
click at [262, 30] on link "Pause" at bounding box center [269, 32] width 55 height 20
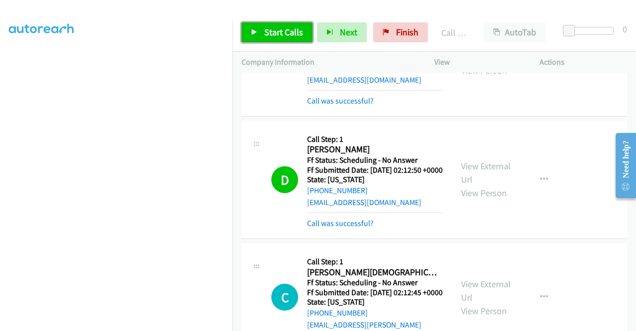
click at [263, 24] on link "Start Calls" at bounding box center [277, 32] width 71 height 20
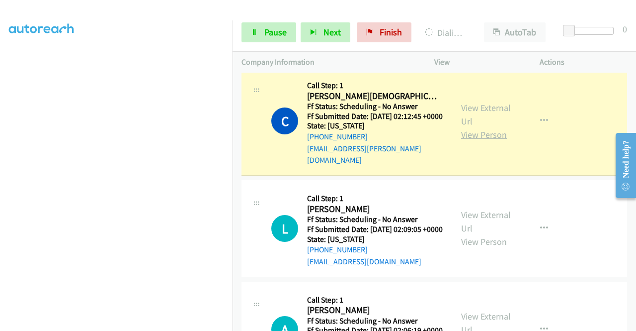
scroll to position [398, 0]
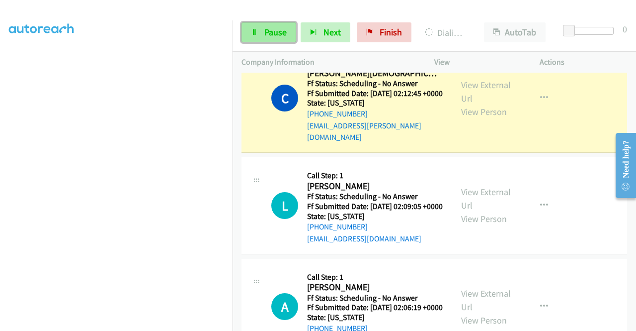
click at [254, 30] on icon at bounding box center [254, 32] width 7 height 7
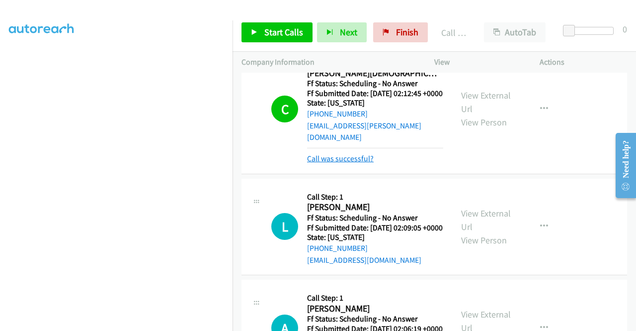
click at [348, 163] on link "Call was successful?" at bounding box center [340, 158] width 67 height 9
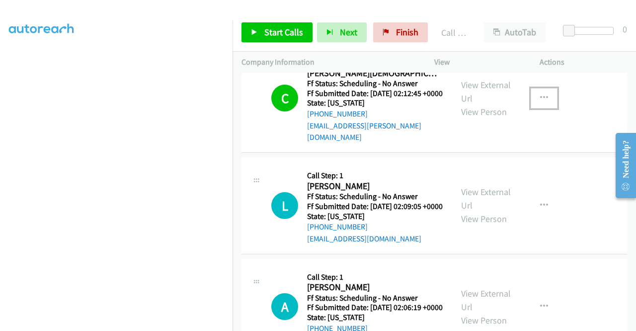
click at [542, 108] on button "button" at bounding box center [544, 98] width 27 height 20
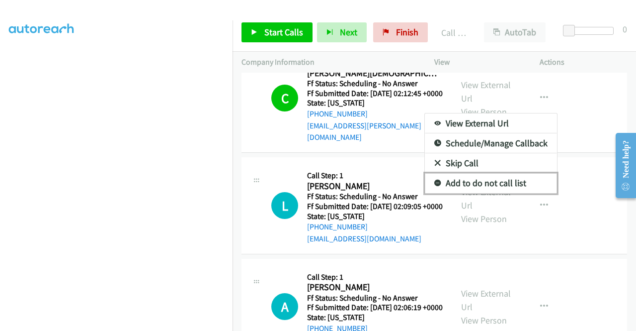
click at [482, 193] on link "Add to do not call list" at bounding box center [491, 183] width 132 height 20
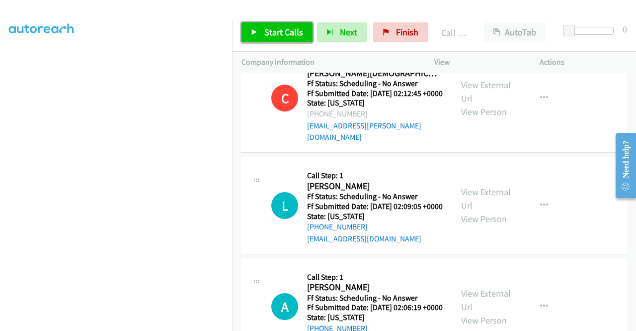
click at [292, 37] on span "Start Calls" at bounding box center [283, 31] width 39 height 11
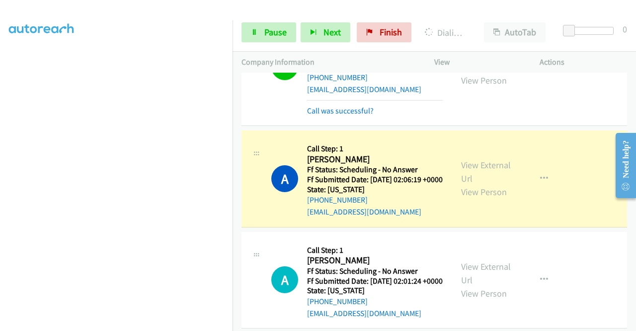
scroll to position [557, 0]
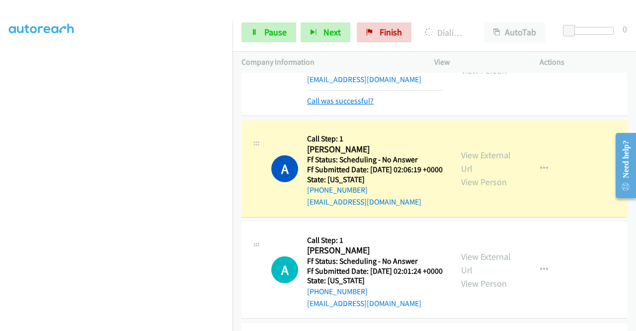
click at [337, 105] on link "Call was successful?" at bounding box center [340, 100] width 67 height 9
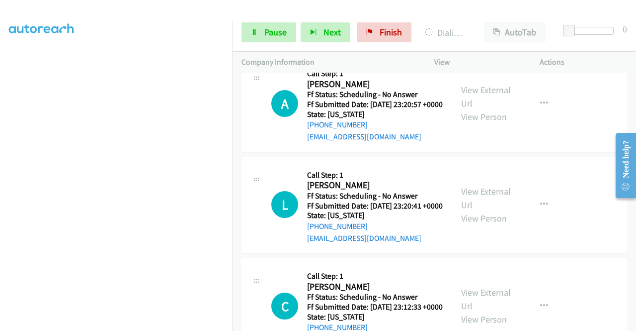
scroll to position [1213, 0]
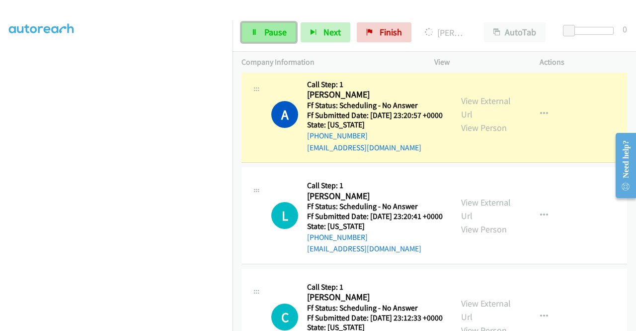
click at [284, 37] on span "Pause" at bounding box center [275, 31] width 22 height 11
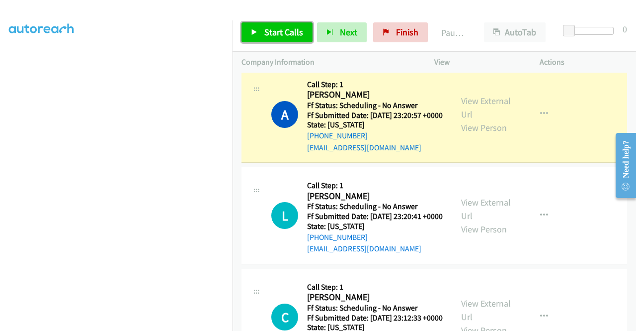
click at [281, 35] on span "Start Calls" at bounding box center [283, 31] width 39 height 11
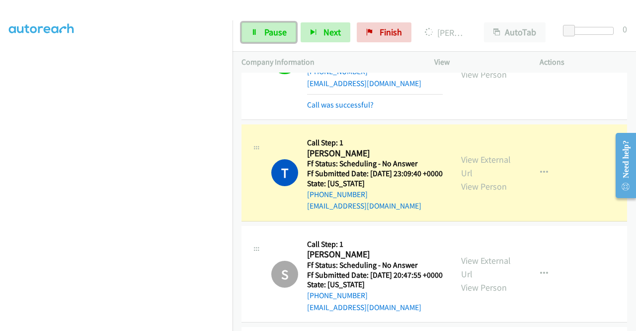
scroll to position [1661, 0]
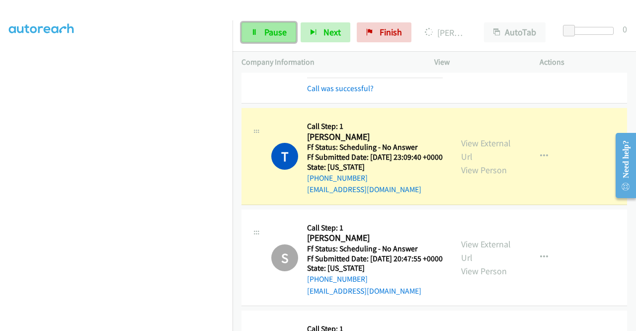
click at [278, 34] on span "Pause" at bounding box center [275, 31] width 22 height 11
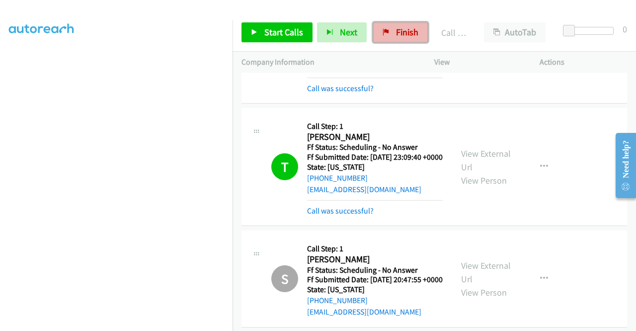
click at [383, 34] on icon at bounding box center [386, 32] width 7 height 7
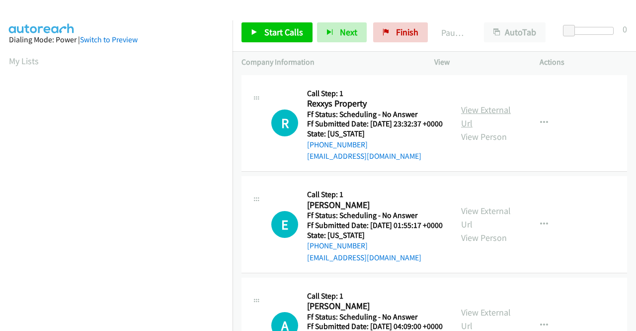
click at [466, 115] on link "View External Url" at bounding box center [486, 116] width 50 height 25
click at [479, 225] on link "View External Url" at bounding box center [486, 217] width 50 height 25
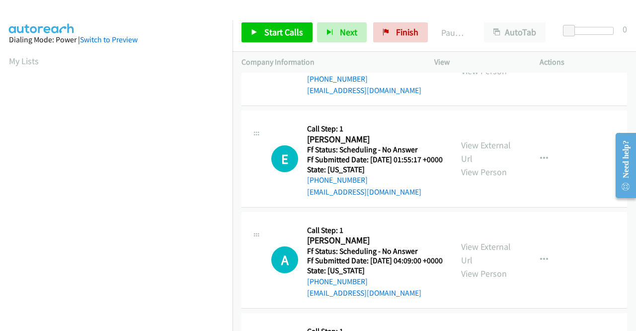
scroll to position [99, 0]
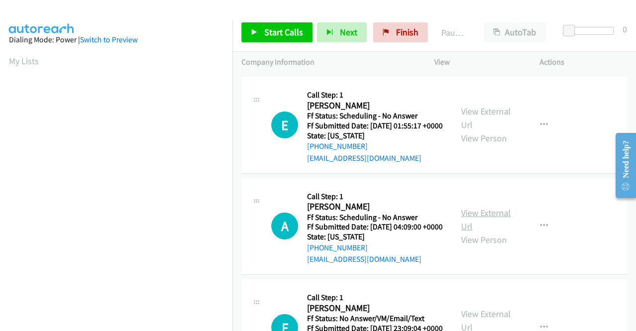
click at [468, 232] on link "View External Url" at bounding box center [486, 219] width 50 height 25
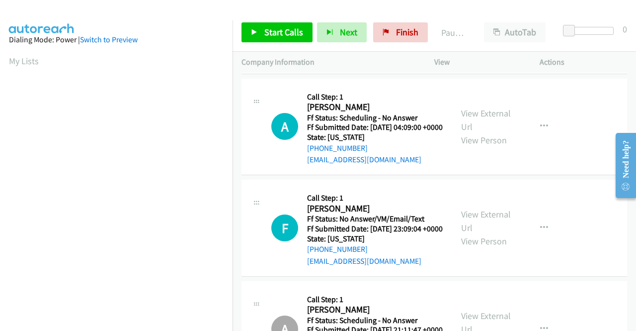
scroll to position [249, 0]
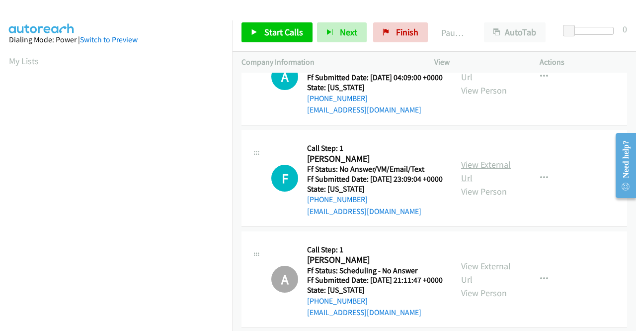
click at [480, 183] on link "View External Url" at bounding box center [486, 171] width 50 height 25
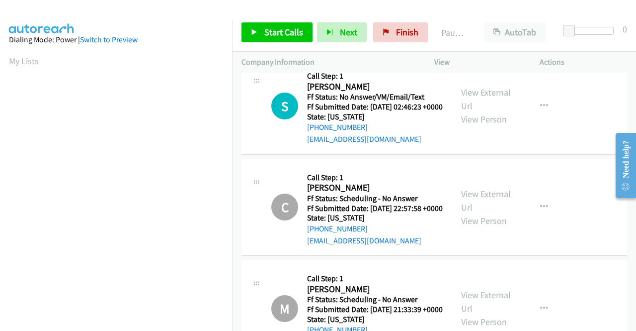
scroll to position [1044, 0]
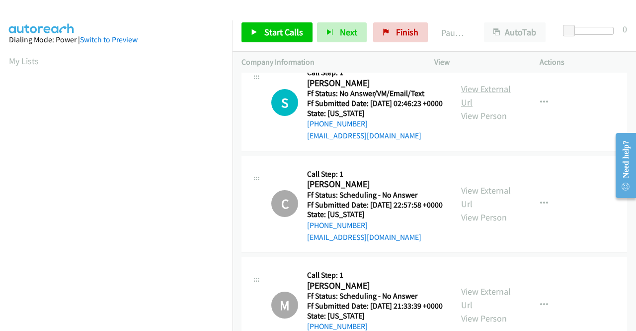
click at [489, 108] on link "View External Url" at bounding box center [486, 95] width 50 height 25
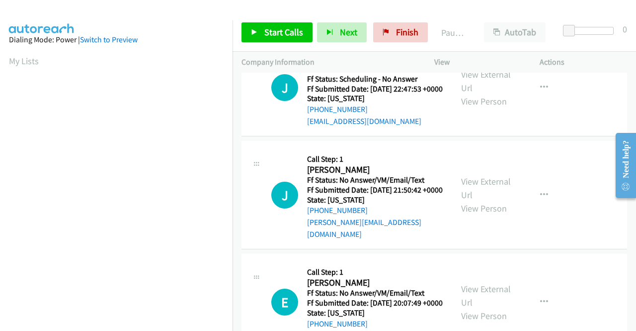
scroll to position [2187, 0]
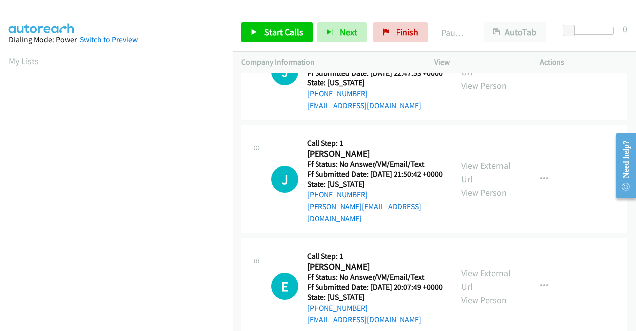
click at [493, 78] on link "View External Url" at bounding box center [486, 65] width 50 height 25
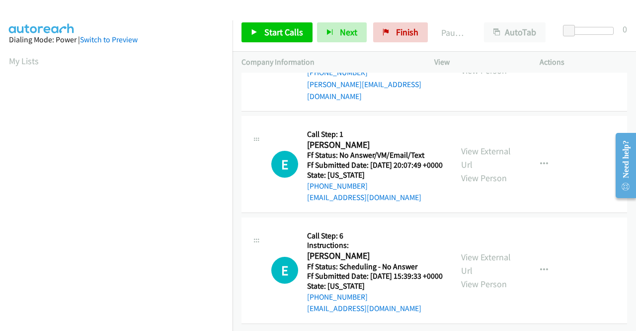
scroll to position [2336, 0]
click at [503, 63] on link "View External Url" at bounding box center [486, 50] width 50 height 25
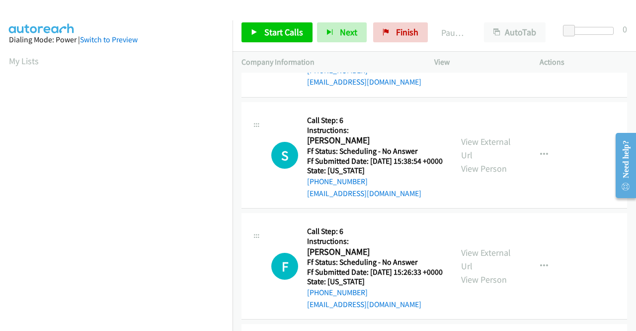
scroll to position [2585, 0]
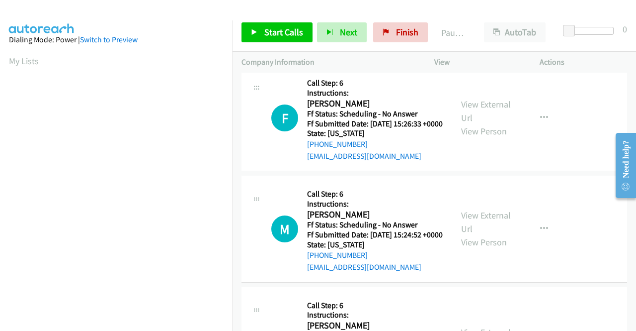
scroll to position [2684, 0]
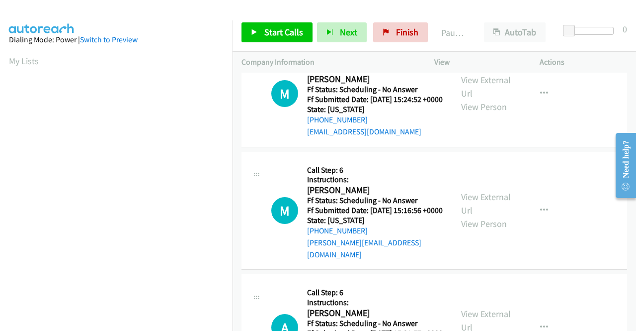
scroll to position [2833, 0]
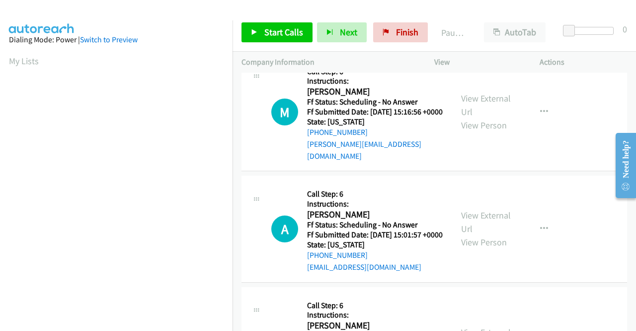
scroll to position [2933, 0]
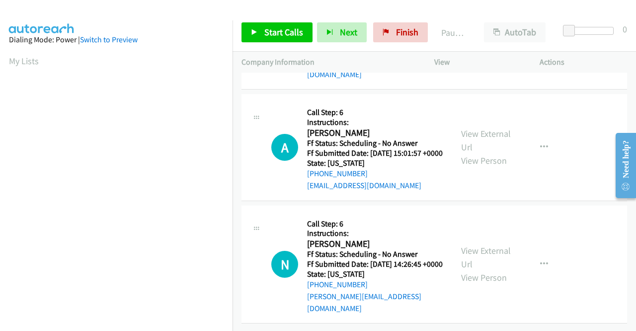
scroll to position [3032, 0]
click at [476, 36] on link "View External Url" at bounding box center [486, 23] width 50 height 25
click at [480, 153] on link "View External Url" at bounding box center [486, 140] width 50 height 25
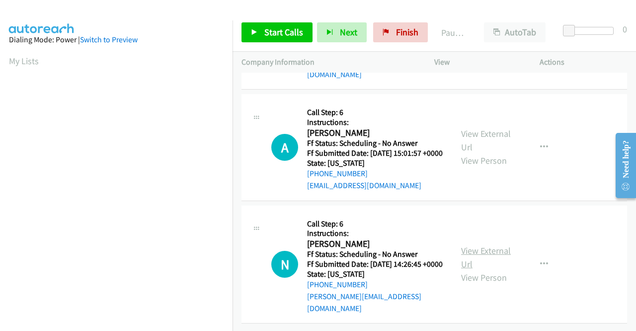
click at [482, 245] on link "View External Url" at bounding box center [486, 257] width 50 height 25
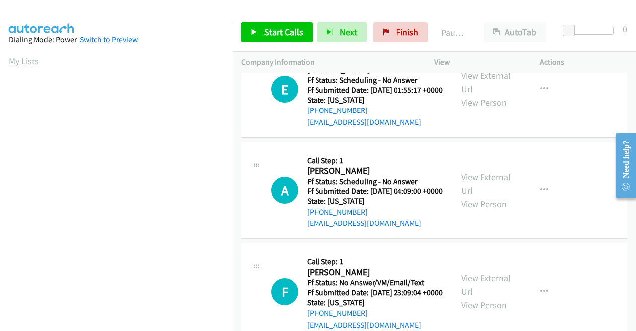
scroll to position [0, 0]
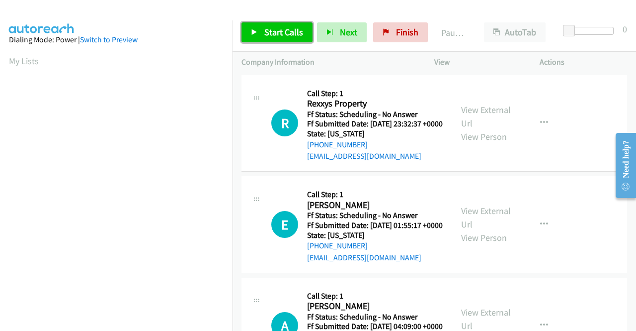
click at [270, 39] on link "Start Calls" at bounding box center [277, 32] width 71 height 20
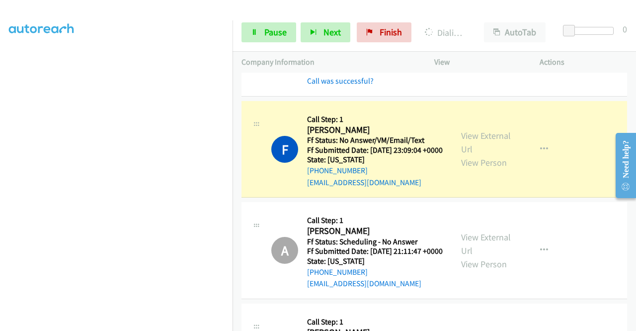
scroll to position [348, 0]
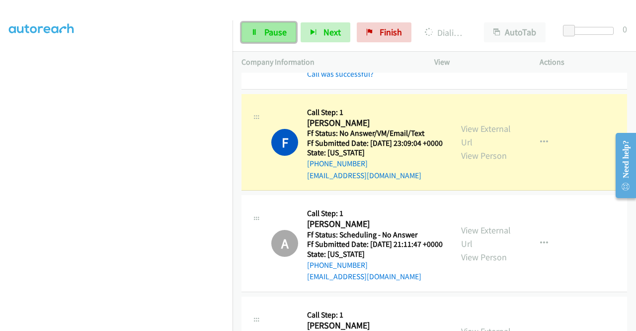
click at [257, 36] on link "Pause" at bounding box center [269, 32] width 55 height 20
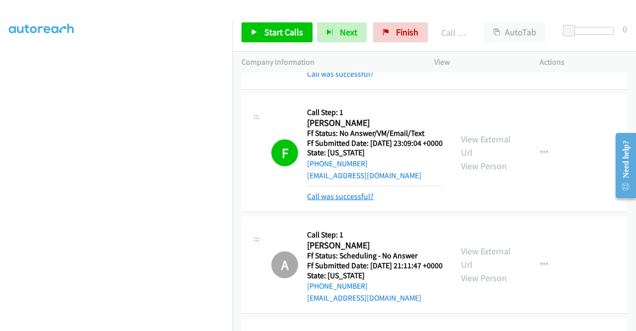
click at [360, 201] on link "Call was successful?" at bounding box center [340, 195] width 67 height 9
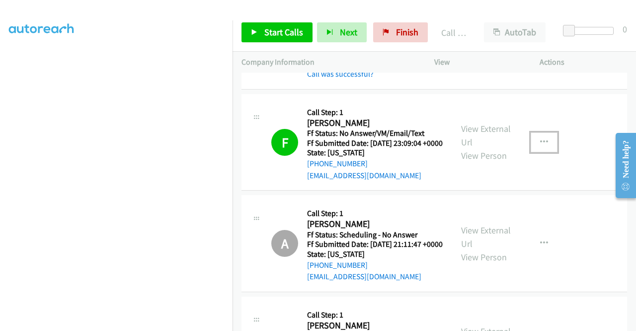
click at [546, 152] on button "button" at bounding box center [544, 142] width 27 height 20
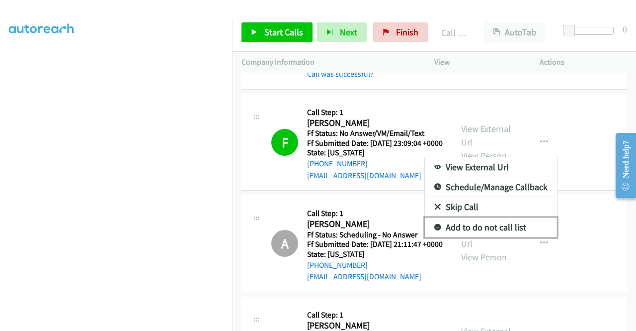
click at [480, 237] on link "Add to do not call list" at bounding box center [491, 227] width 132 height 20
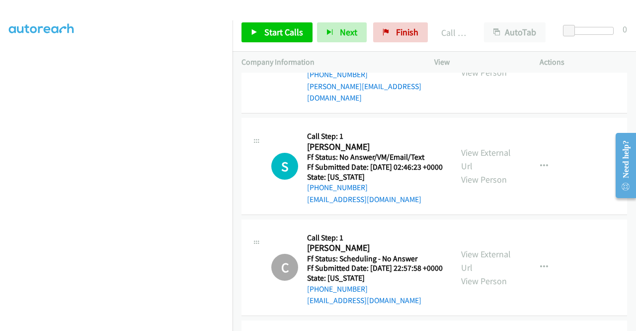
scroll to position [1094, 0]
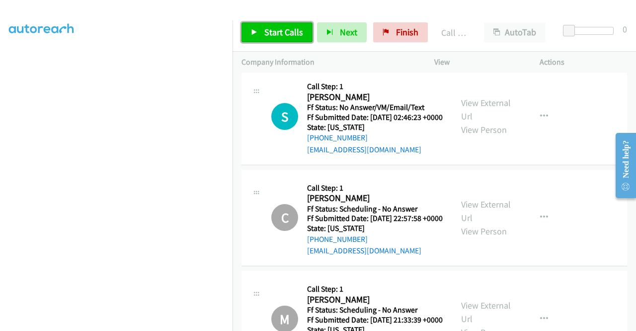
click at [278, 32] on span "Start Calls" at bounding box center [283, 31] width 39 height 11
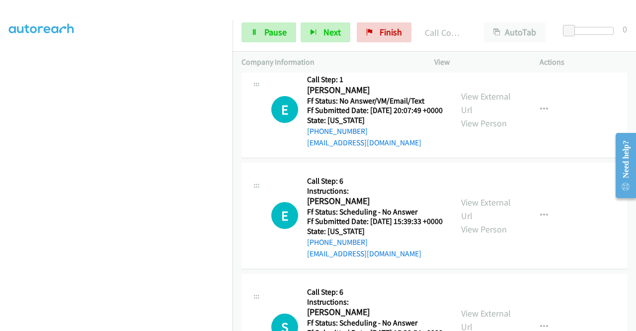
scroll to position [2485, 0]
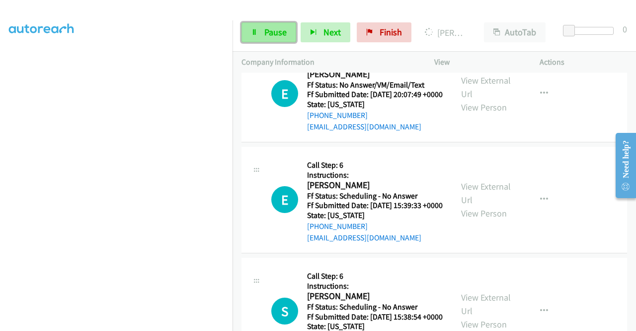
click at [276, 34] on span "Pause" at bounding box center [275, 31] width 22 height 11
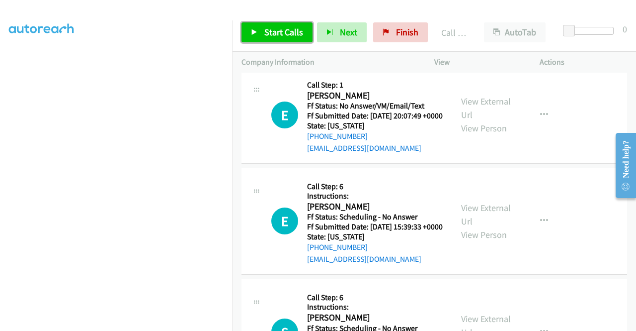
click at [270, 31] on span "Start Calls" at bounding box center [283, 31] width 39 height 11
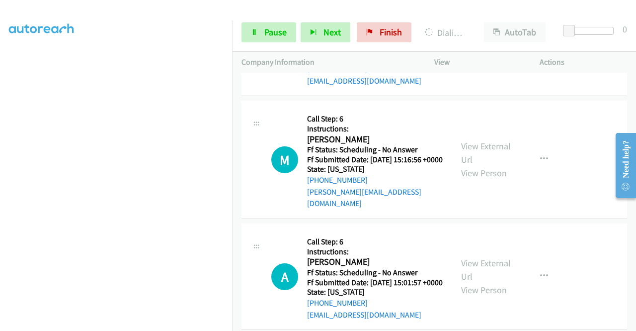
scroll to position [3082, 0]
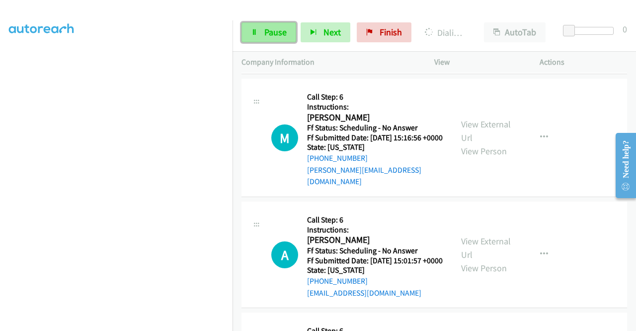
click at [266, 35] on span "Pause" at bounding box center [275, 31] width 22 height 11
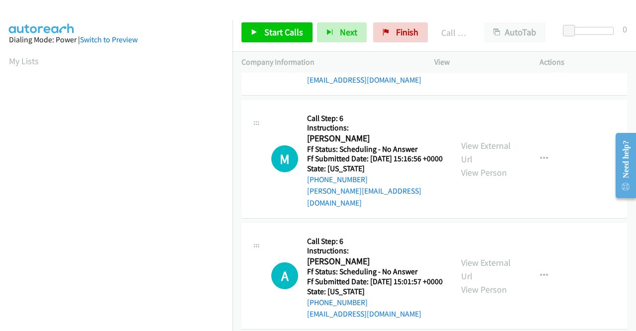
scroll to position [227, 0]
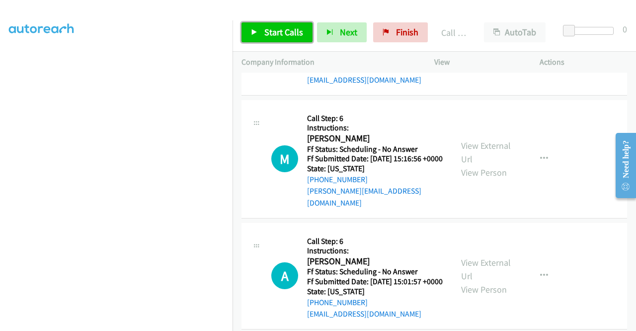
click at [294, 37] on span "Start Calls" at bounding box center [283, 31] width 39 height 11
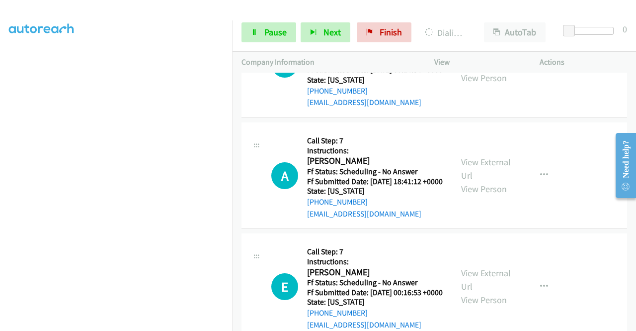
scroll to position [3589, 0]
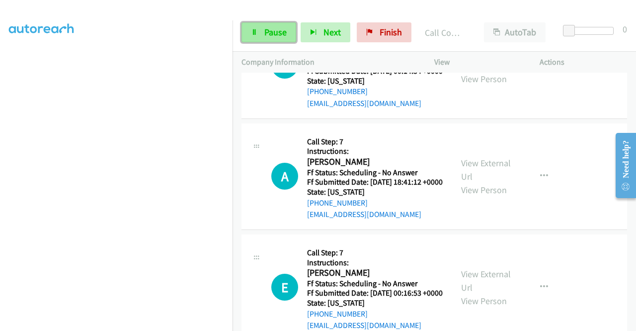
click at [278, 37] on span "Pause" at bounding box center [275, 31] width 22 height 11
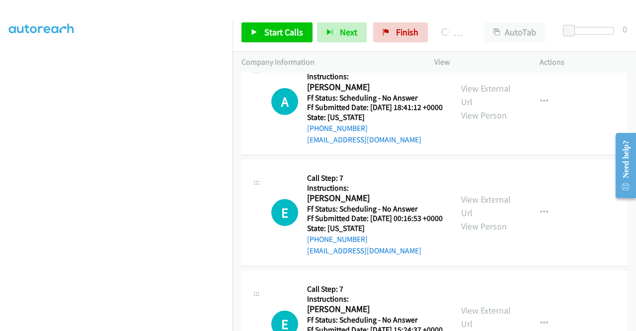
scroll to position [3689, 0]
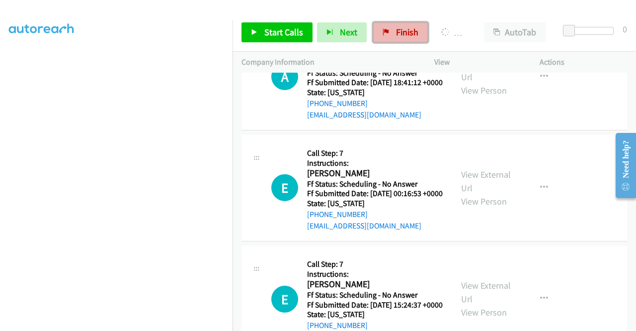
click at [383, 29] on icon at bounding box center [386, 32] width 7 height 7
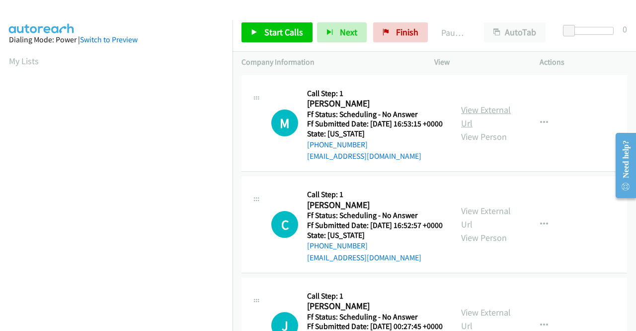
click at [500, 115] on link "View External Url" at bounding box center [486, 116] width 50 height 25
click at [467, 222] on link "View External Url" at bounding box center [486, 217] width 50 height 25
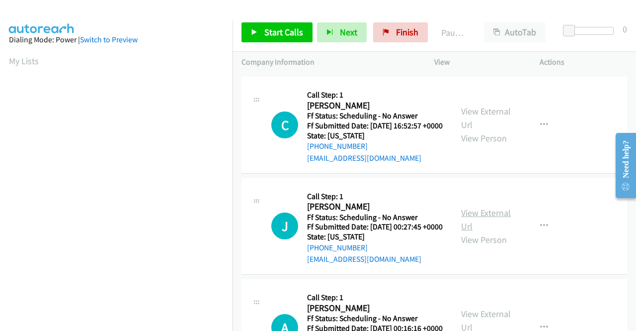
click at [488, 232] on link "View External Url" at bounding box center [486, 219] width 50 height 25
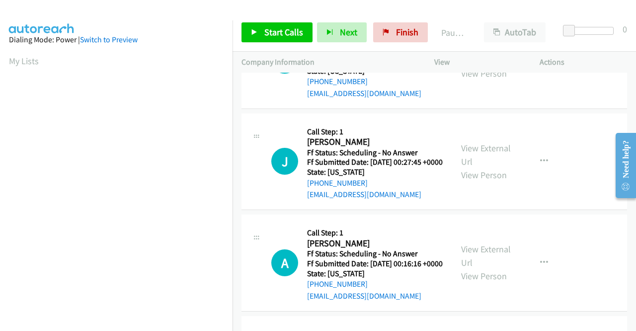
scroll to position [199, 0]
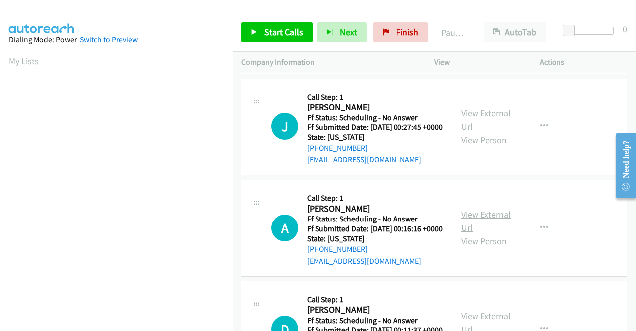
click at [486, 233] on link "View External Url" at bounding box center [486, 220] width 50 height 25
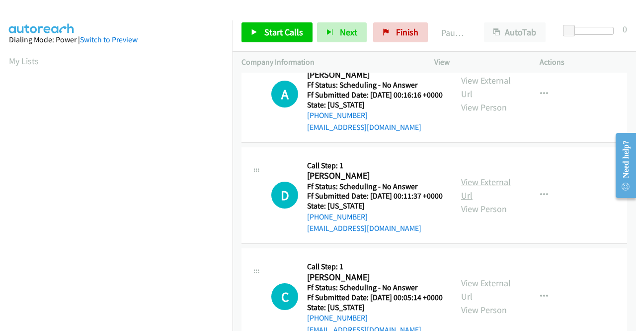
scroll to position [348, 0]
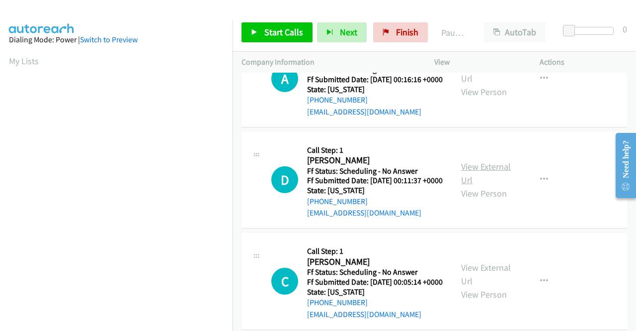
click at [482, 185] on link "View External Url" at bounding box center [486, 173] width 50 height 25
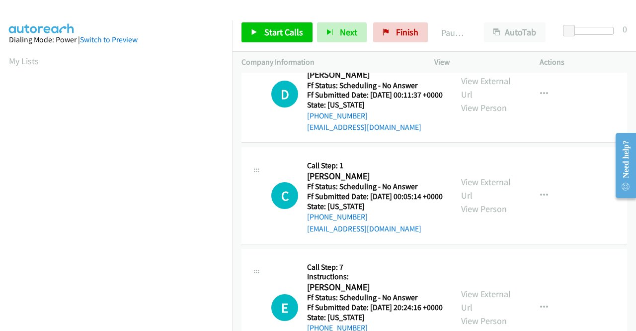
scroll to position [447, 0]
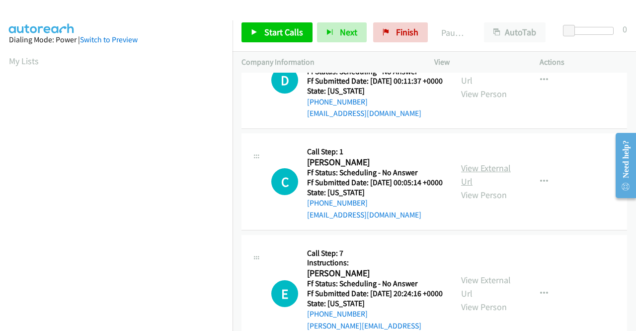
click at [478, 187] on link "View External Url" at bounding box center [486, 174] width 50 height 25
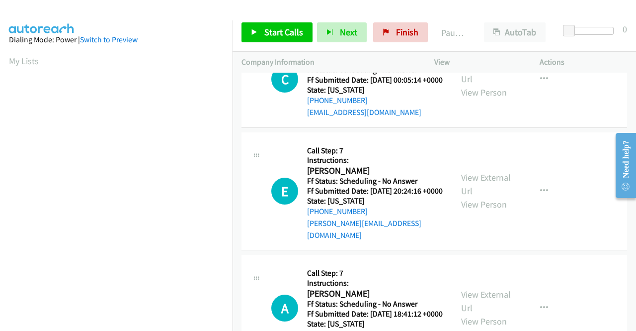
scroll to position [596, 0]
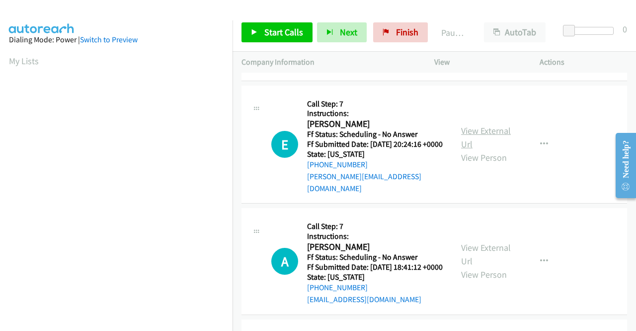
click at [486, 150] on link "View External Url" at bounding box center [486, 137] width 50 height 25
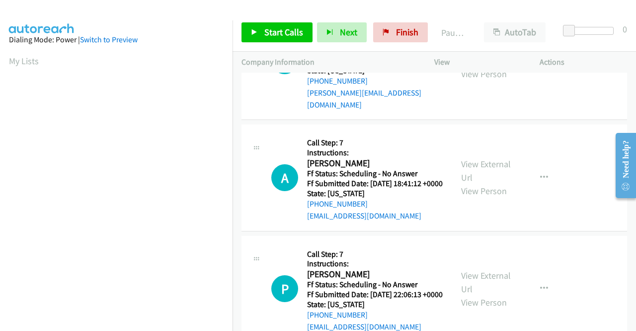
scroll to position [696, 0]
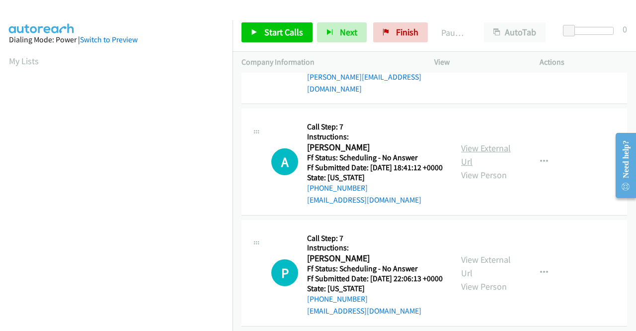
click at [466, 167] on link "View External Url" at bounding box center [486, 154] width 50 height 25
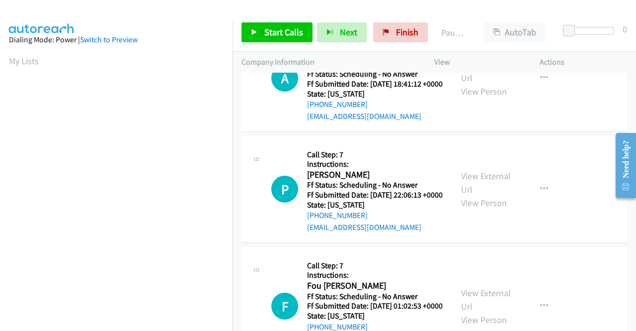
scroll to position [795, 0]
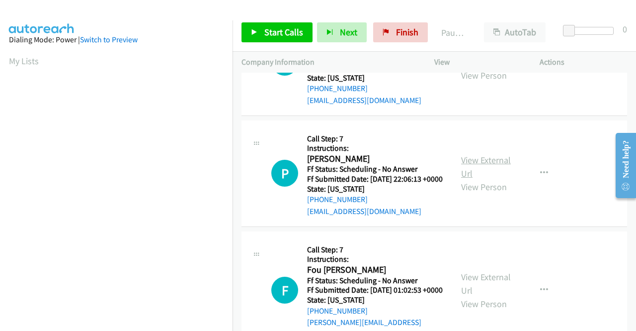
click at [476, 179] on link "View External Url" at bounding box center [486, 166] width 50 height 25
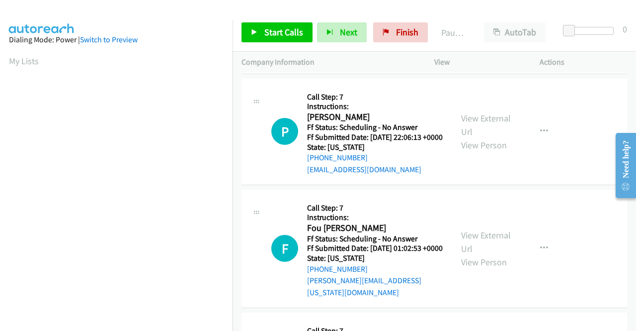
scroll to position [895, 0]
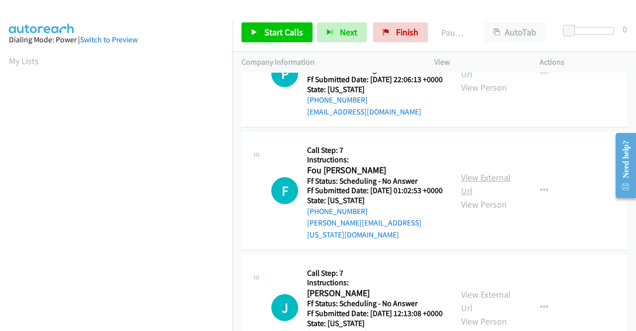
click at [474, 196] on link "View External Url" at bounding box center [486, 183] width 50 height 25
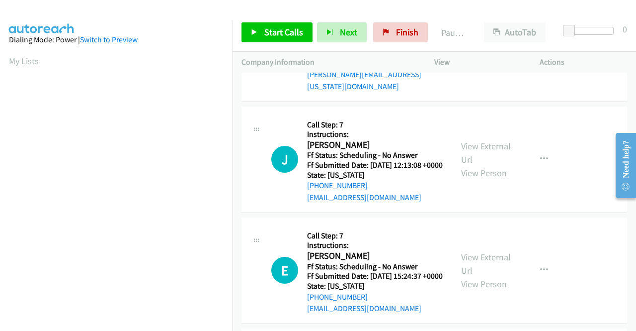
scroll to position [1044, 0]
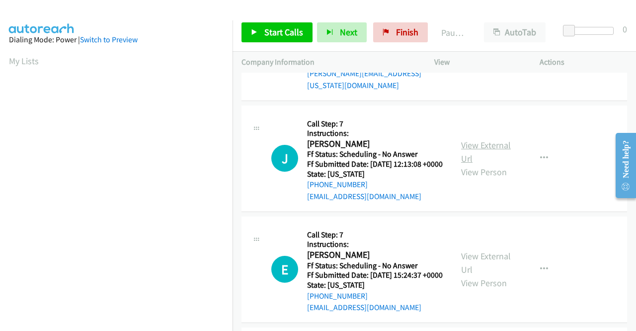
click at [468, 164] on link "View External Url" at bounding box center [486, 151] width 50 height 25
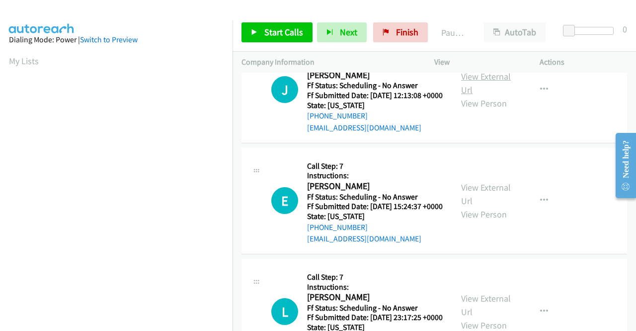
scroll to position [1143, 0]
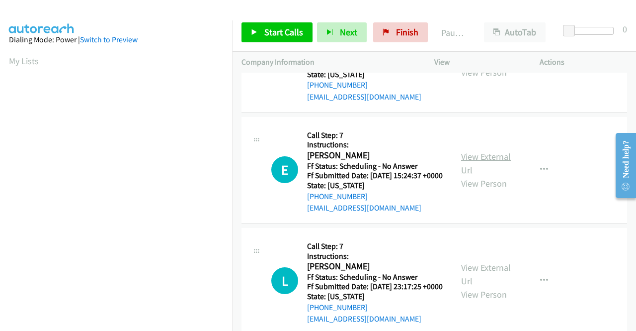
click at [472, 175] on link "View External Url" at bounding box center [486, 163] width 50 height 25
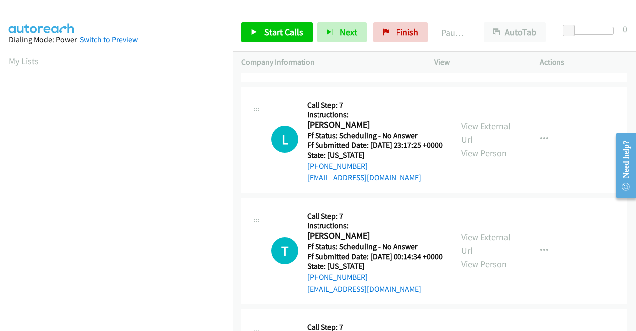
scroll to position [1292, 0]
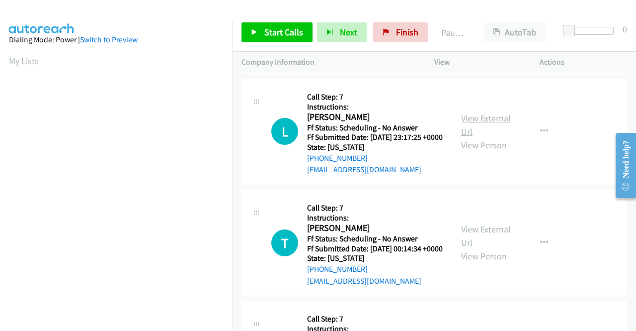
click at [469, 137] on link "View External Url" at bounding box center [486, 124] width 50 height 25
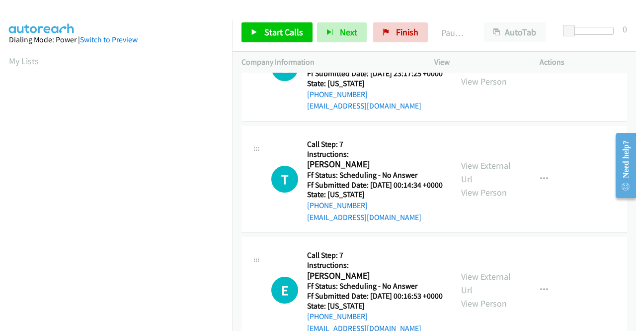
scroll to position [1392, 0]
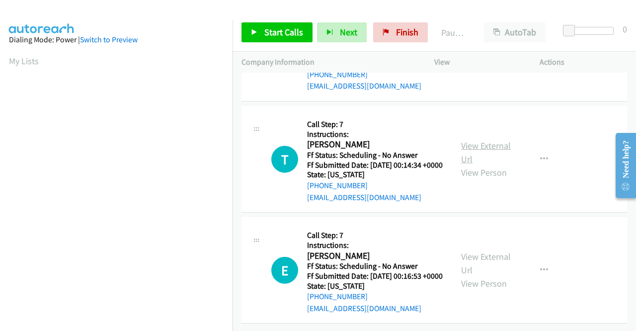
click at [481, 165] on link "View External Url" at bounding box center [486, 152] width 50 height 25
click at [468, 251] on link "View External Url" at bounding box center [486, 263] width 50 height 25
click at [280, 37] on span "Start Calls" at bounding box center [283, 31] width 39 height 11
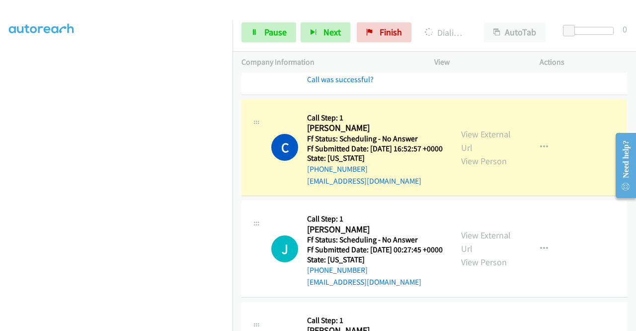
scroll to position [99, 0]
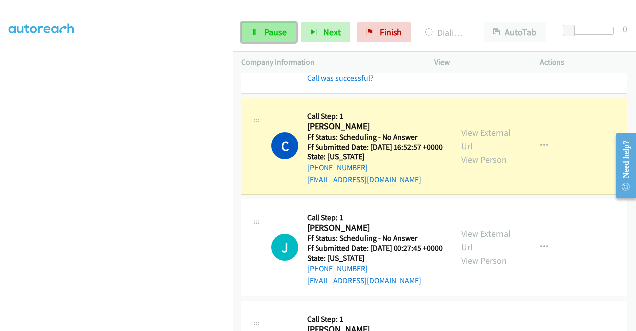
click at [274, 35] on span "Pause" at bounding box center [275, 31] width 22 height 11
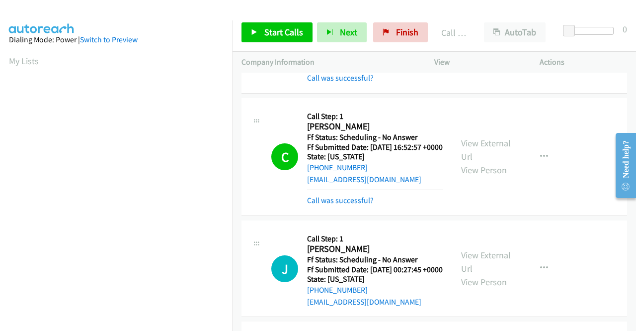
scroll to position [227, 0]
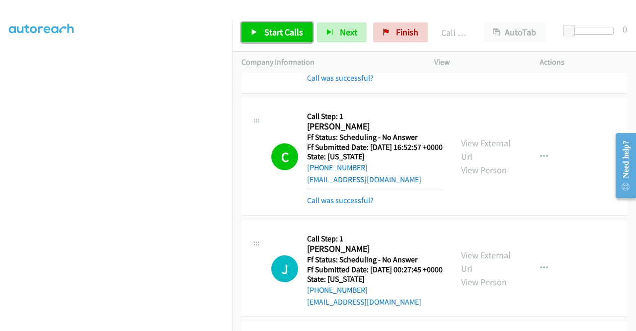
click at [259, 37] on link "Start Calls" at bounding box center [277, 32] width 71 height 20
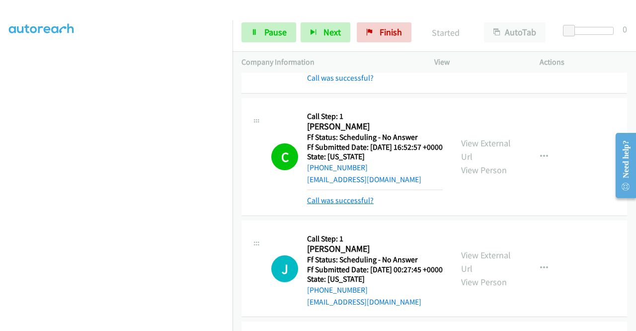
click at [356, 205] on link "Call was successful?" at bounding box center [340, 199] width 67 height 9
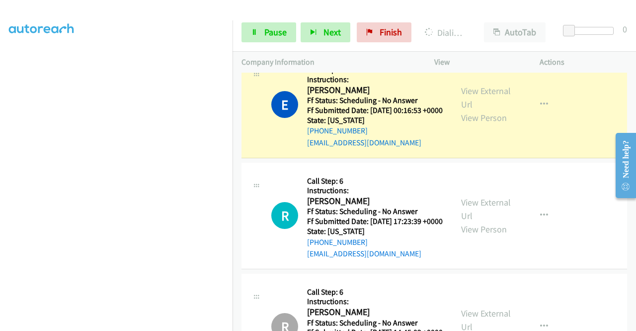
scroll to position [1810, 0]
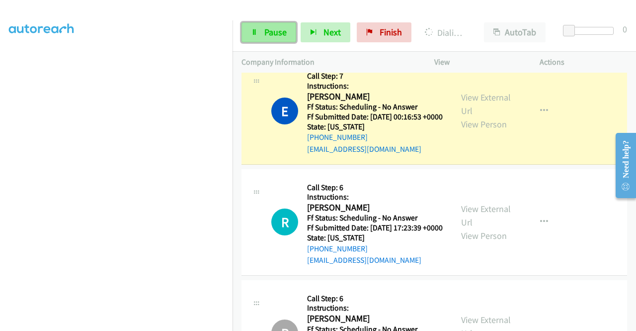
click at [274, 33] on span "Pause" at bounding box center [275, 31] width 22 height 11
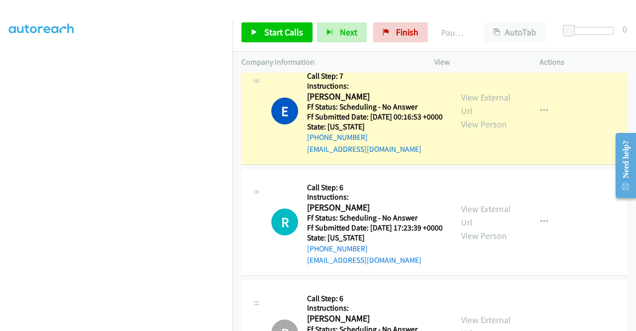
scroll to position [227, 0]
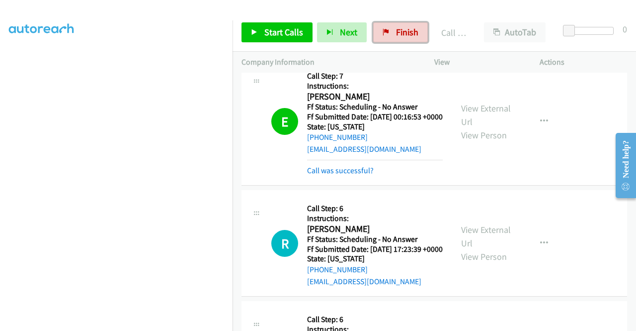
drag, startPoint x: 405, startPoint y: 35, endPoint x: 377, endPoint y: 5, distance: 40.5
click at [405, 35] on span "Finish" at bounding box center [407, 31] width 22 height 11
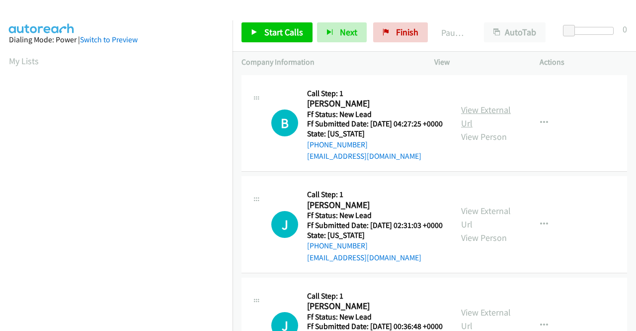
click at [482, 118] on link "View External Url" at bounding box center [486, 116] width 50 height 25
click at [500, 227] on link "View External Url" at bounding box center [486, 217] width 50 height 25
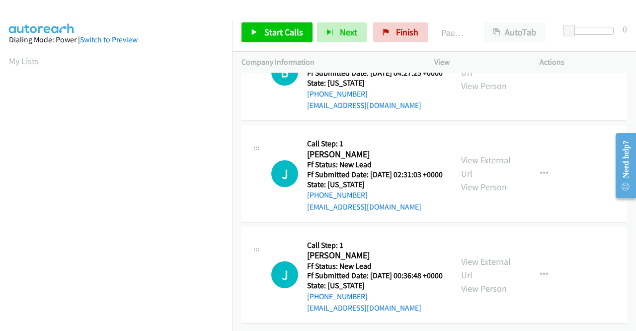
scroll to position [86, 0]
click at [482, 255] on link "View External Url" at bounding box center [486, 267] width 50 height 25
click at [303, 31] on link "Start Calls" at bounding box center [277, 32] width 71 height 20
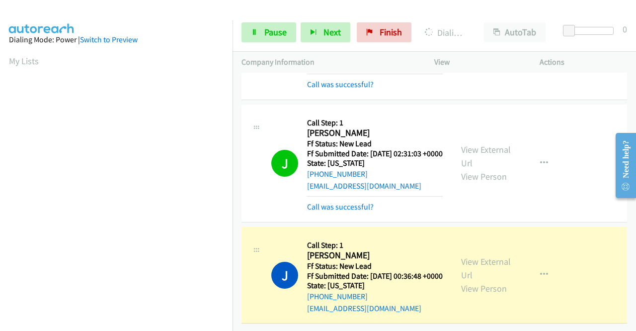
scroll to position [129, 0]
click at [275, 29] on span "Pause" at bounding box center [275, 31] width 22 height 11
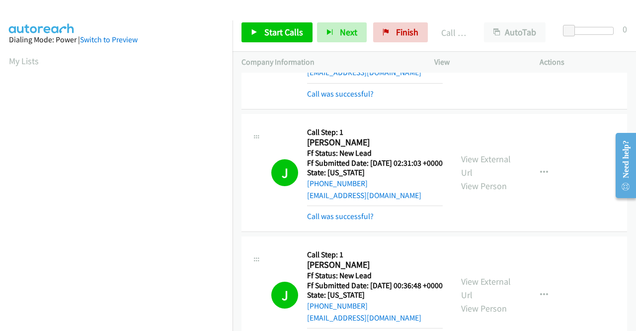
scroll to position [227, 0]
drag, startPoint x: 405, startPoint y: 30, endPoint x: 352, endPoint y: 57, distance: 58.5
click at [405, 30] on span "Finish" at bounding box center [407, 31] width 22 height 11
